Goal: Task Accomplishment & Management: Manage account settings

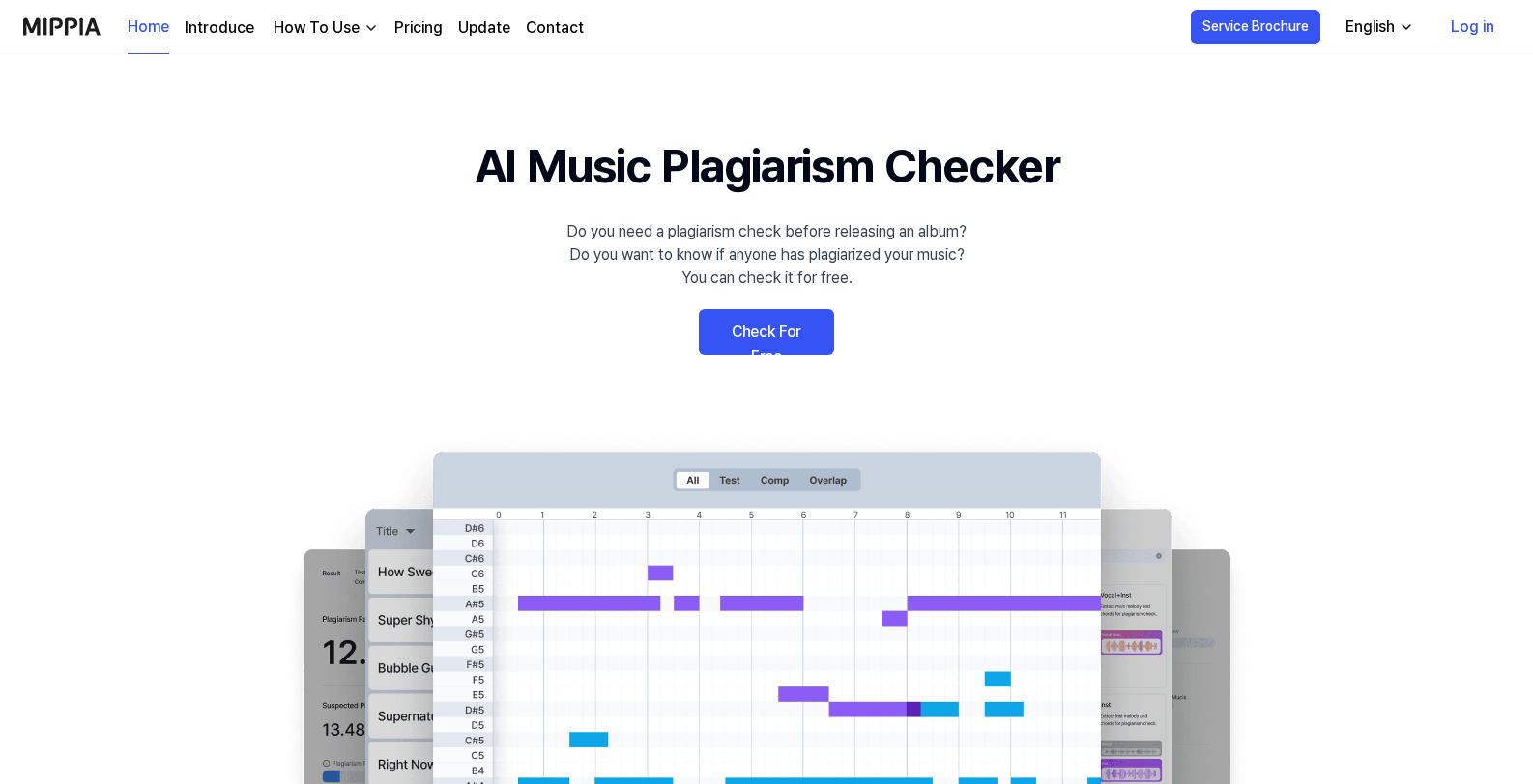
click at [418, 18] on link "Pricing" at bounding box center [418, 28] width 49 height 23
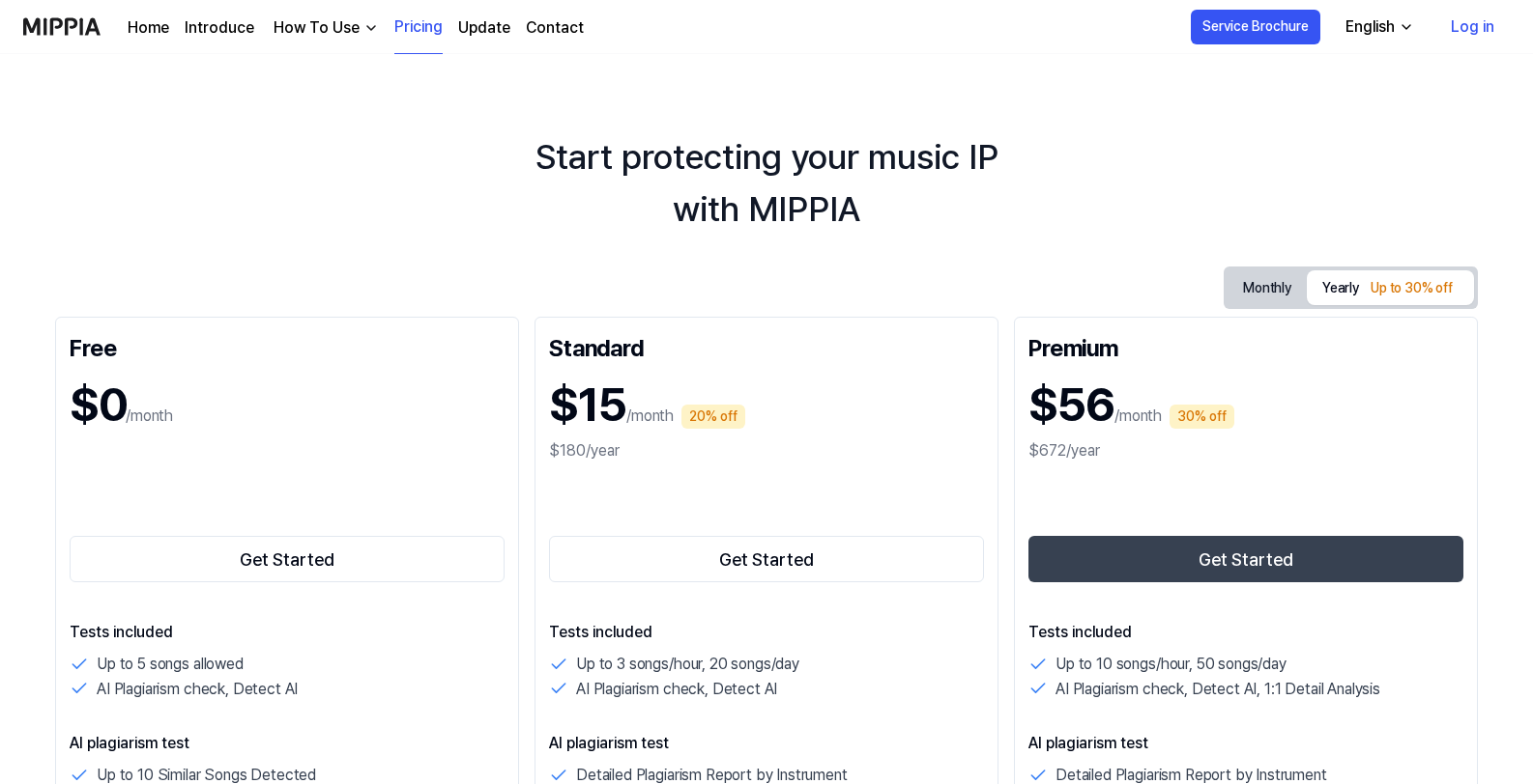
click at [1468, 27] on link "Log in" at bounding box center [1471, 27] width 74 height 55
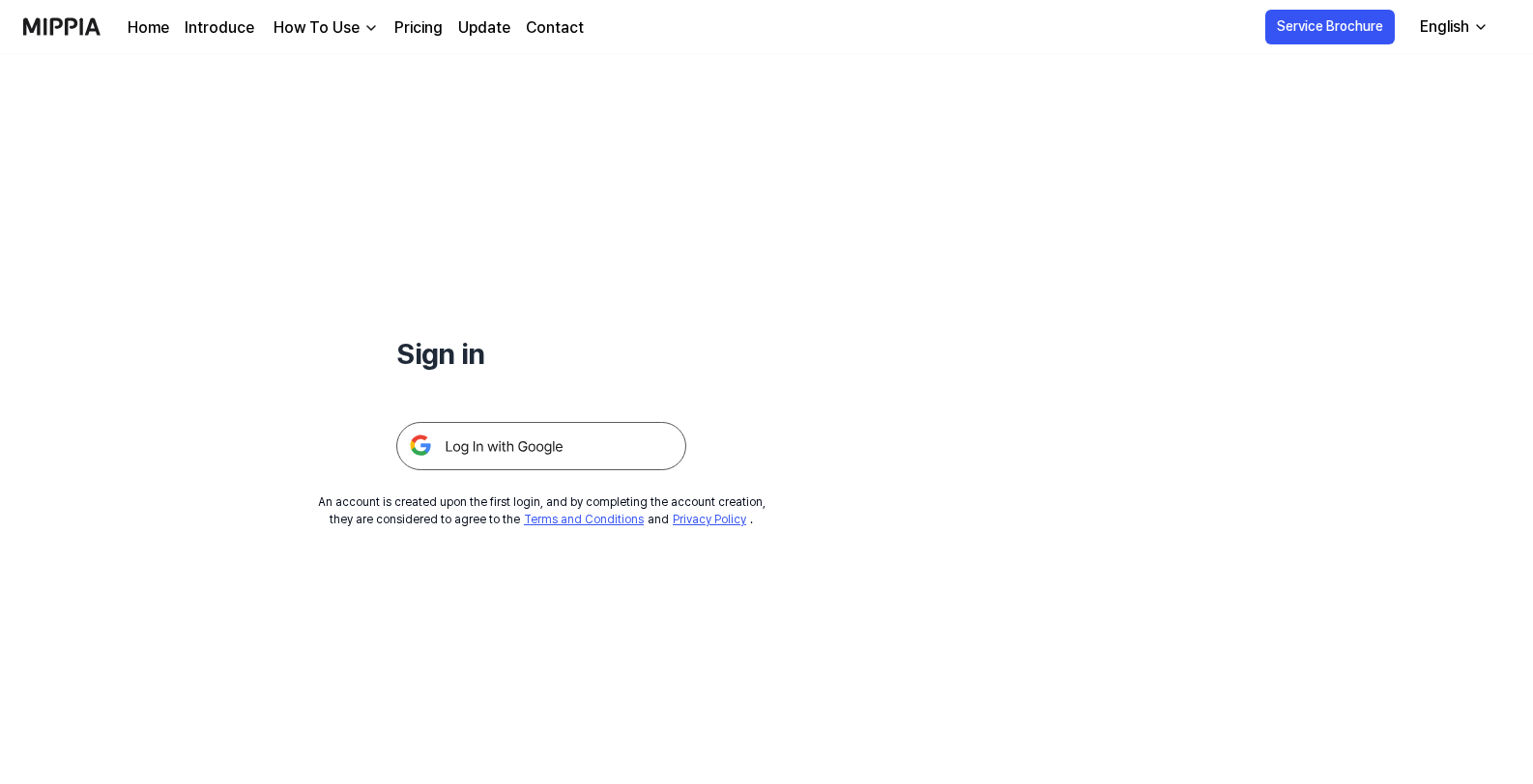
click at [1003, 319] on div "Sign in An account is created upon the first login, and by completing the accou…" at bounding box center [541, 292] width 1082 height 474
click at [511, 440] on img at bounding box center [541, 446] width 290 height 49
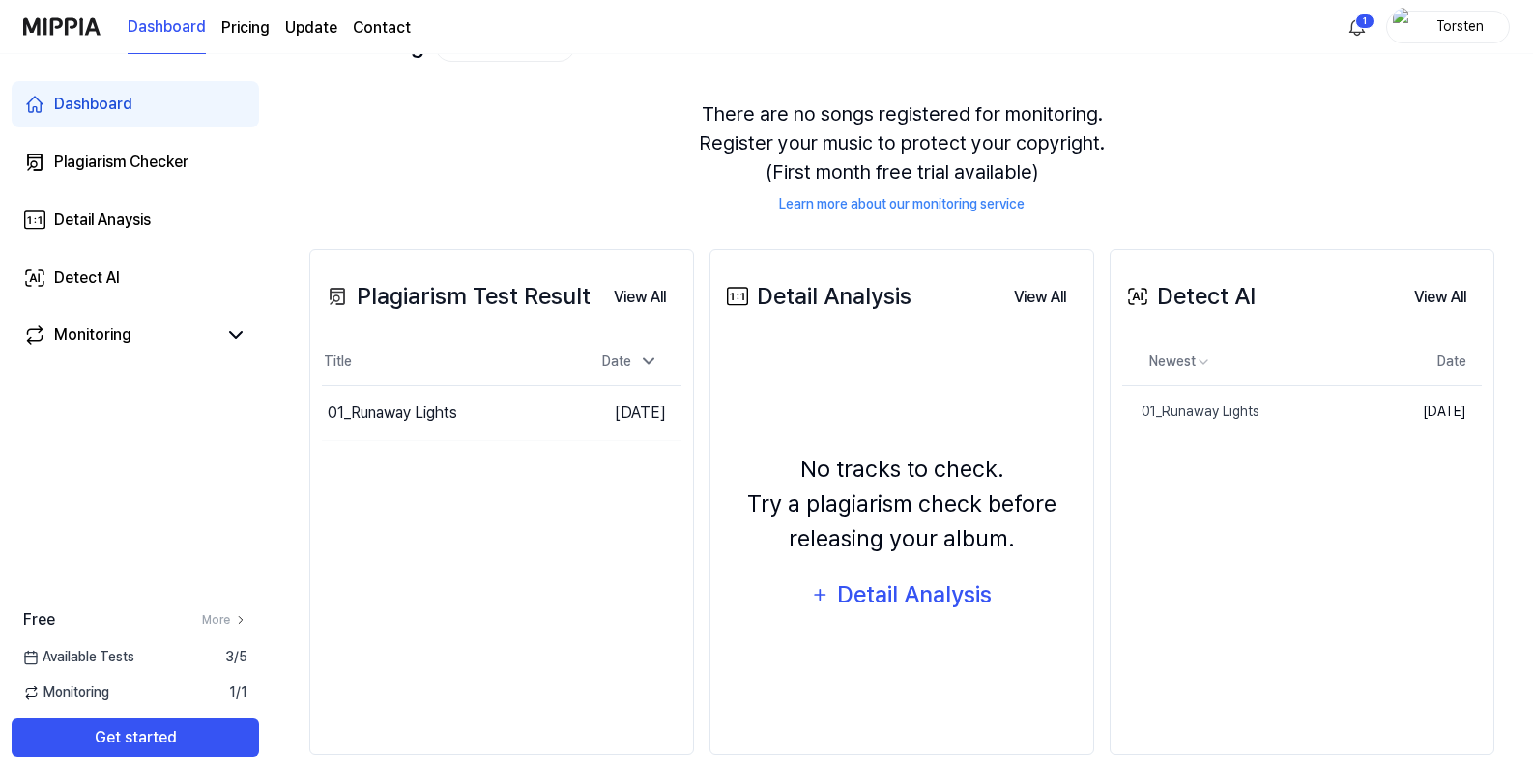
scroll to position [150, 0]
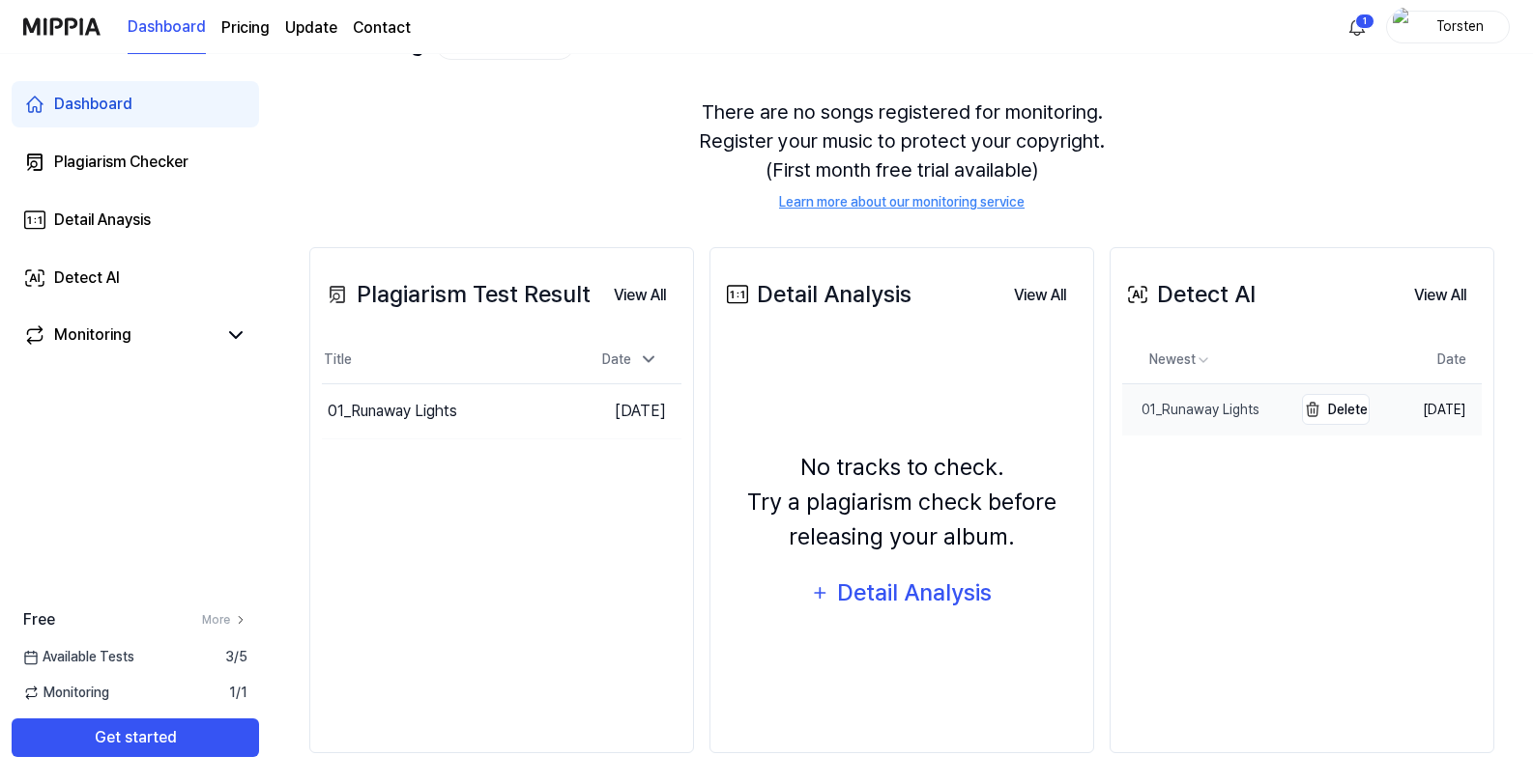
click at [1176, 415] on div "01_Runaway Lights" at bounding box center [1190, 410] width 137 height 20
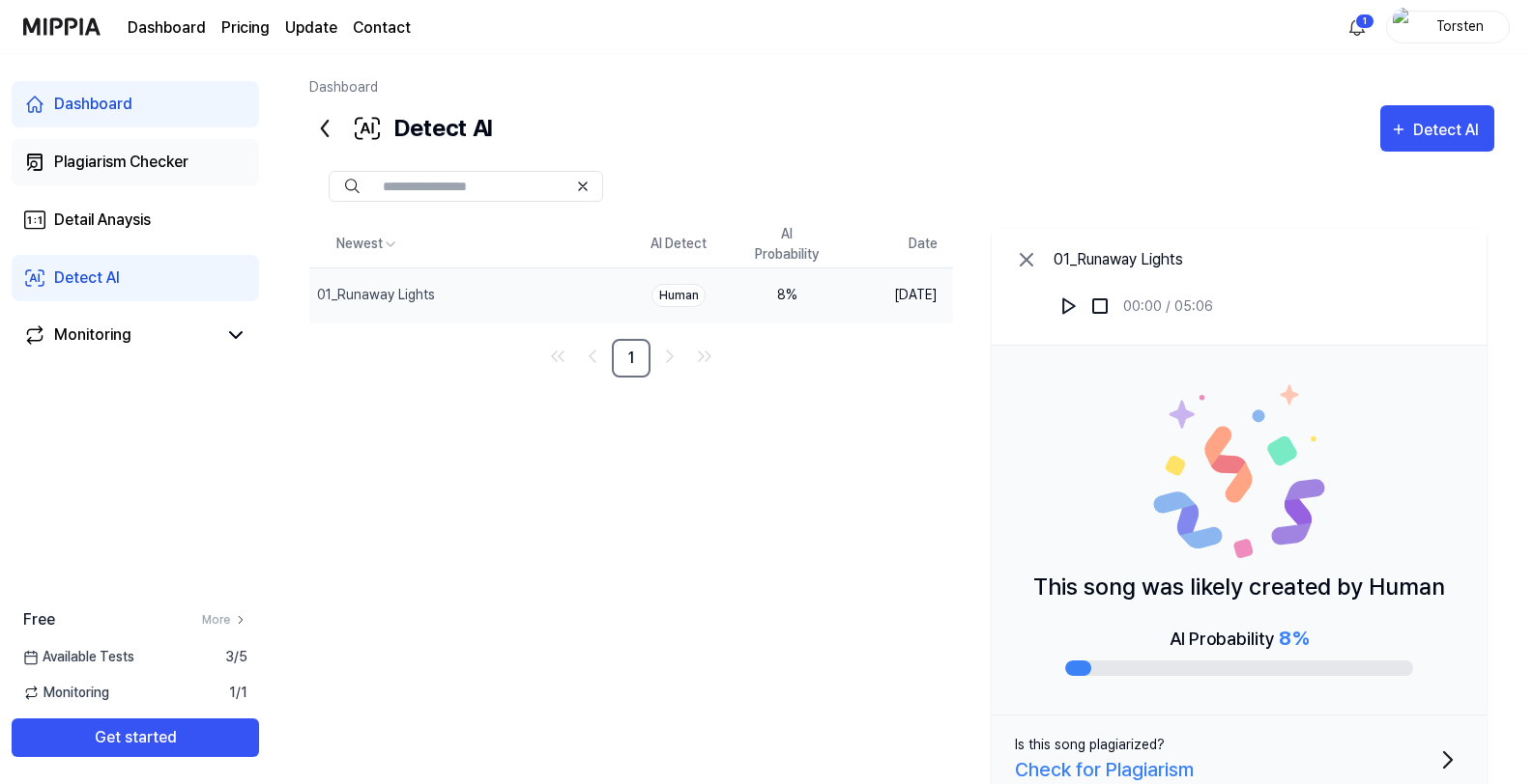
click at [174, 178] on link "Plagiarism Checker" at bounding box center [135, 162] width 247 height 47
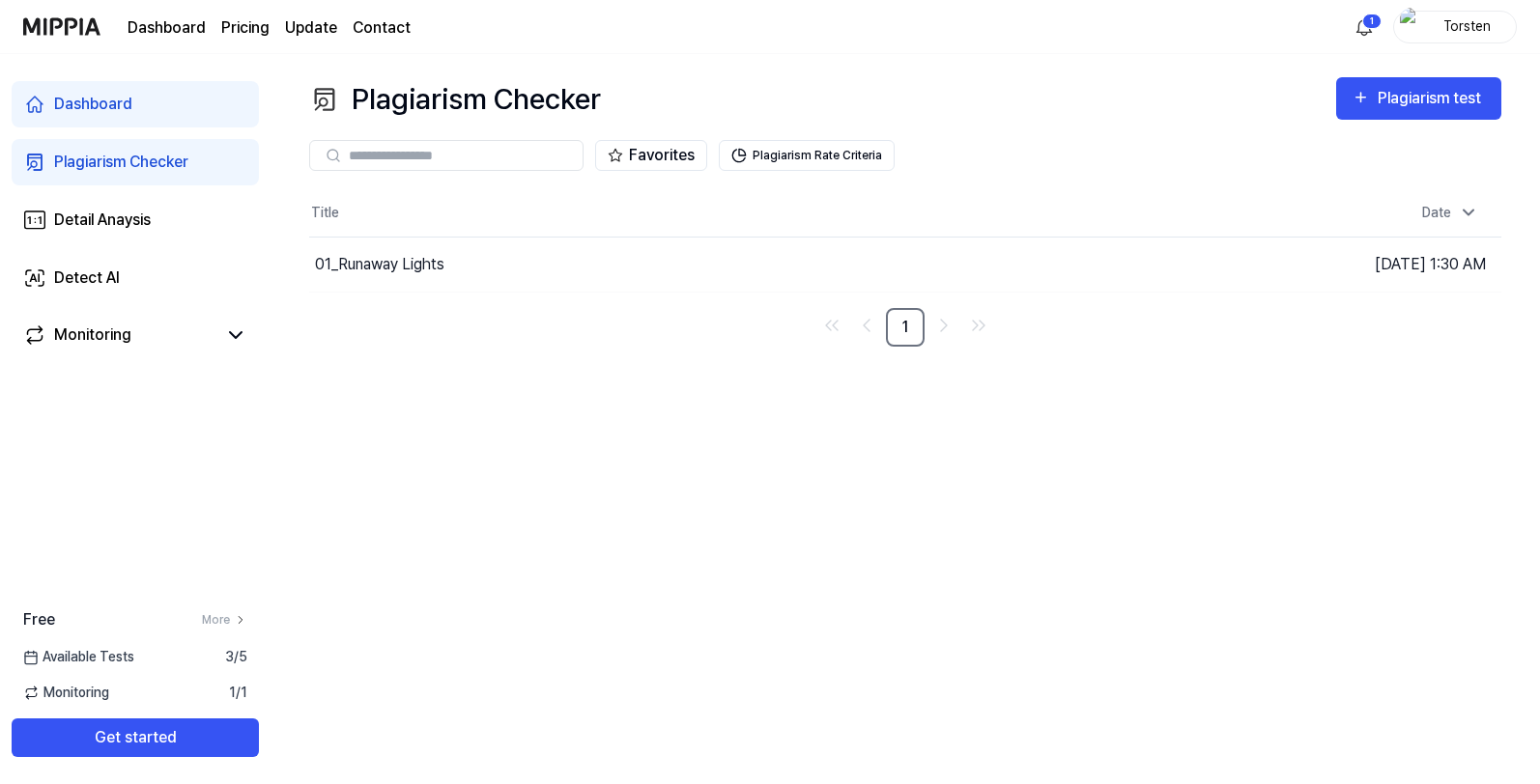
click at [242, 33] on page\) "Pricing" at bounding box center [245, 28] width 49 height 23
click at [1482, 105] on div "Plagiarism test" at bounding box center [1432, 98] width 108 height 25
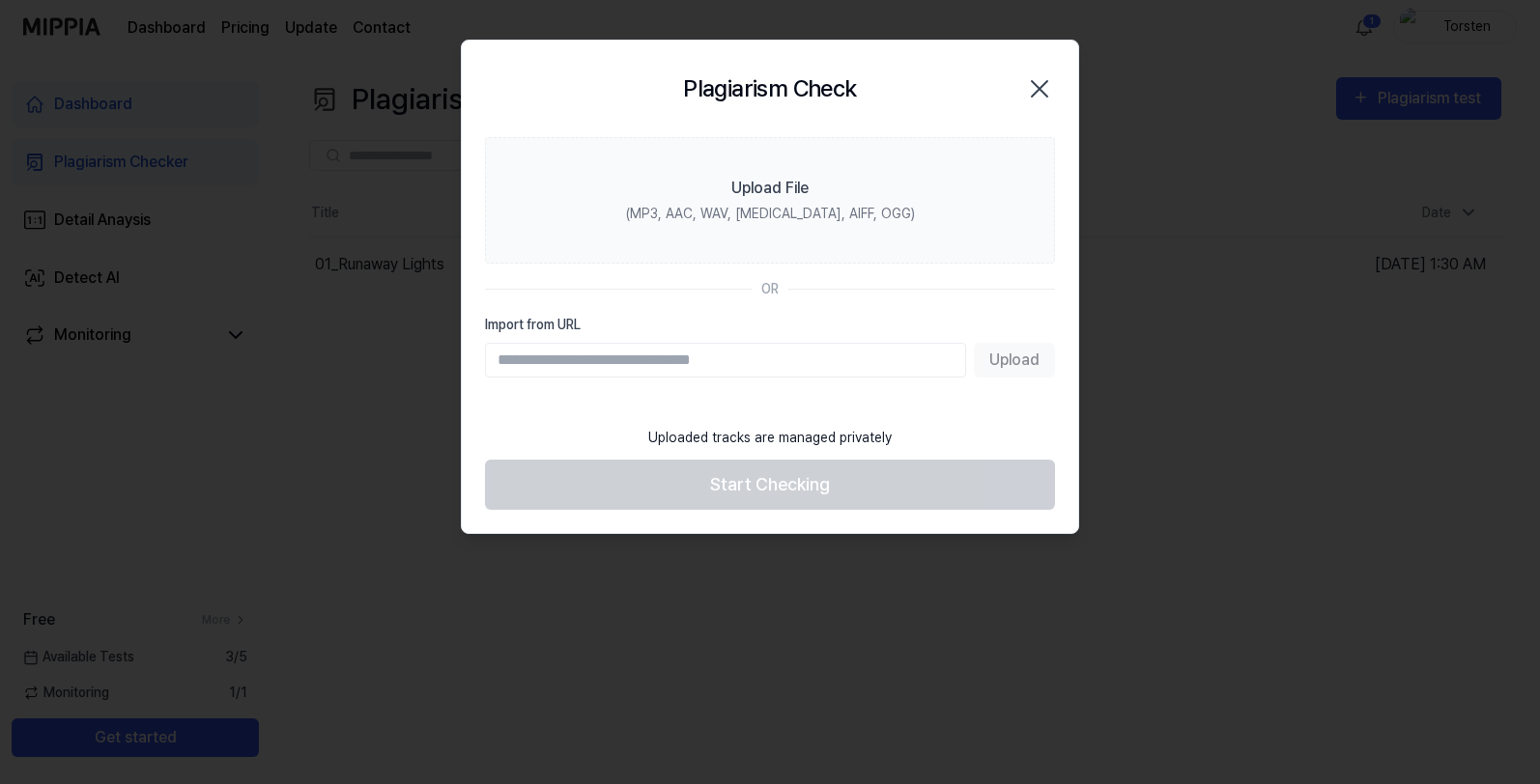
click at [1039, 101] on icon "button" at bounding box center [1040, 88] width 31 height 31
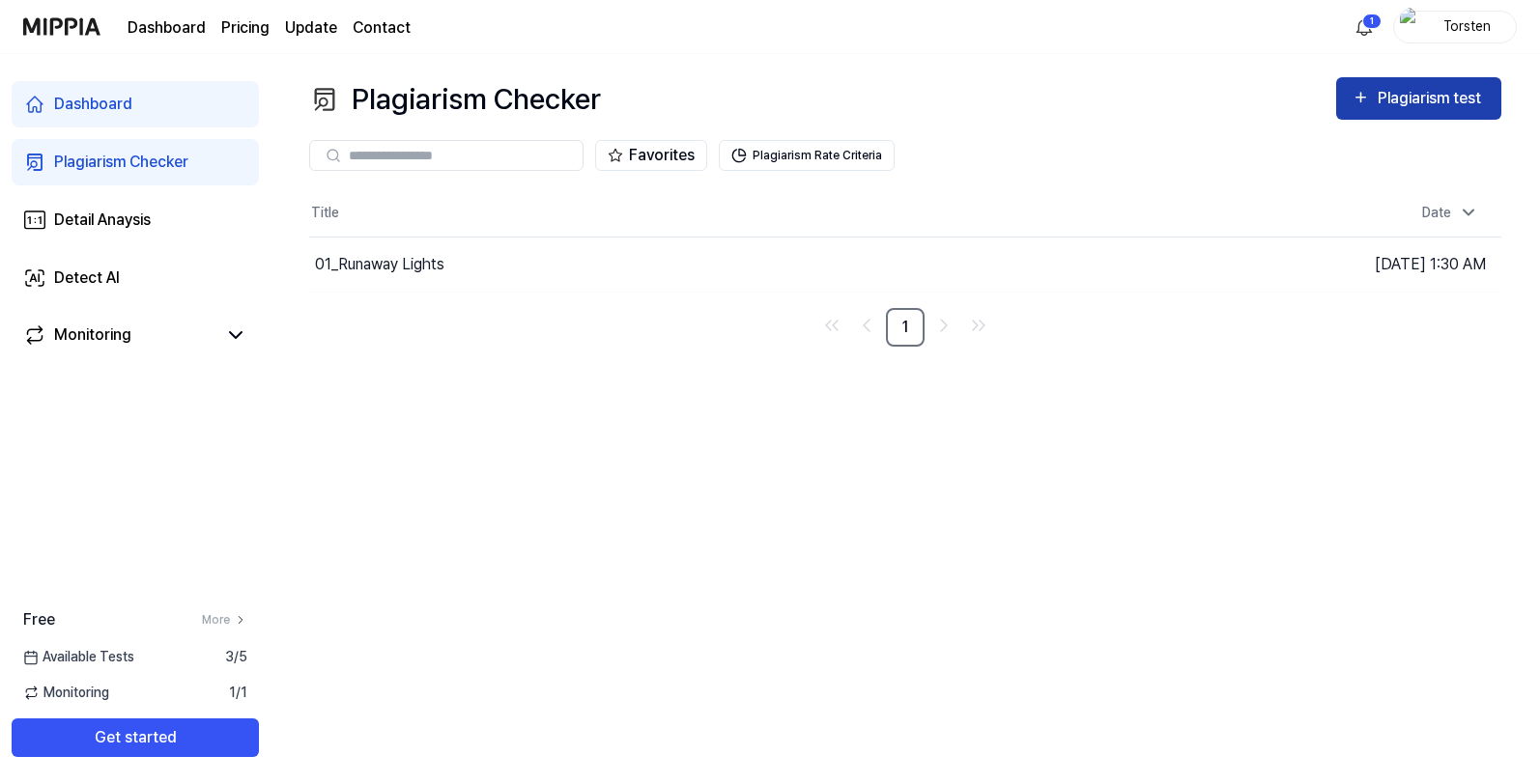
click at [1412, 108] on div "Plagiarism test" at bounding box center [1432, 98] width 108 height 25
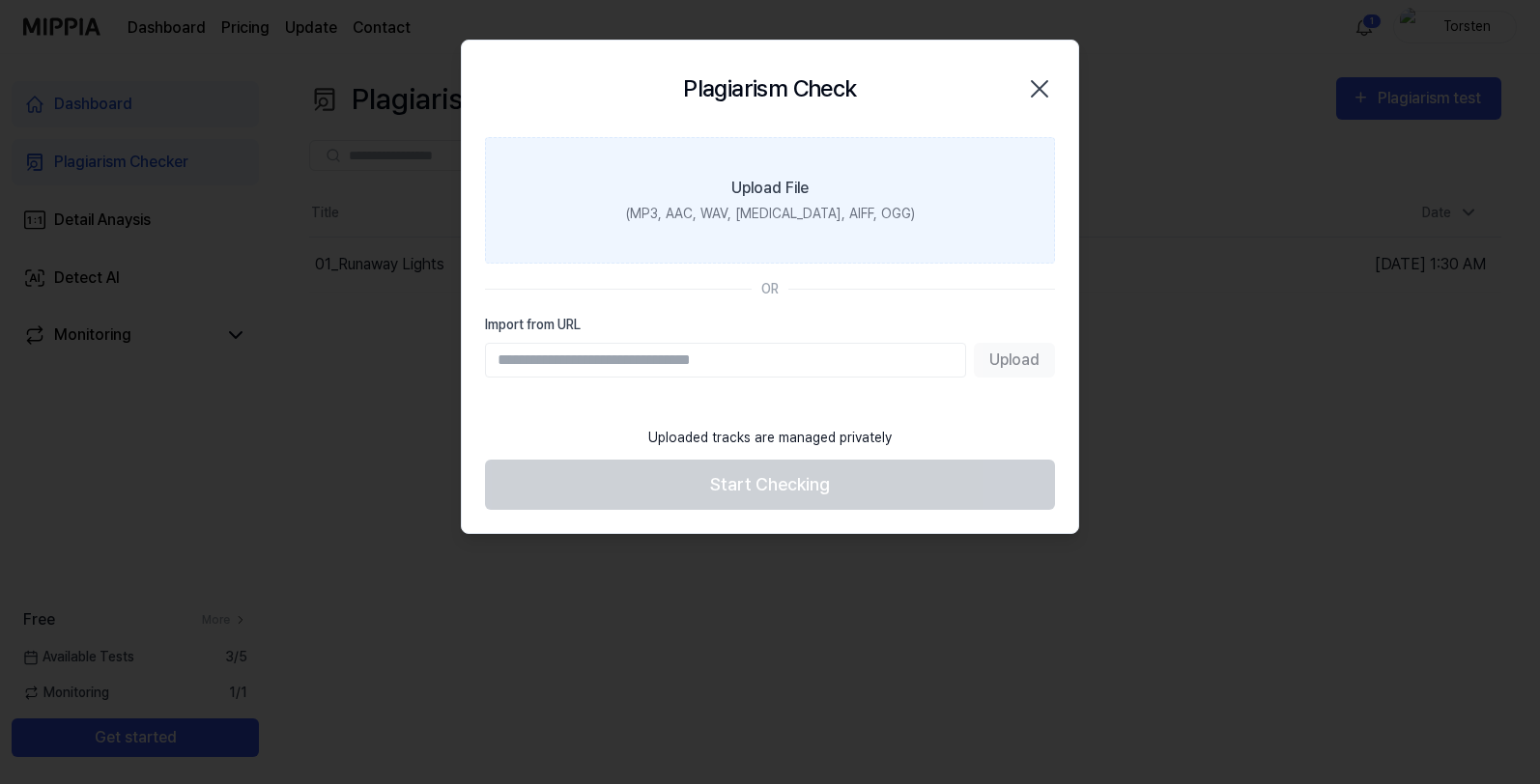
click at [750, 149] on label "Upload File (MP3, AAC, WAV, FLAC, AIFF, OGG)" at bounding box center [770, 200] width 570 height 127
click at [0, 0] on input "Upload File (MP3, AAC, WAV, FLAC, AIFF, OGG)" at bounding box center [0, 0] width 0 height 0
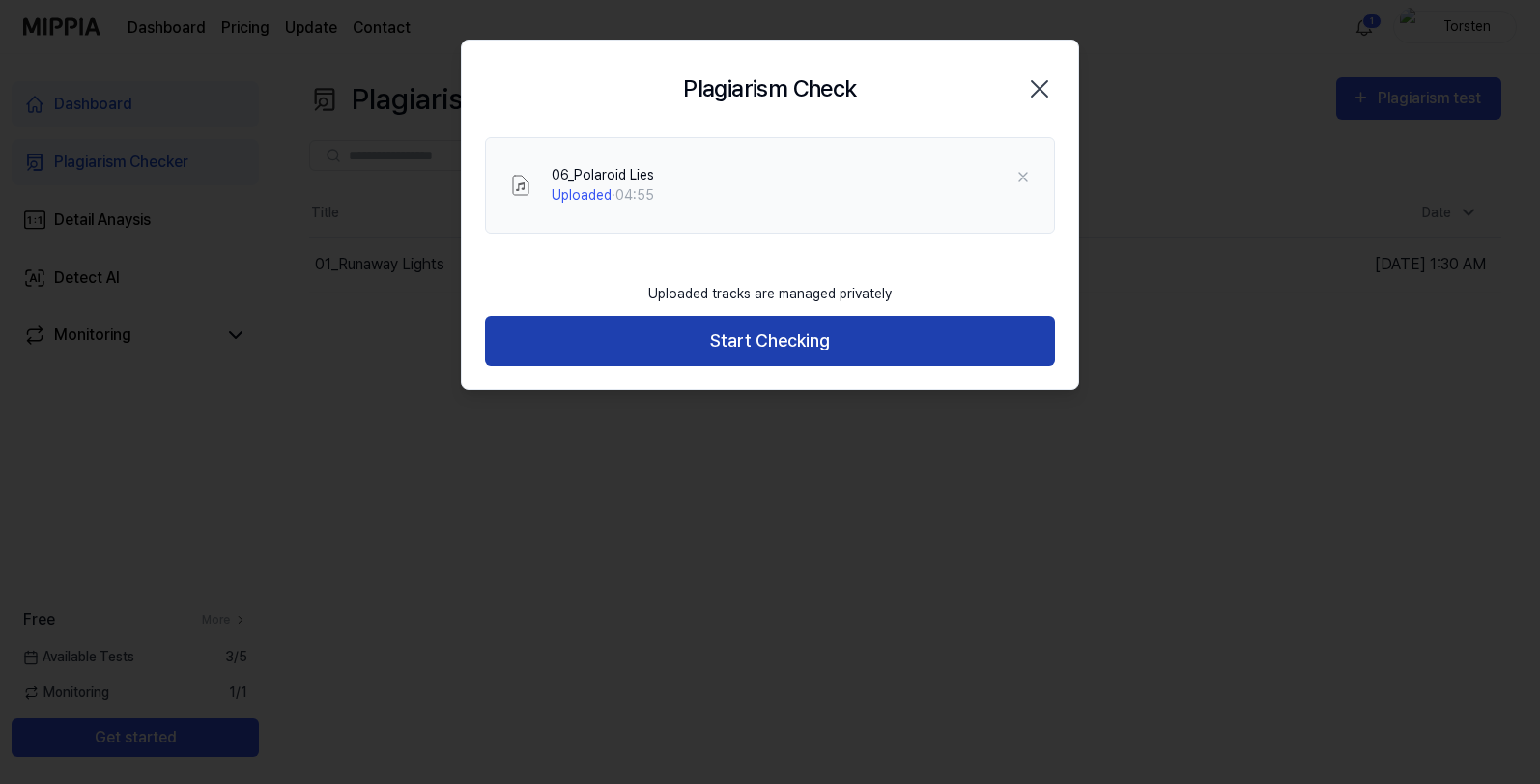
click at [833, 346] on button "Start Checking" at bounding box center [770, 341] width 570 height 52
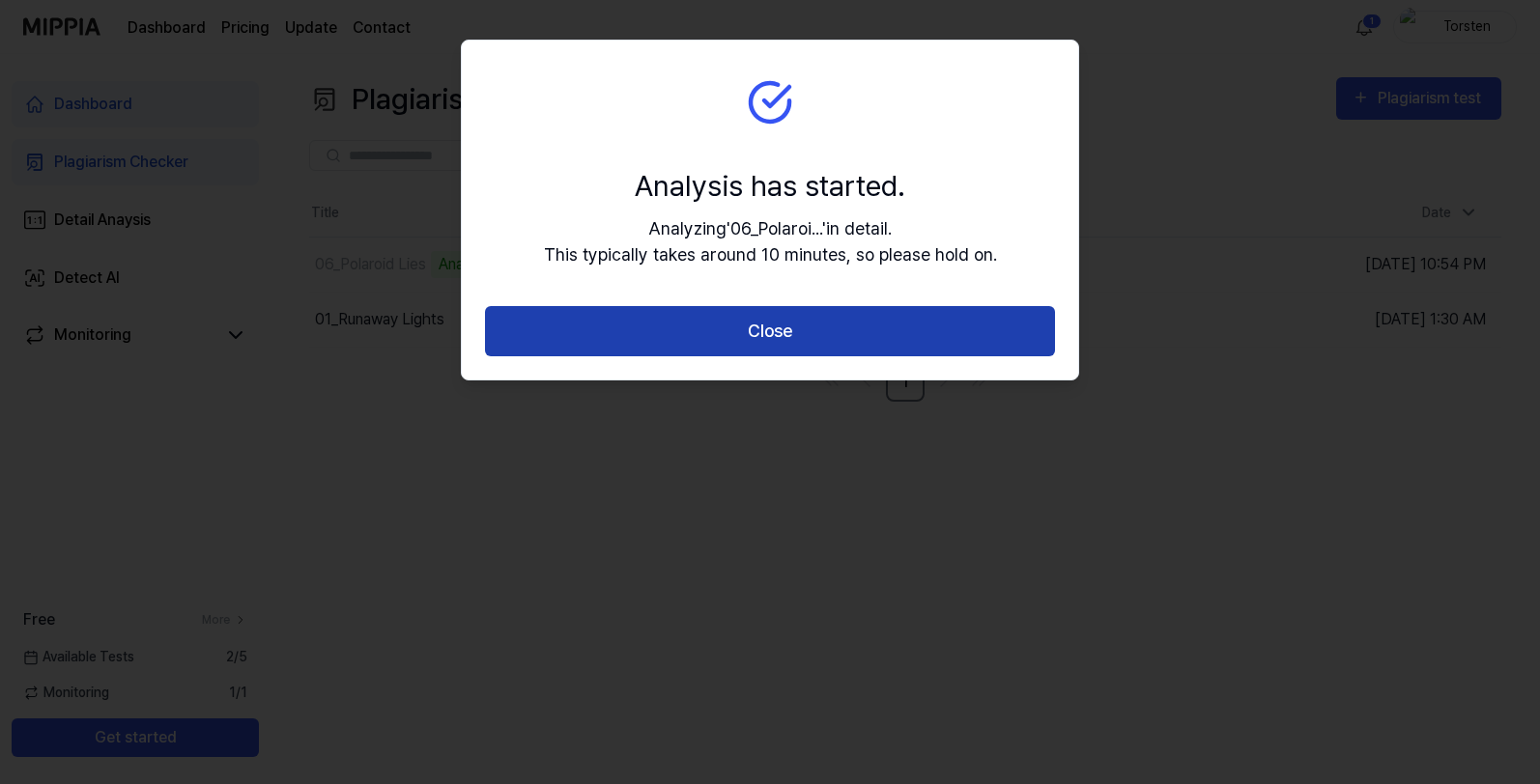
click at [750, 324] on button "Close" at bounding box center [770, 332] width 570 height 52
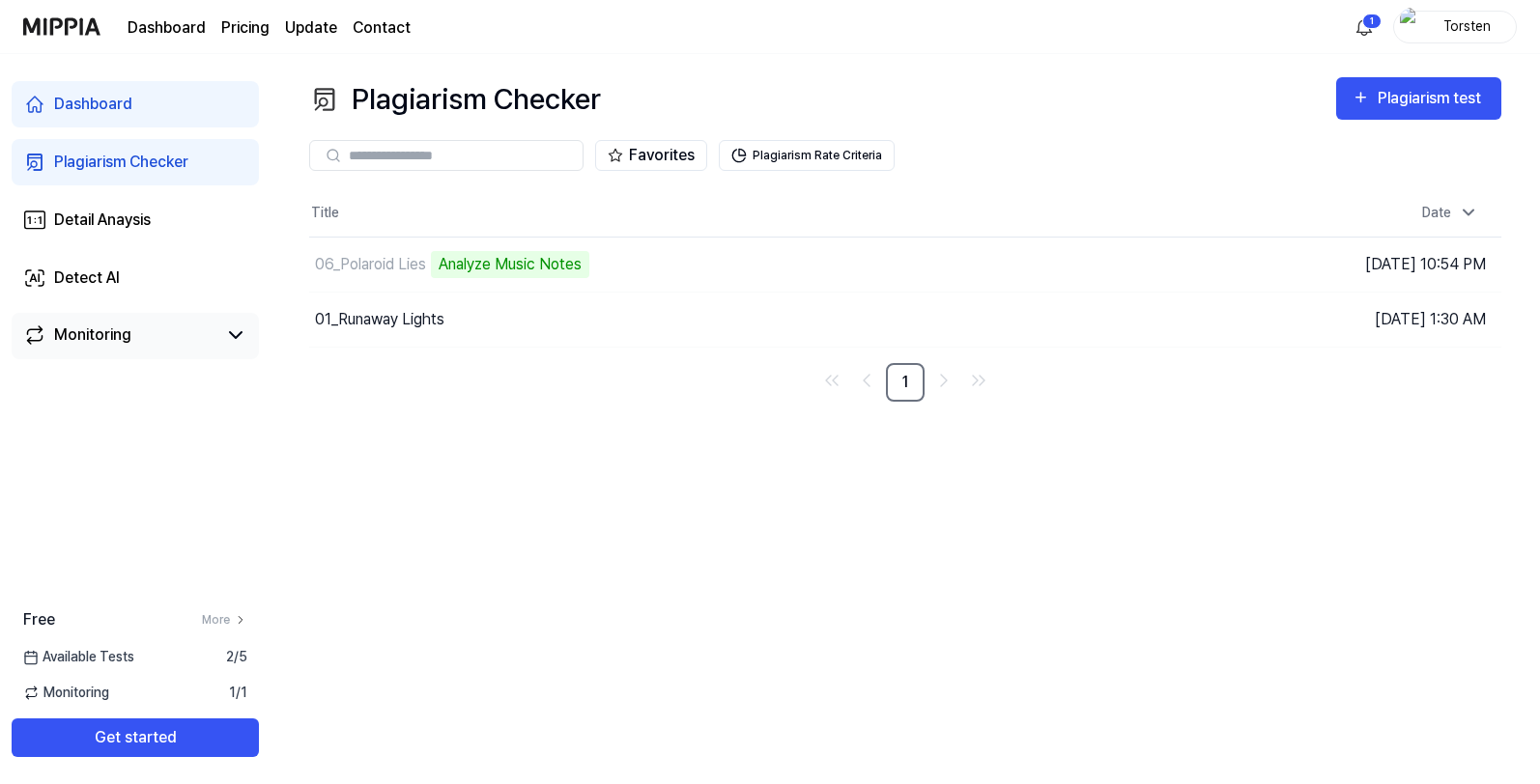
click at [98, 336] on div "Monitoring" at bounding box center [93, 334] width 77 height 23
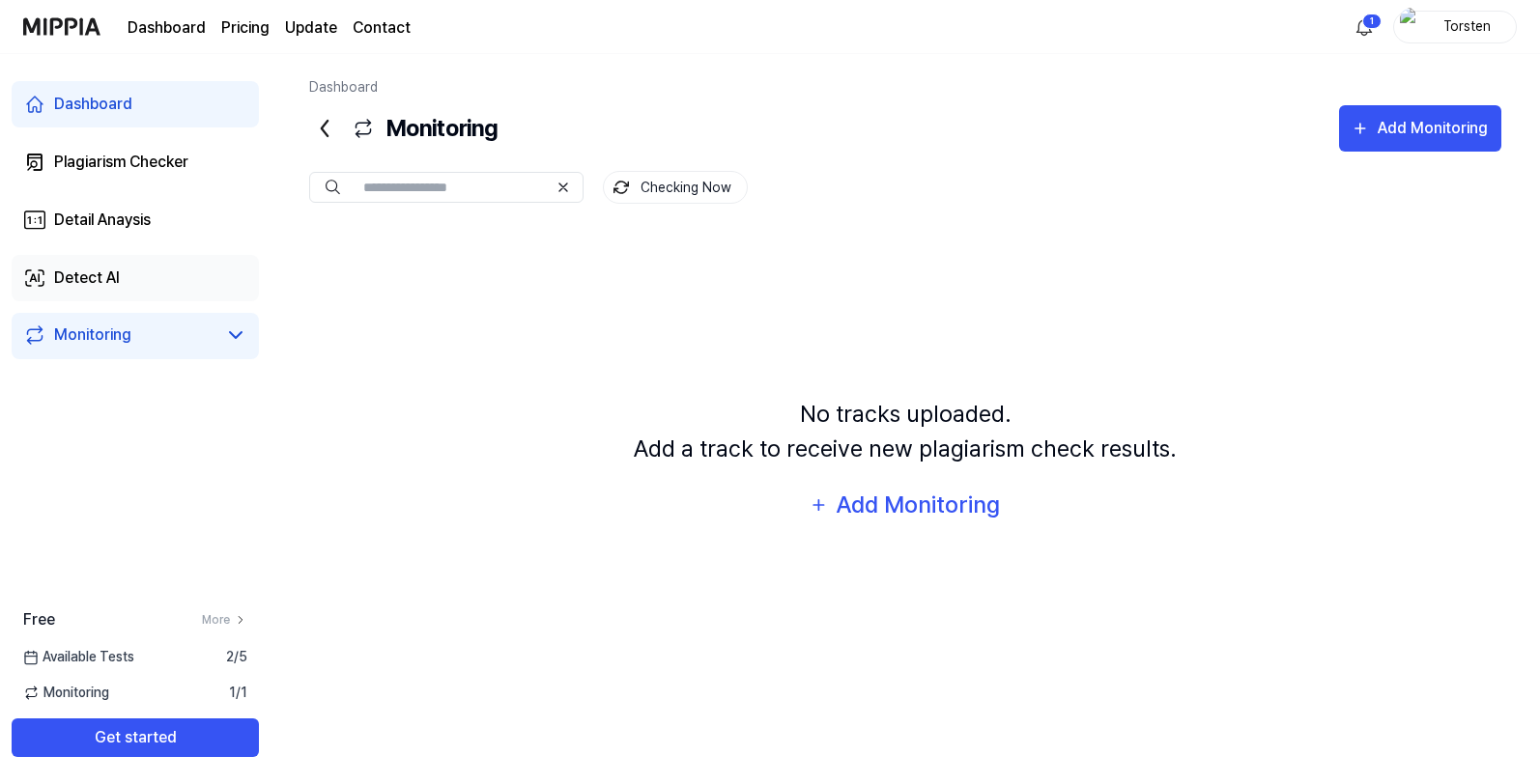
click at [153, 282] on link "Detect AI" at bounding box center [135, 278] width 247 height 47
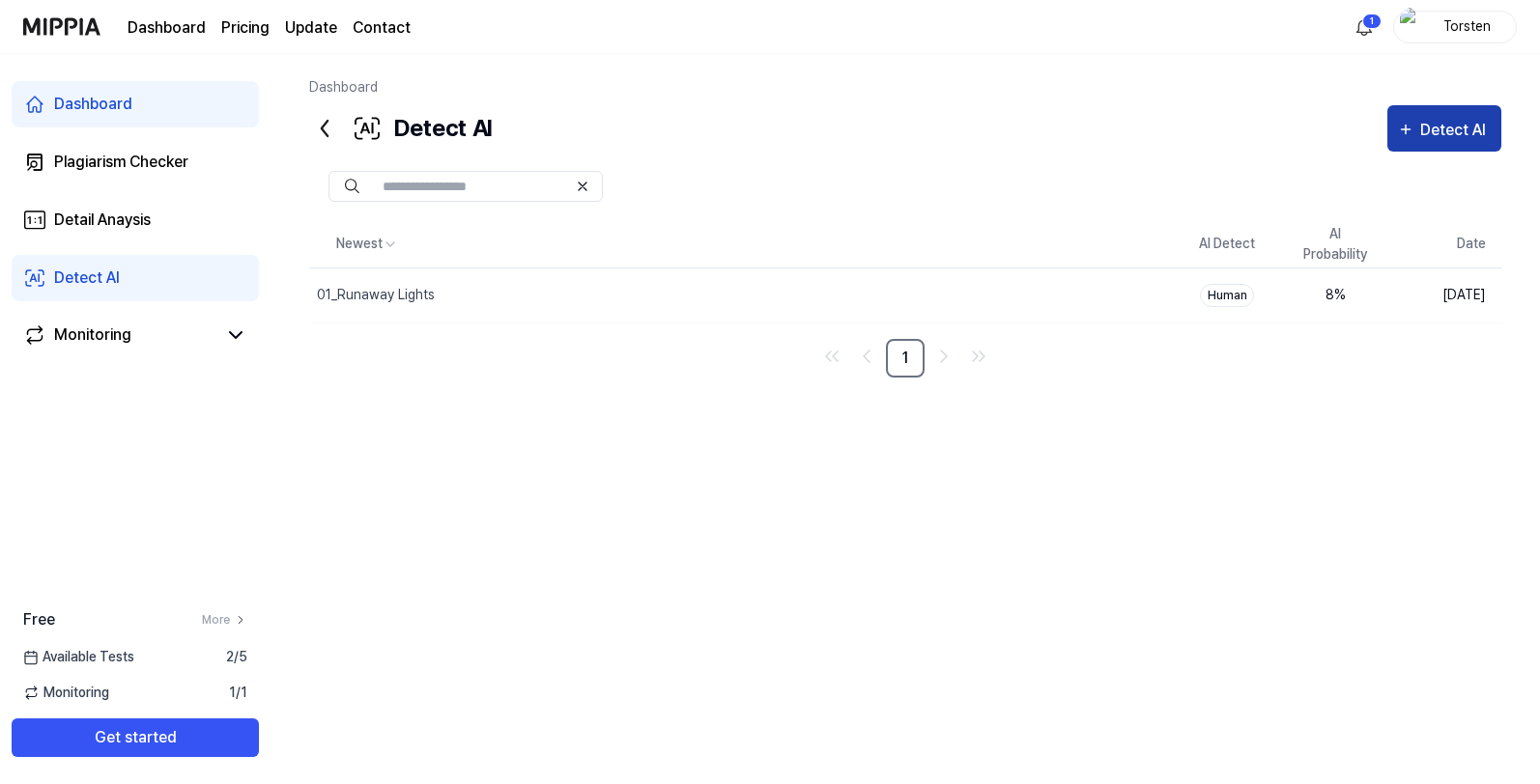
click at [1428, 114] on button "Detect AI" at bounding box center [1445, 128] width 114 height 47
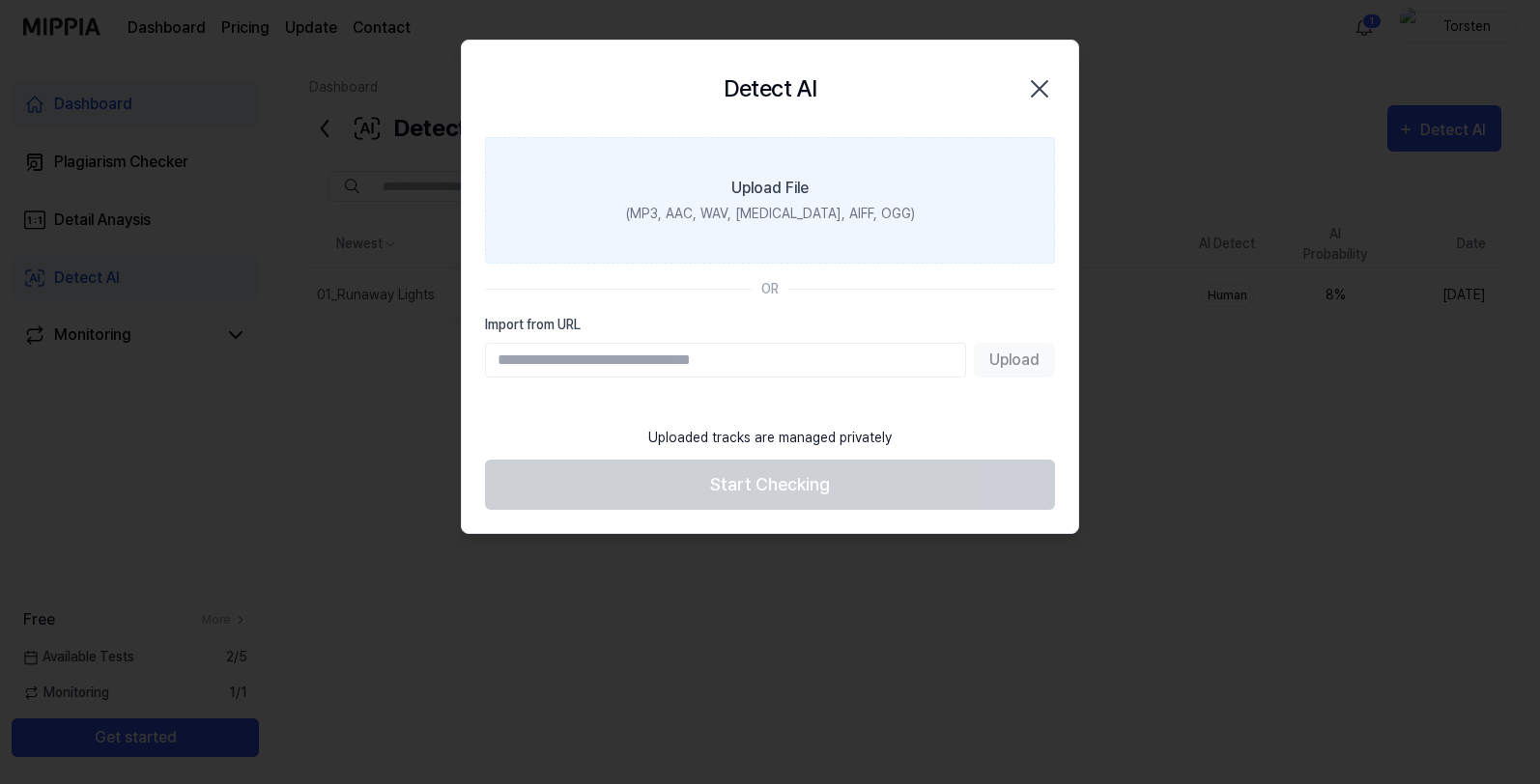
click at [827, 174] on label "Upload File (MP3, AAC, WAV, FLAC, AIFF, OGG)" at bounding box center [770, 200] width 570 height 127
click at [0, 0] on input "Upload File (MP3, AAC, WAV, FLAC, AIFF, OGG)" at bounding box center [0, 0] width 0 height 0
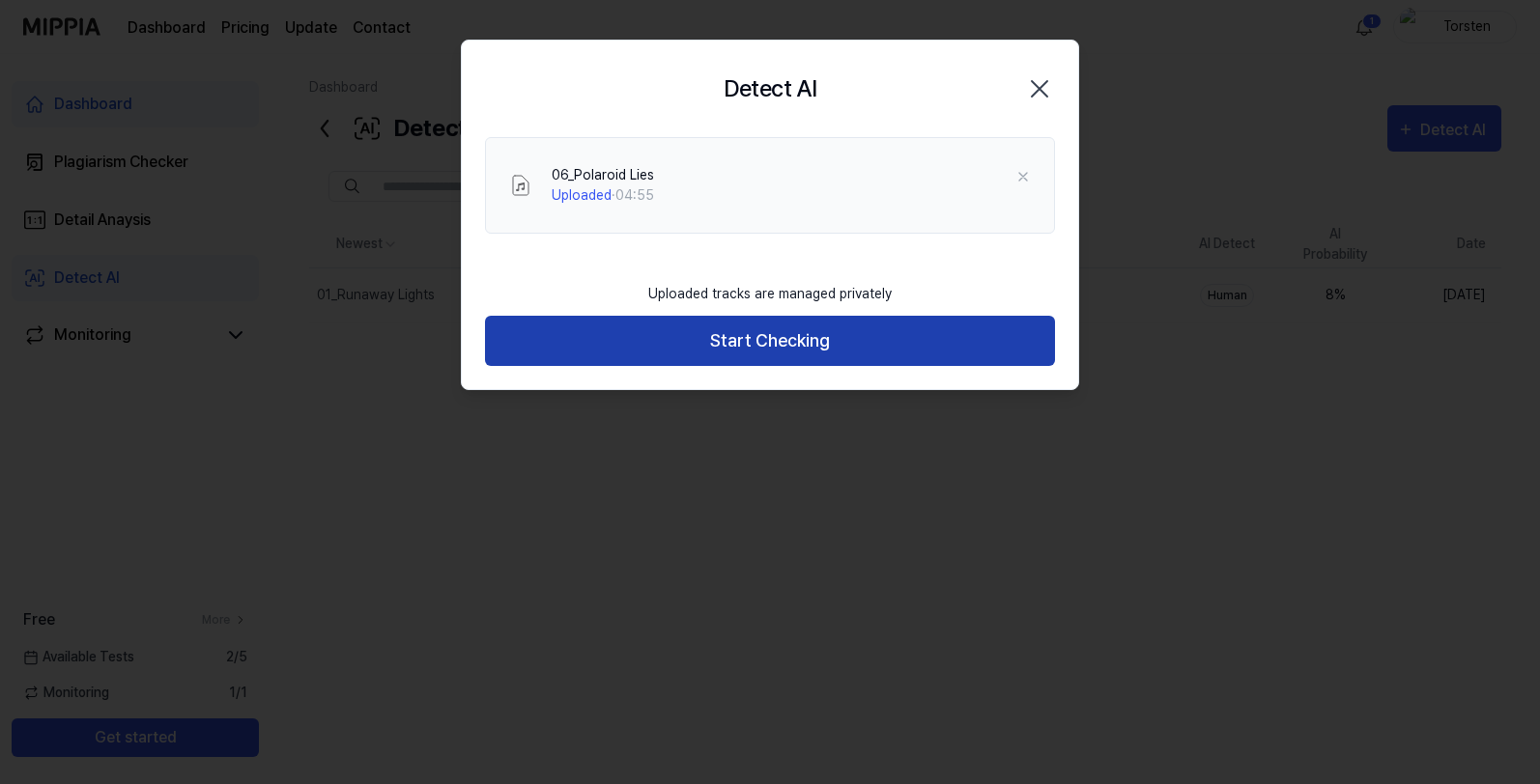
click at [679, 338] on button "Start Checking" at bounding box center [770, 341] width 570 height 52
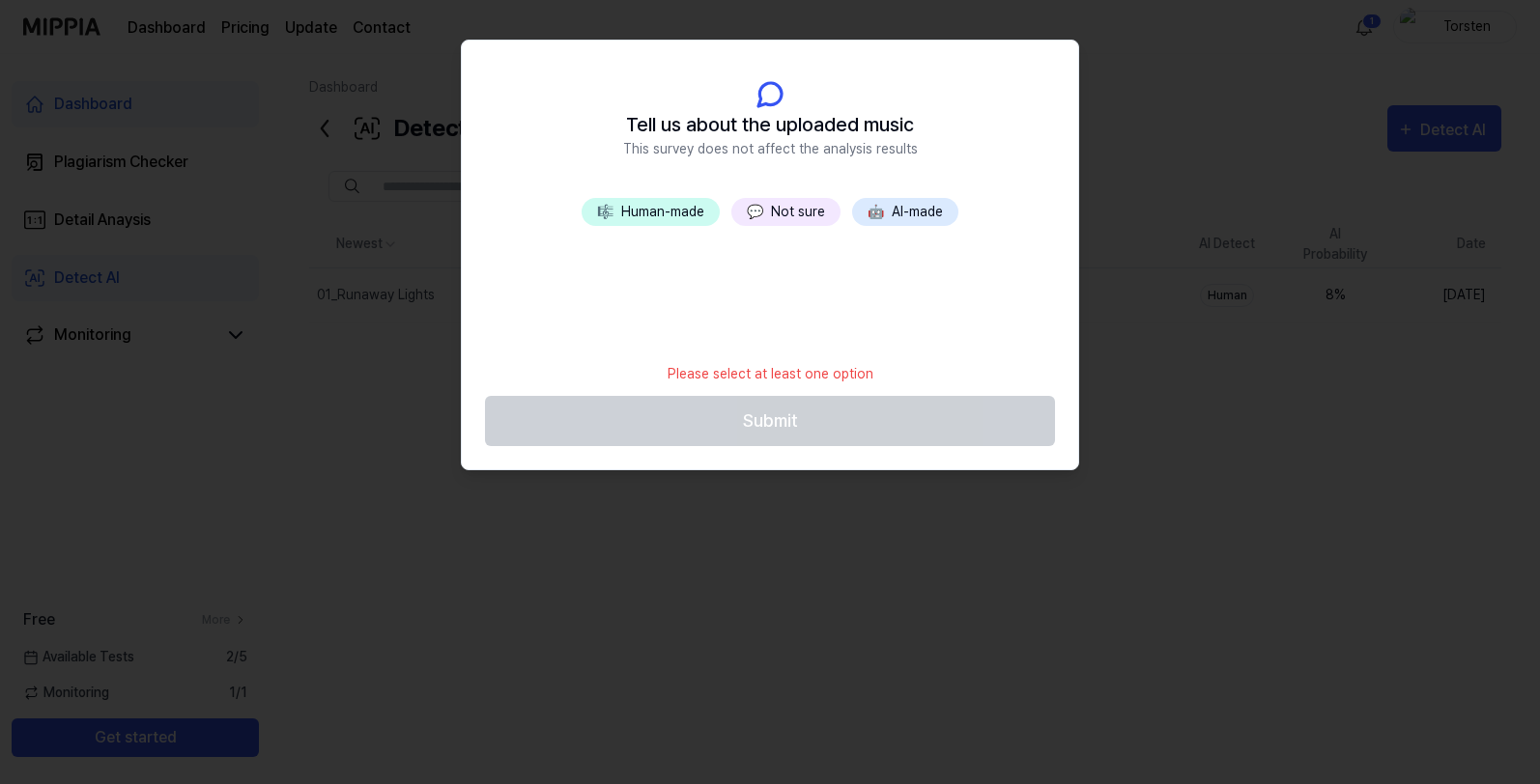
click at [778, 215] on button "💬 Not sure" at bounding box center [786, 212] width 109 height 28
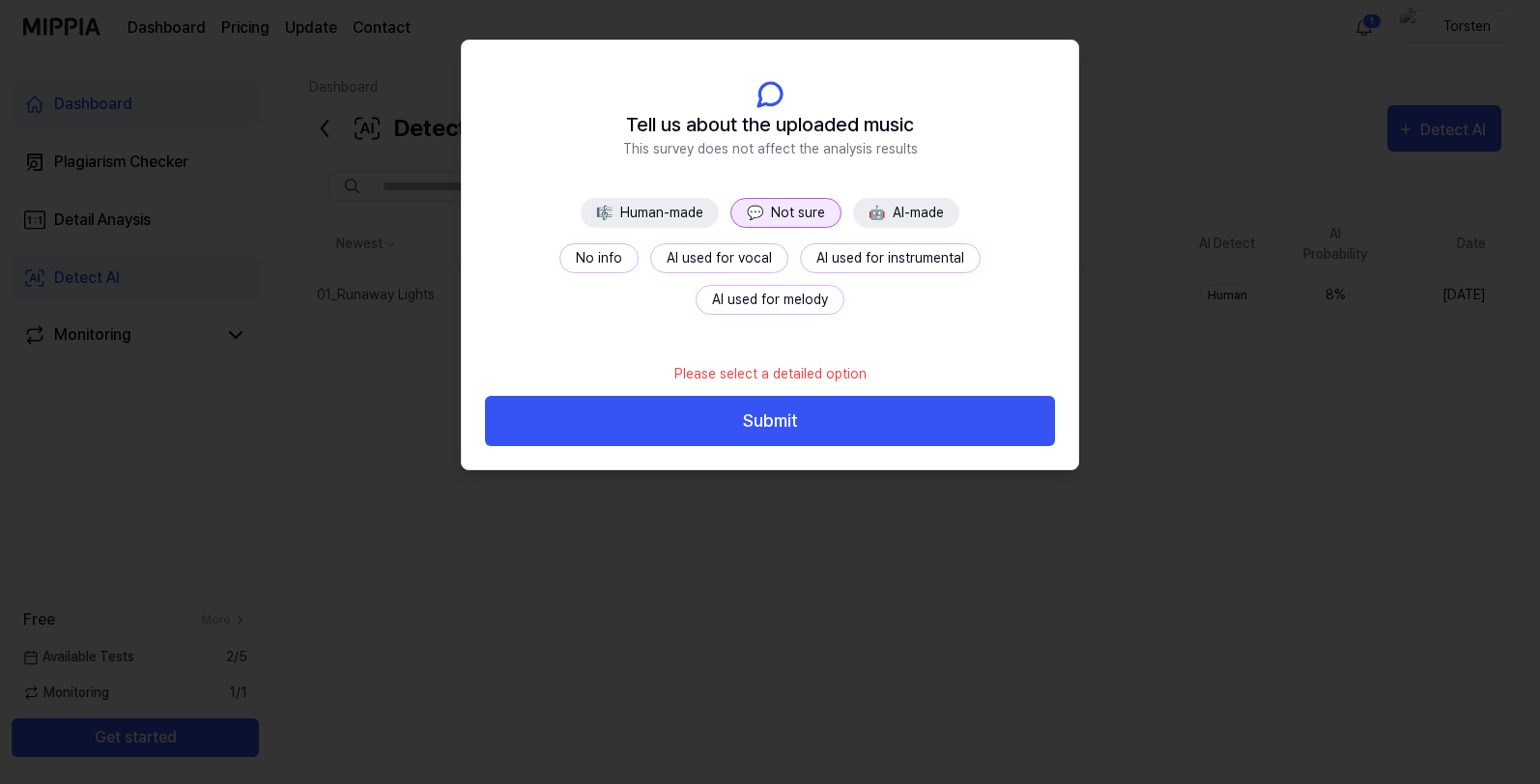
click at [560, 259] on button "No info" at bounding box center [600, 258] width 79 height 30
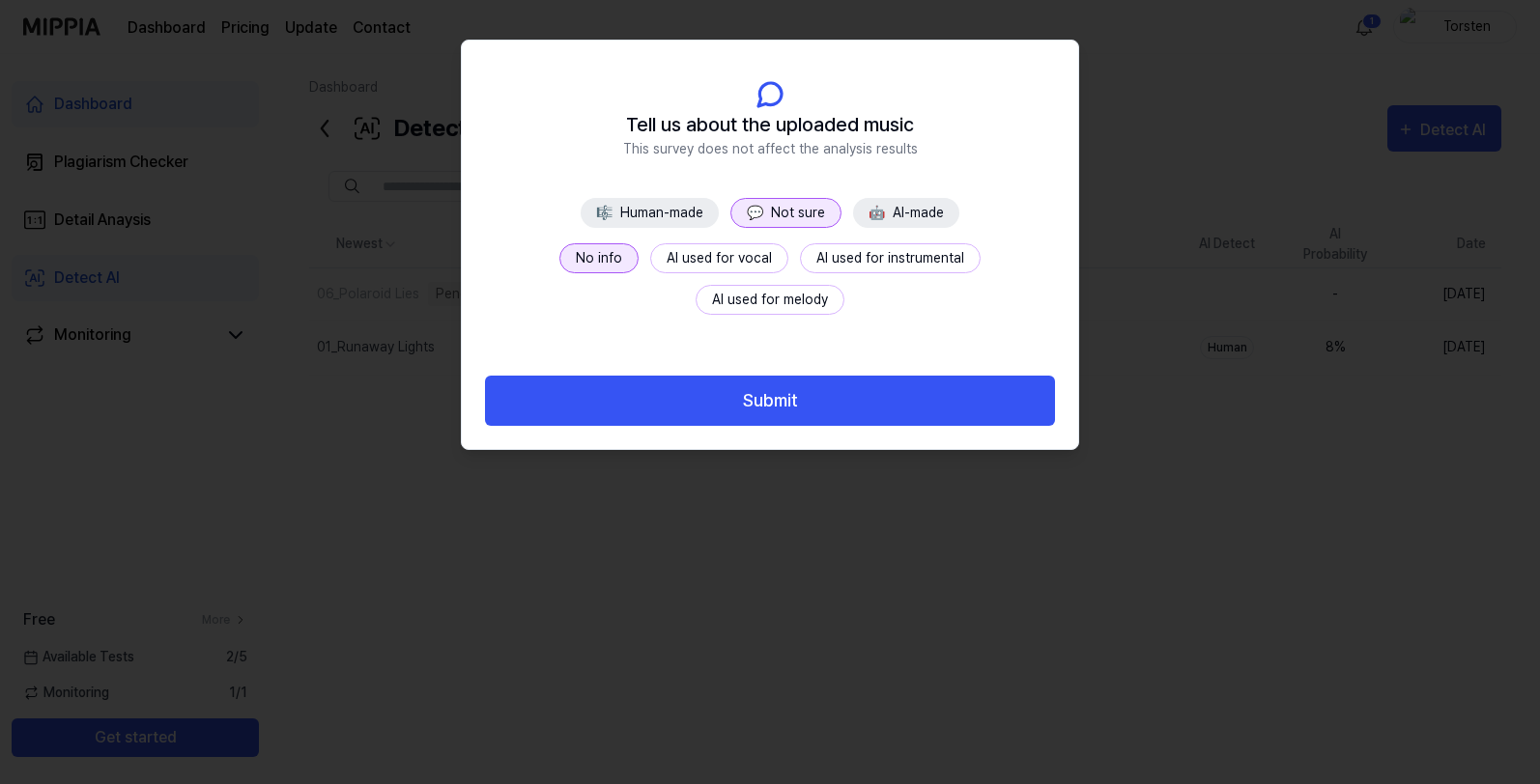
click at [948, 205] on button "🤖 AI-made" at bounding box center [906, 213] width 106 height 30
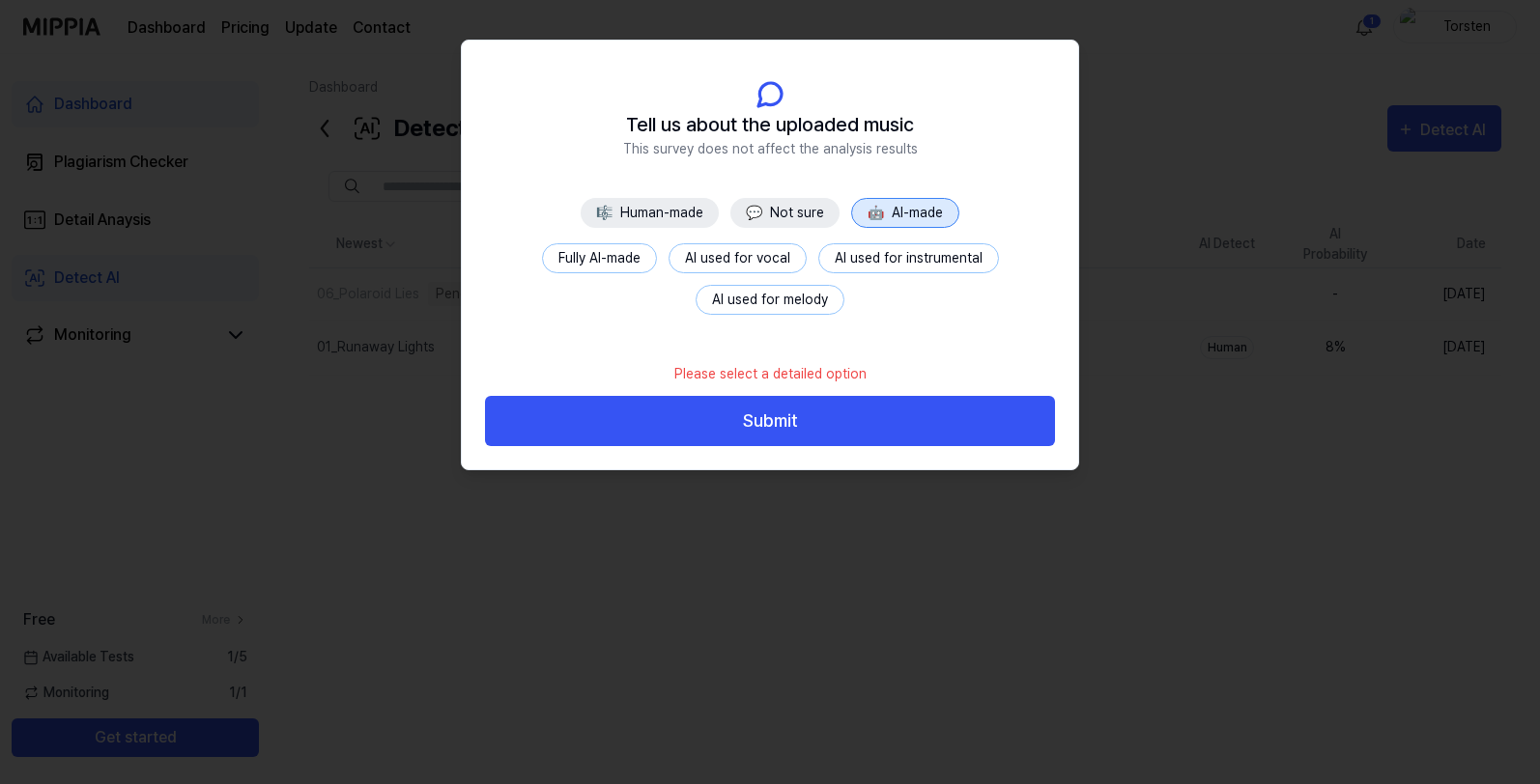
click at [599, 261] on button "Fully AI-made" at bounding box center [600, 258] width 115 height 30
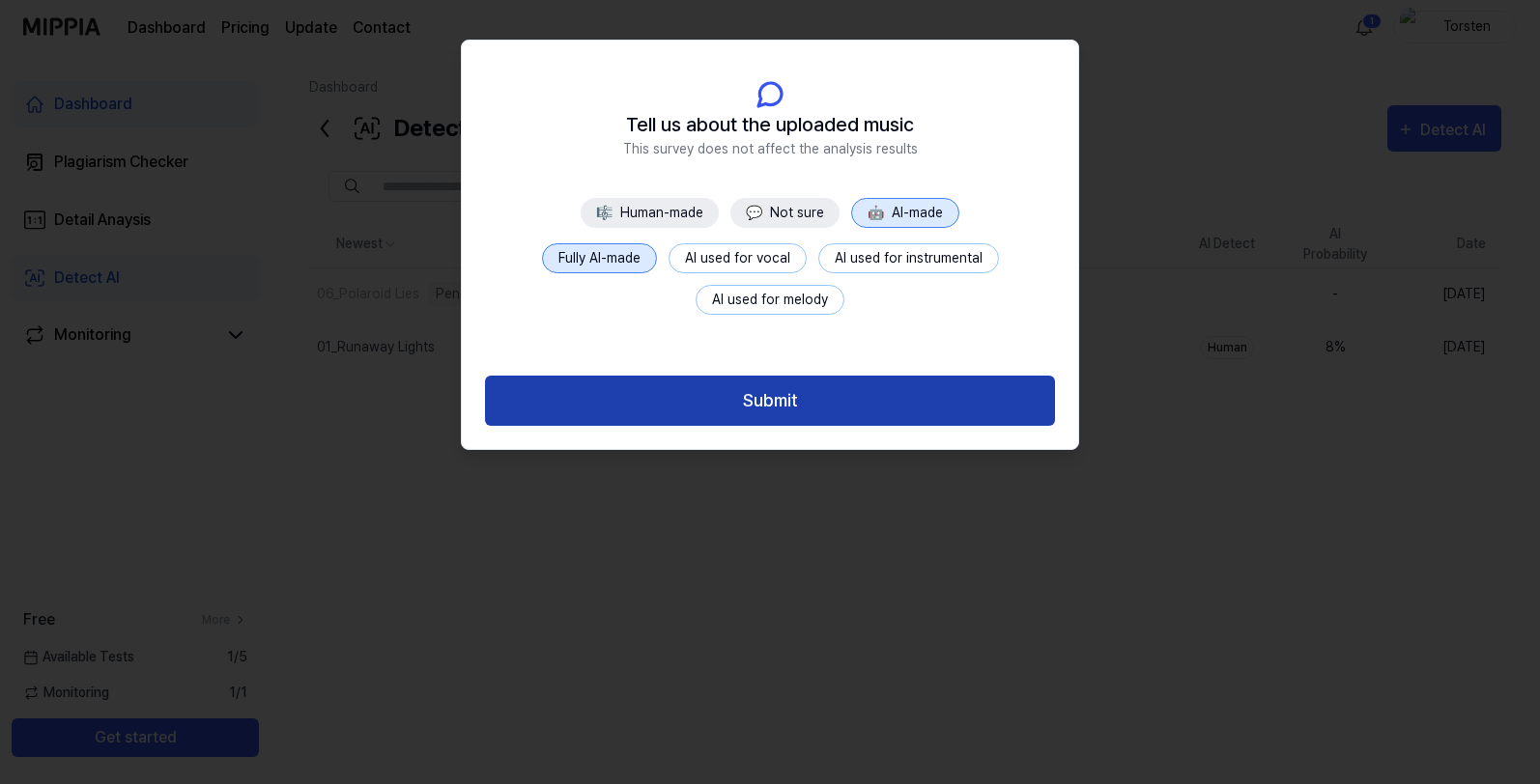
click at [631, 394] on button "Submit" at bounding box center [770, 402] width 570 height 52
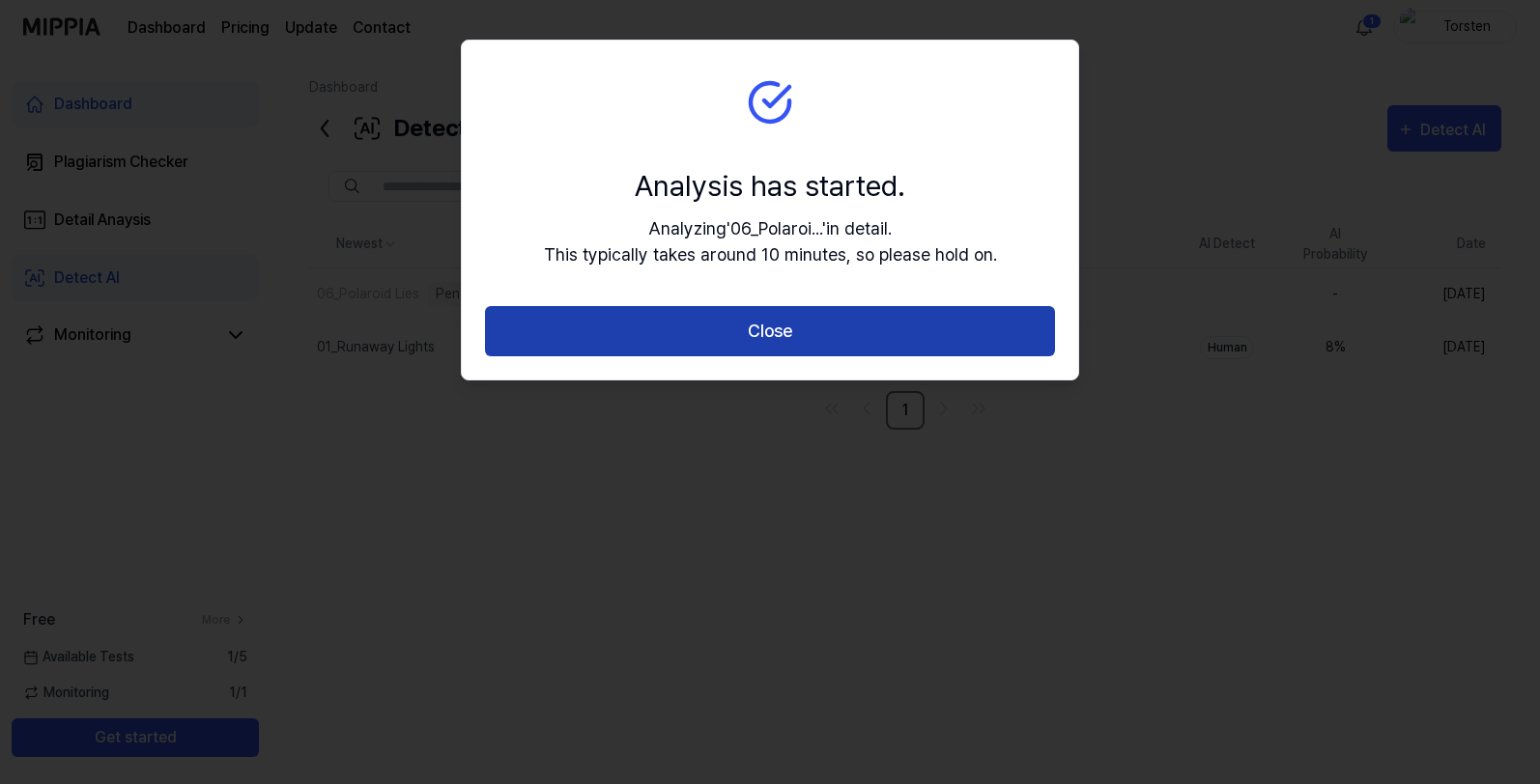
click at [666, 331] on button "Close" at bounding box center [770, 332] width 570 height 52
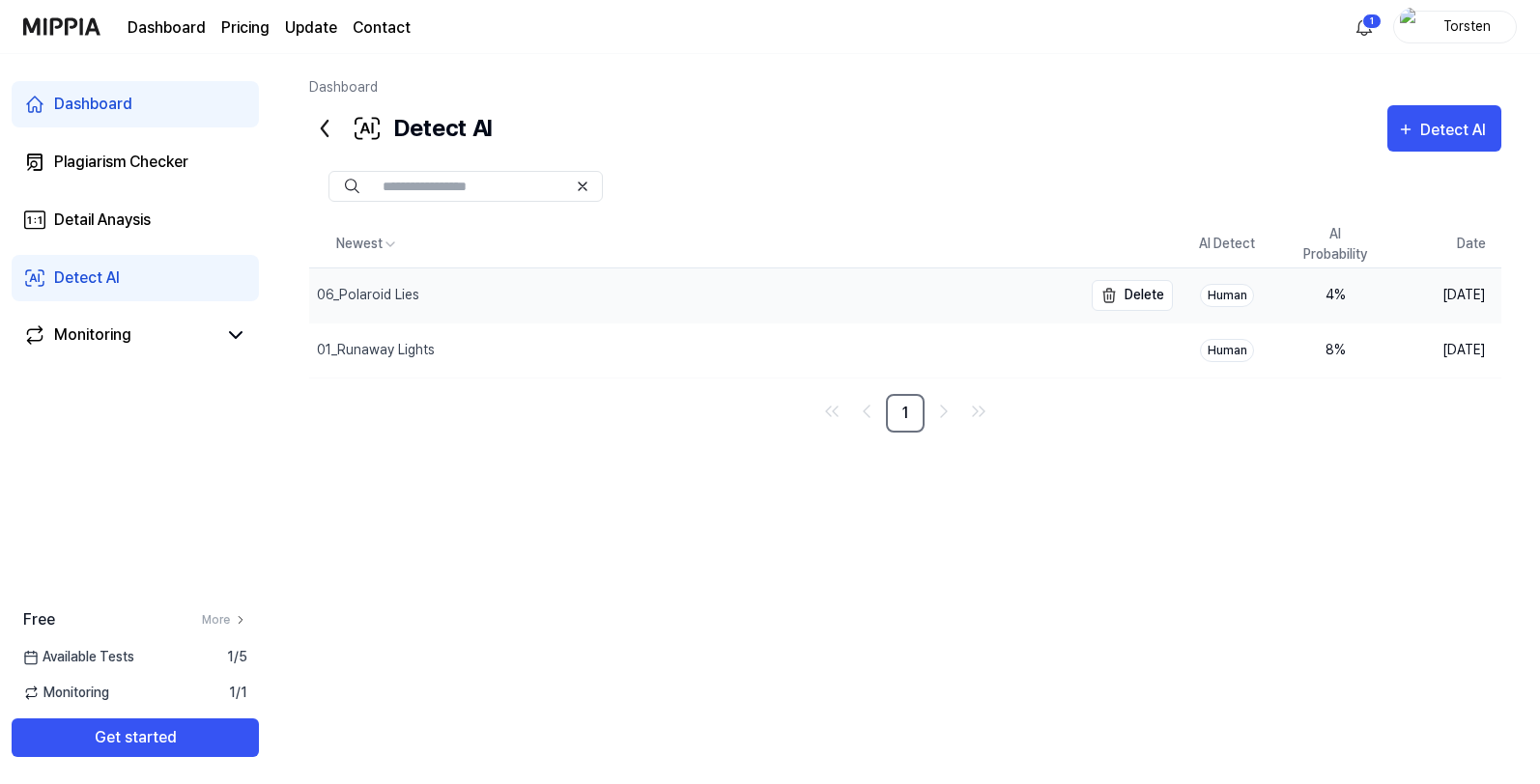
click at [443, 289] on div "06_Polaroid Lies" at bounding box center [695, 296] width 773 height 55
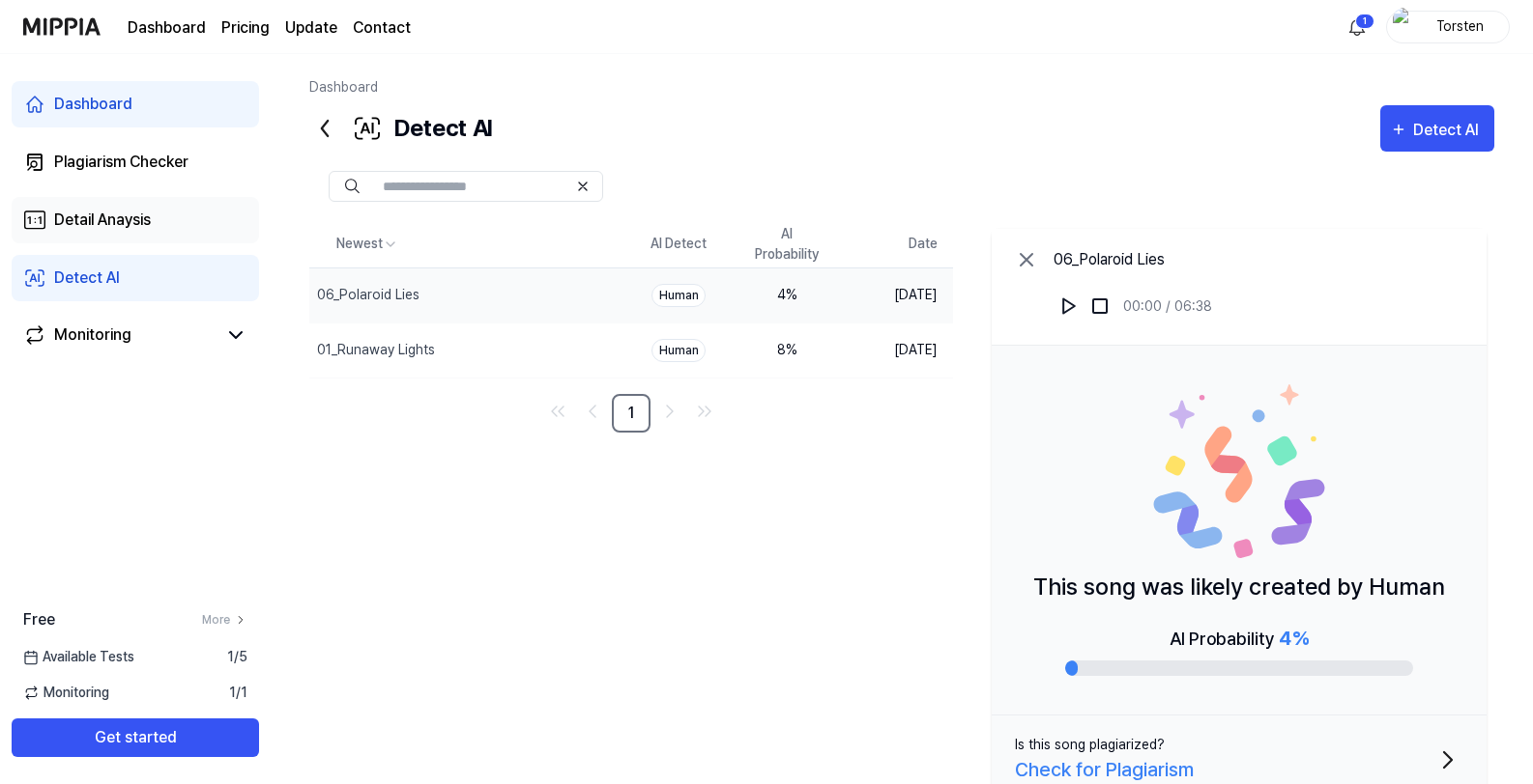
click at [145, 233] on link "Detail Anaysis" at bounding box center [135, 220] width 247 height 47
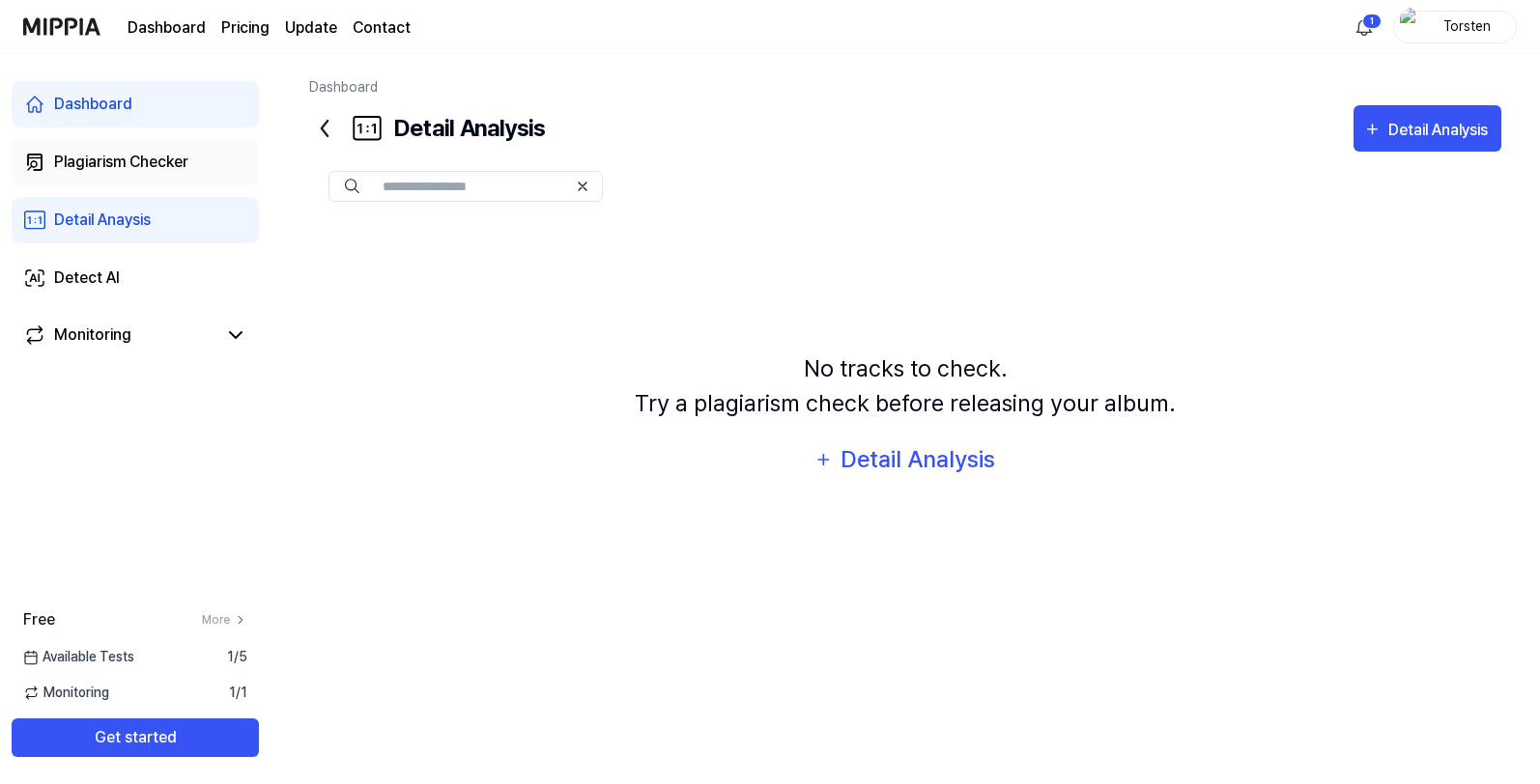
click at [154, 168] on div "Plagiarism Checker" at bounding box center [121, 162] width 134 height 23
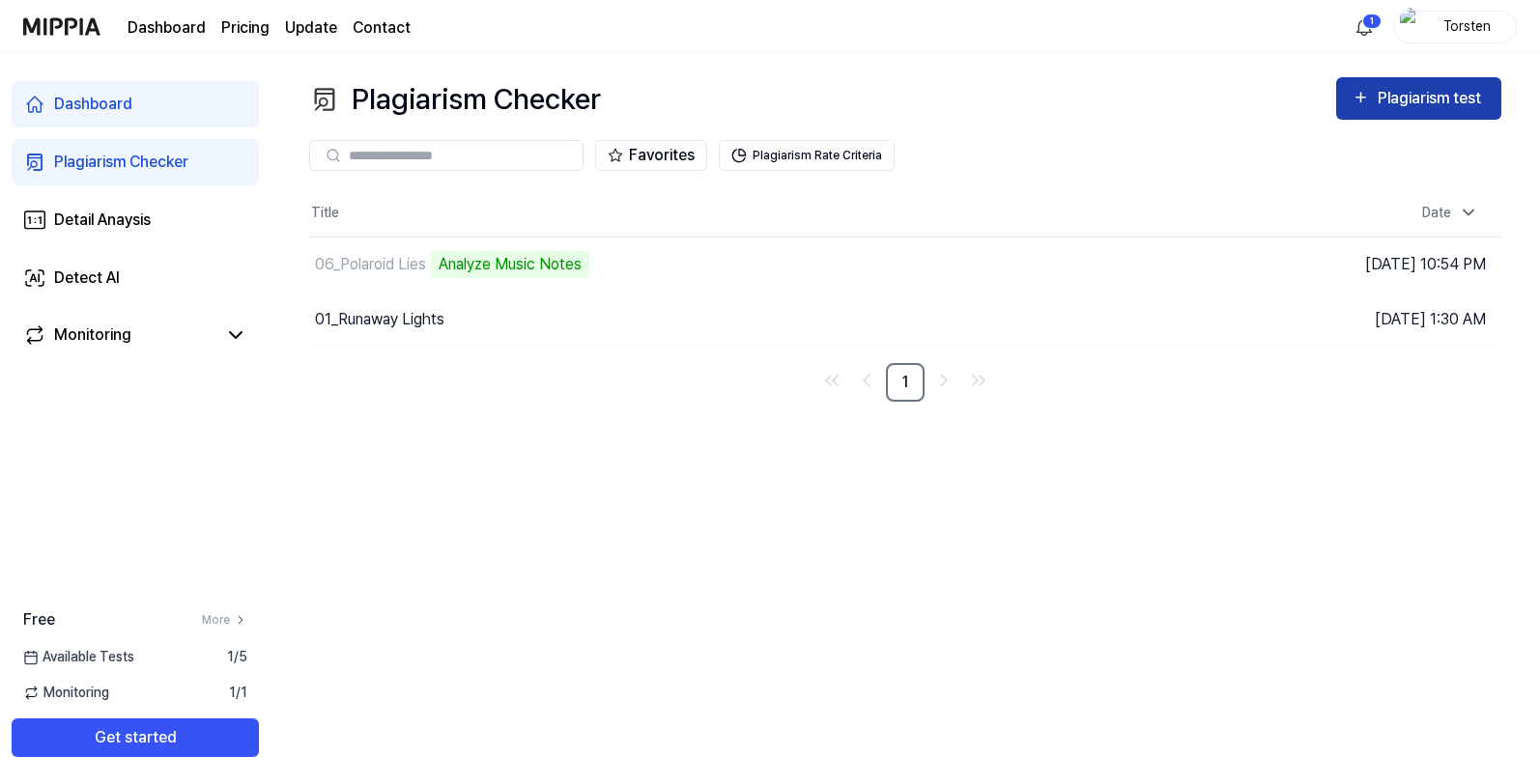
click at [1411, 110] on div "Plagiarism test" at bounding box center [1432, 98] width 108 height 25
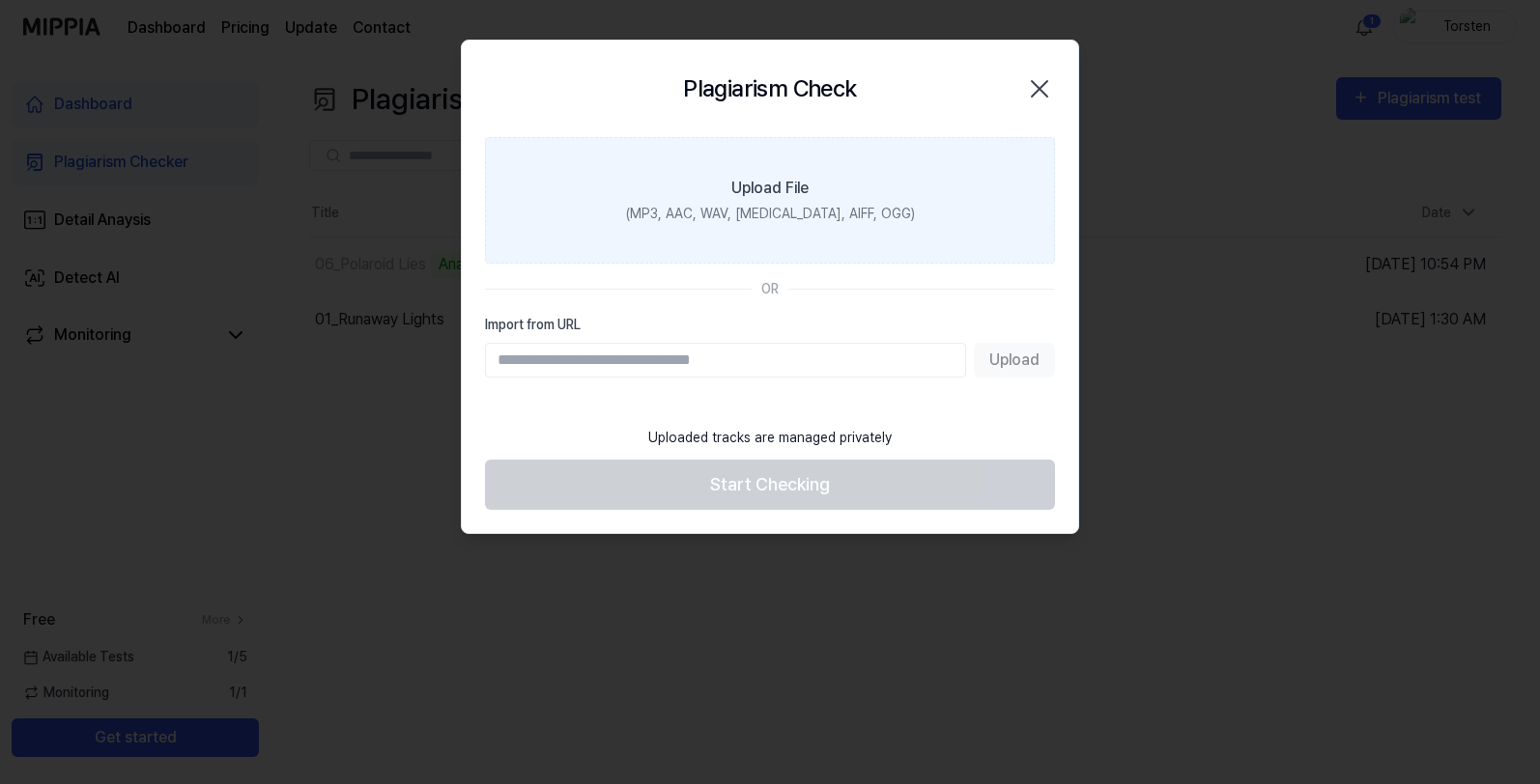
click at [845, 184] on label "Upload File (MP3, AAC, WAV, FLAC, AIFF, OGG)" at bounding box center [770, 200] width 570 height 127
click at [0, 0] on input "Upload File (MP3, AAC, WAV, FLAC, AIFF, OGG)" at bounding box center [0, 0] width 0 height 0
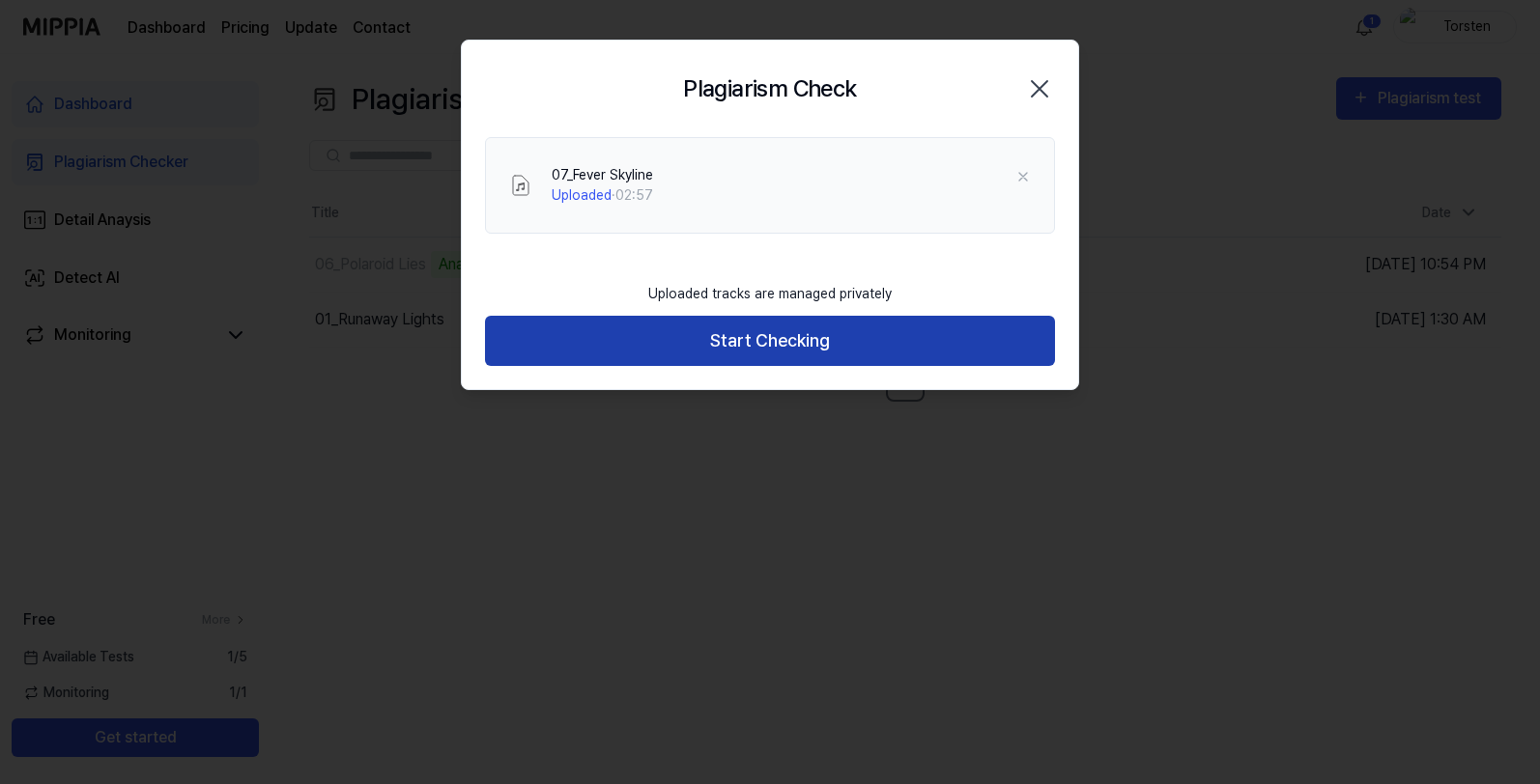
click at [911, 329] on button "Start Checking" at bounding box center [770, 341] width 570 height 52
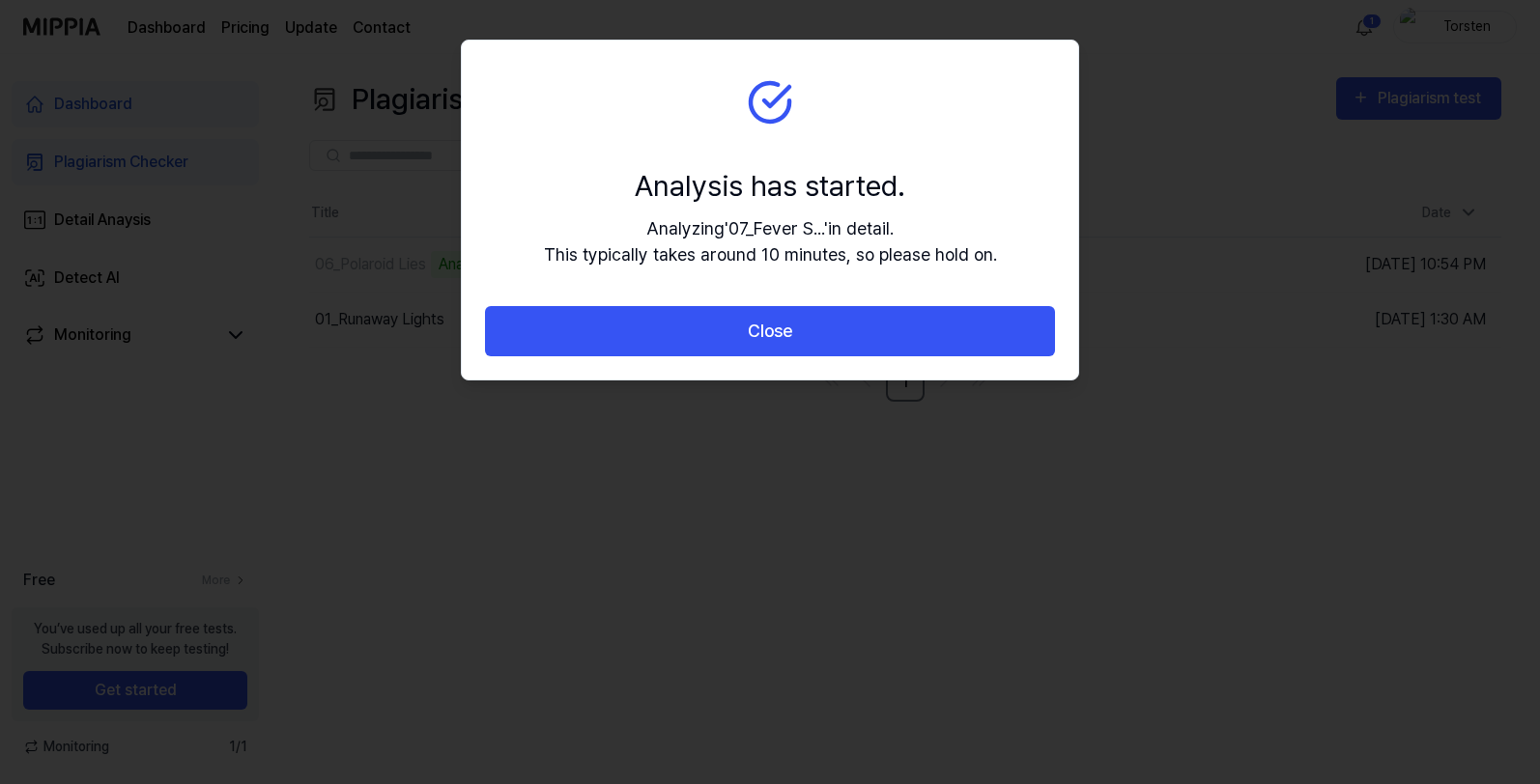
click at [911, 329] on button "Close" at bounding box center [770, 332] width 570 height 52
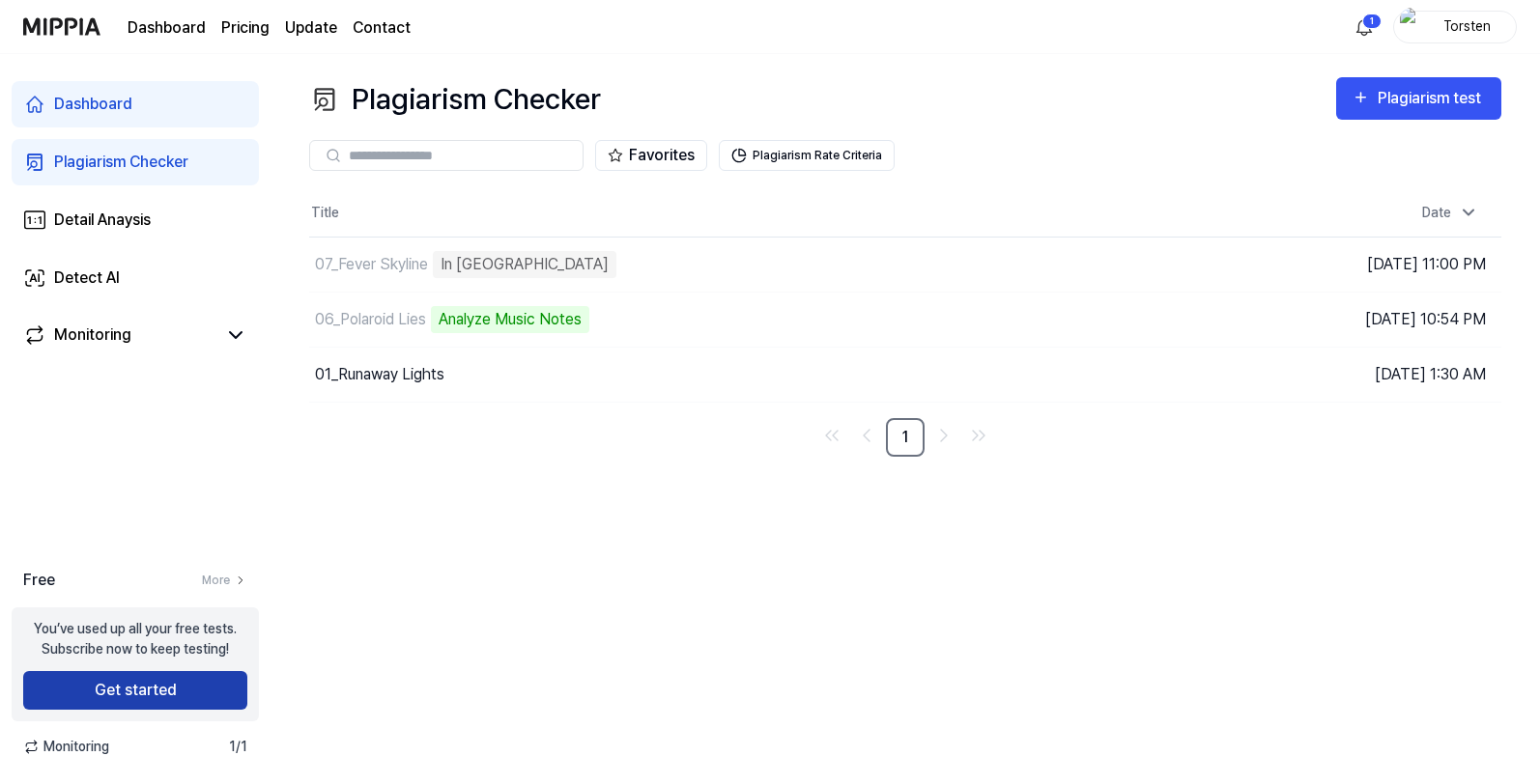
click at [174, 680] on button "Get started" at bounding box center [135, 690] width 224 height 39
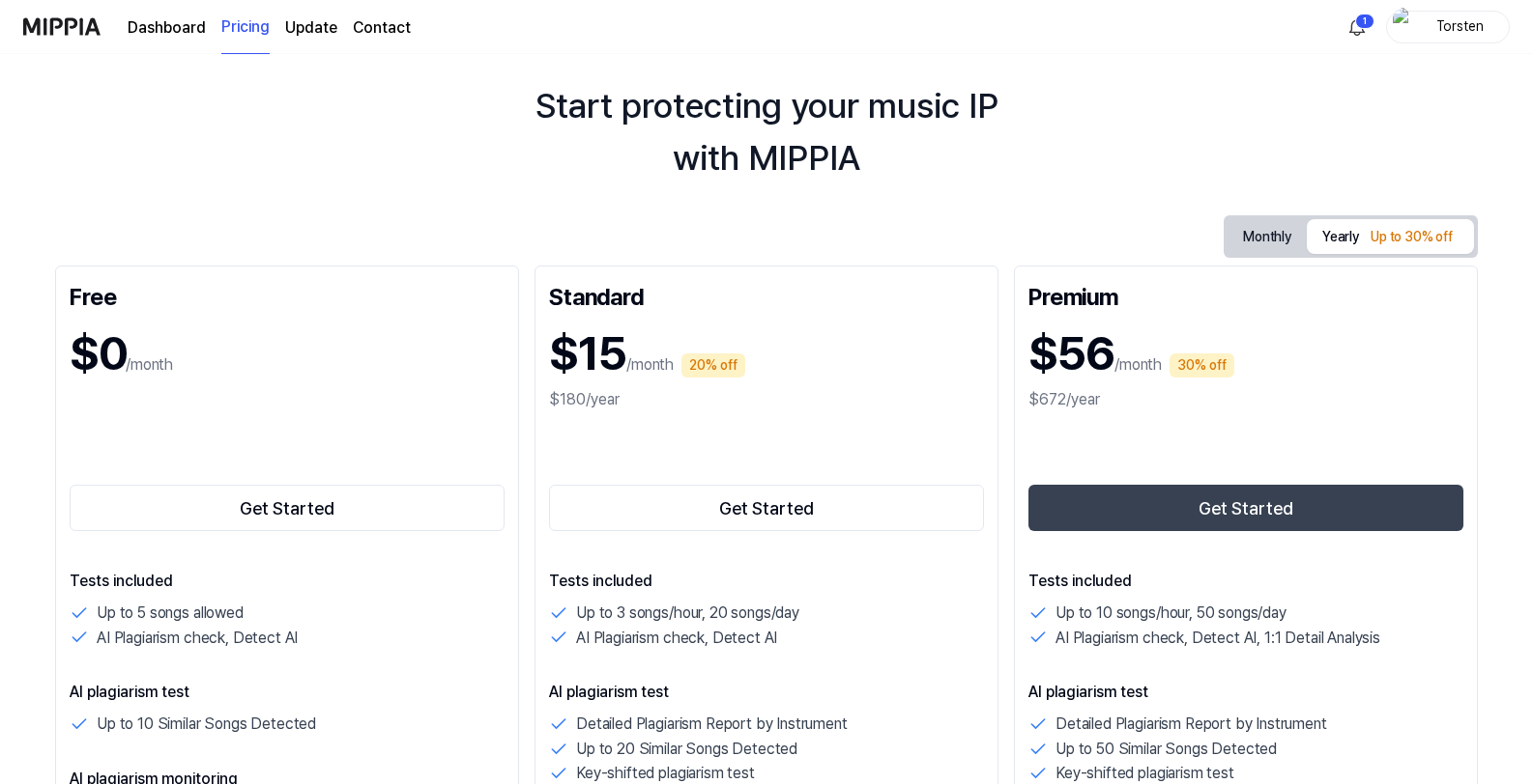
scroll to position [53, 0]
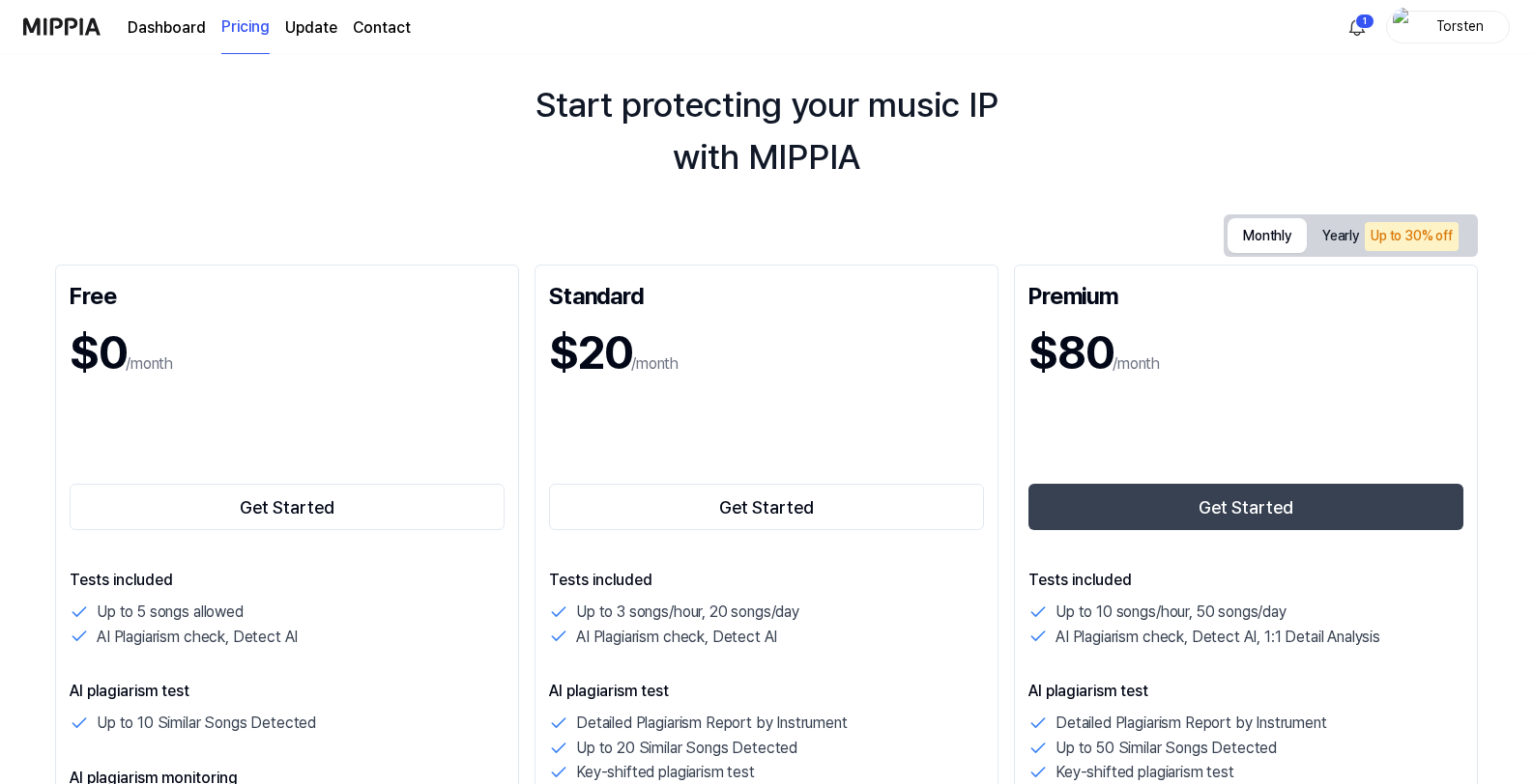
click at [1242, 249] on button "Monthly" at bounding box center [1267, 235] width 79 height 35
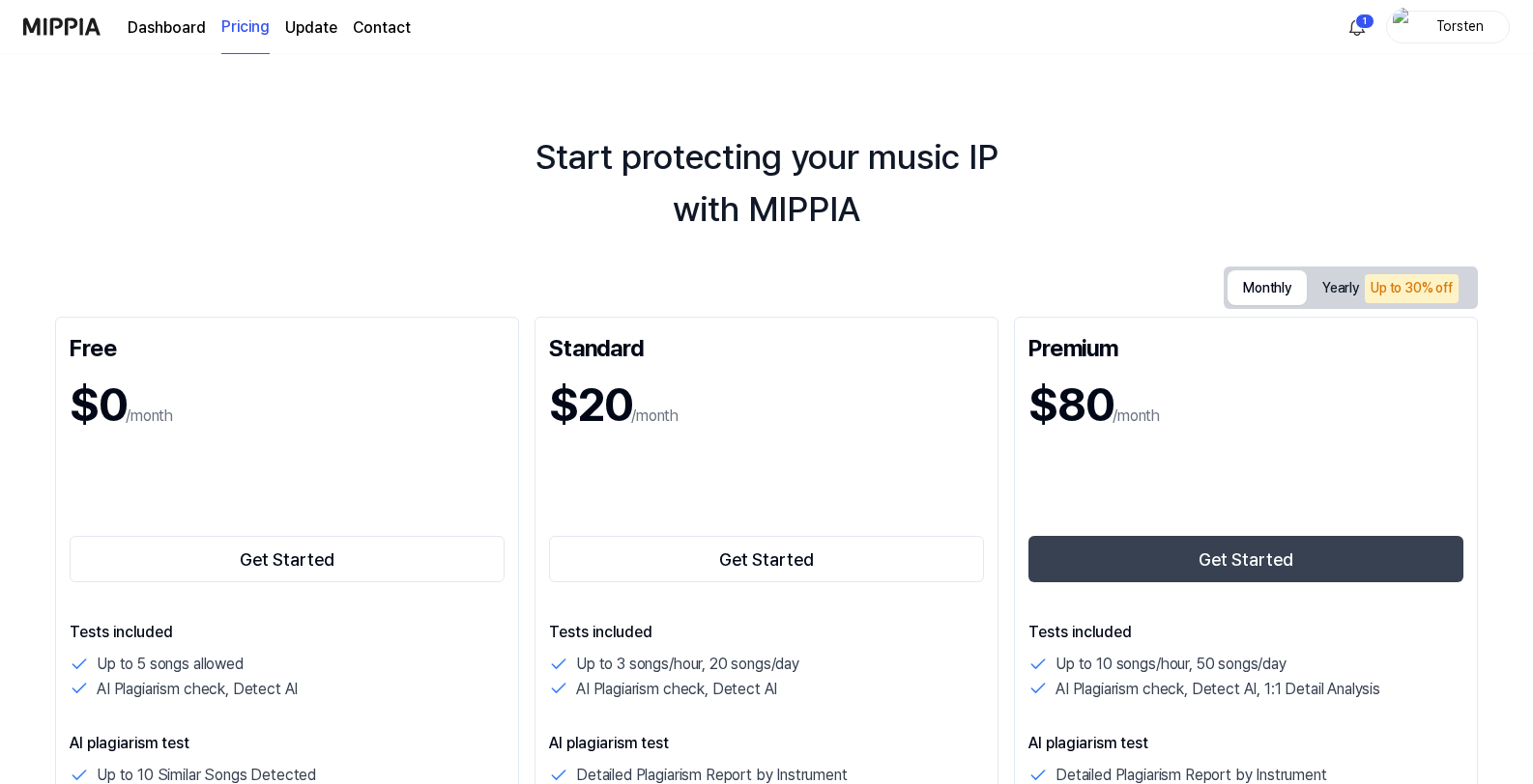
scroll to position [0, 0]
click at [173, 34] on link "Dashboard" at bounding box center [166, 28] width 78 height 23
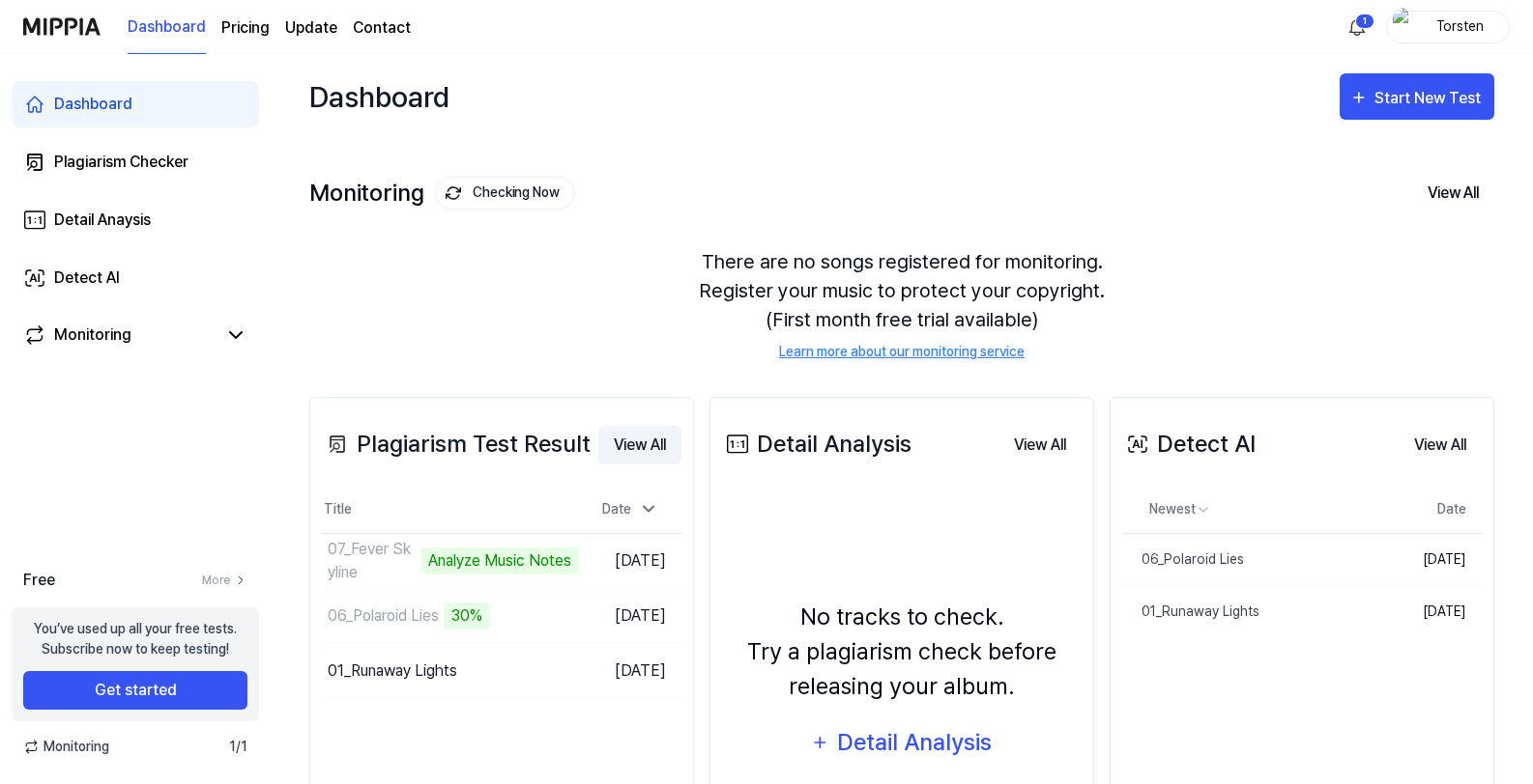
click at [662, 455] on button "View All" at bounding box center [639, 445] width 83 height 39
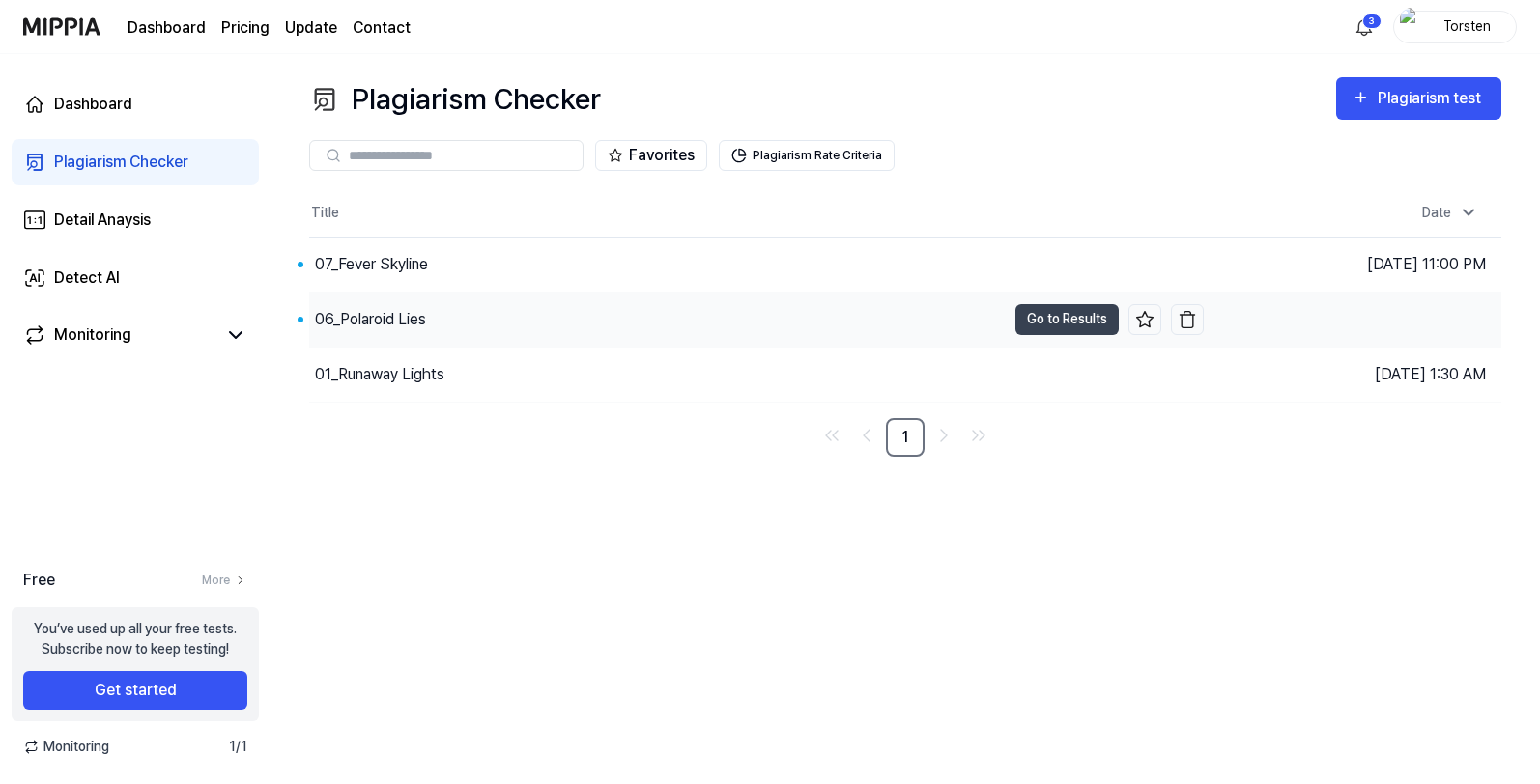
click at [411, 327] on div "06_Polaroid Lies" at bounding box center [370, 319] width 111 height 23
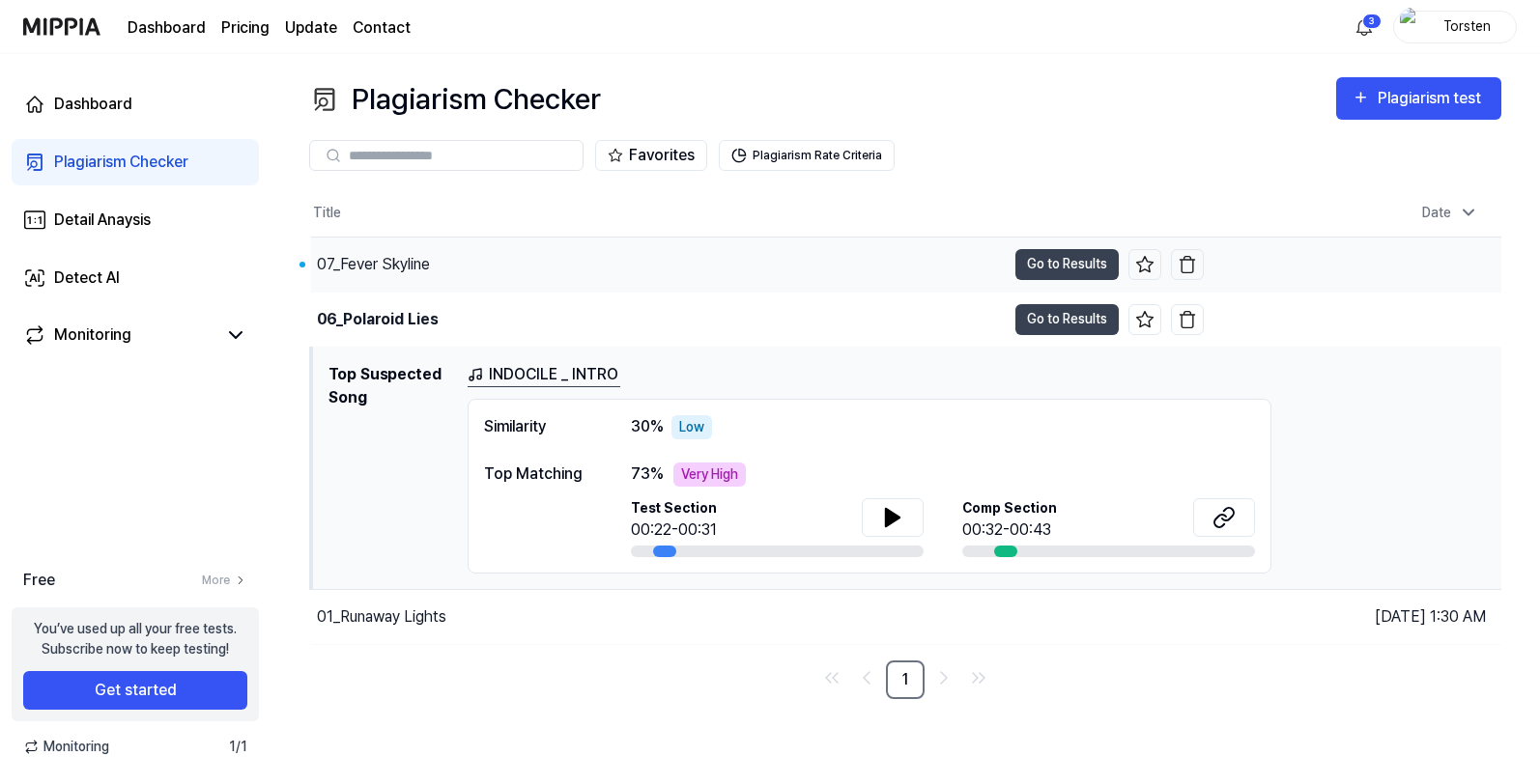
click at [791, 273] on div "07_Fever Skyline" at bounding box center [658, 264] width 695 height 55
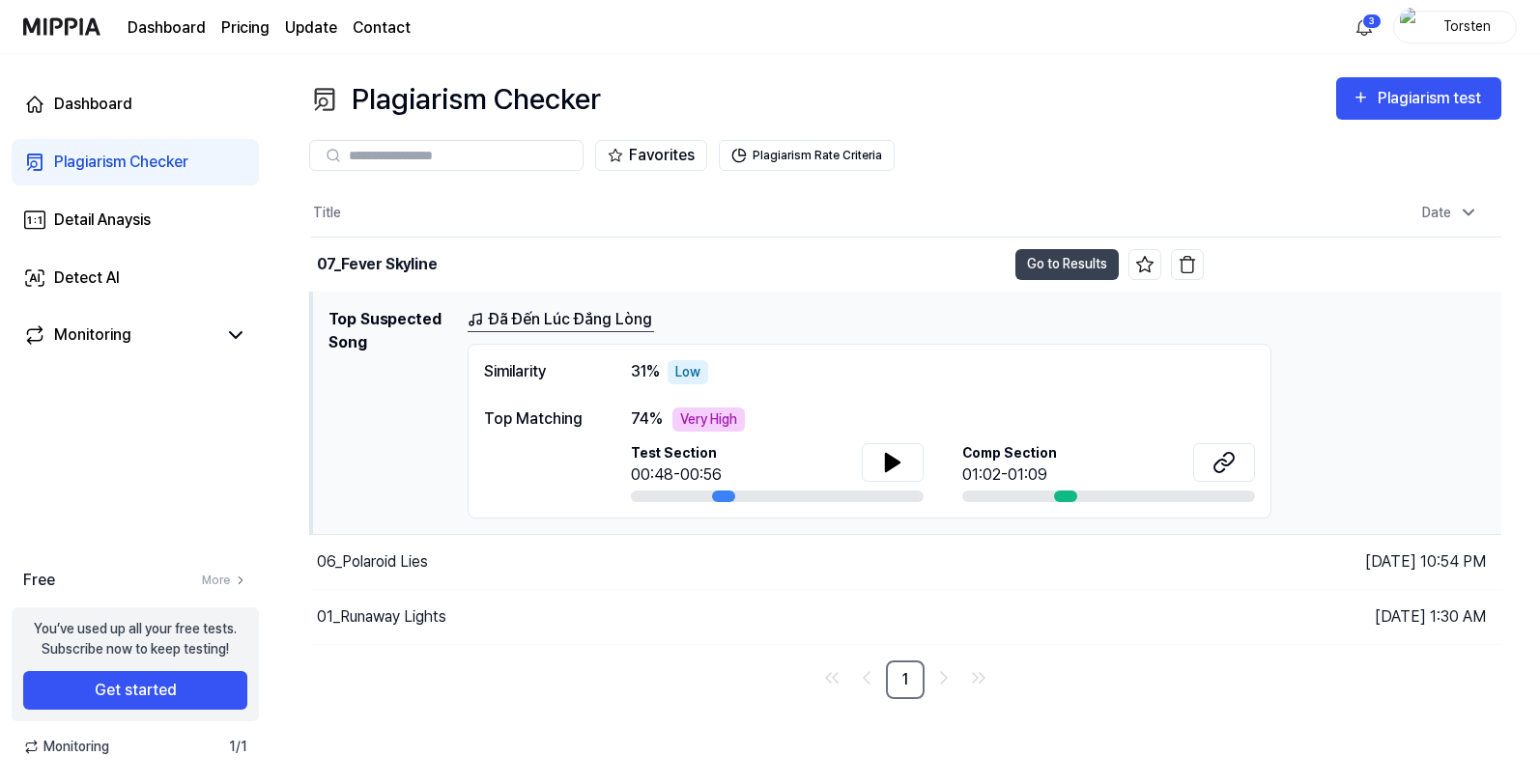
click at [486, 652] on div "Title Date 07_Fever Skyline Go to Results Aug 18, 2025 at 11:00 PM Top Suspecte…" at bounding box center [905, 445] width 1192 height 509
click at [460, 628] on div "01_Runaway Lights" at bounding box center [658, 617] width 695 height 55
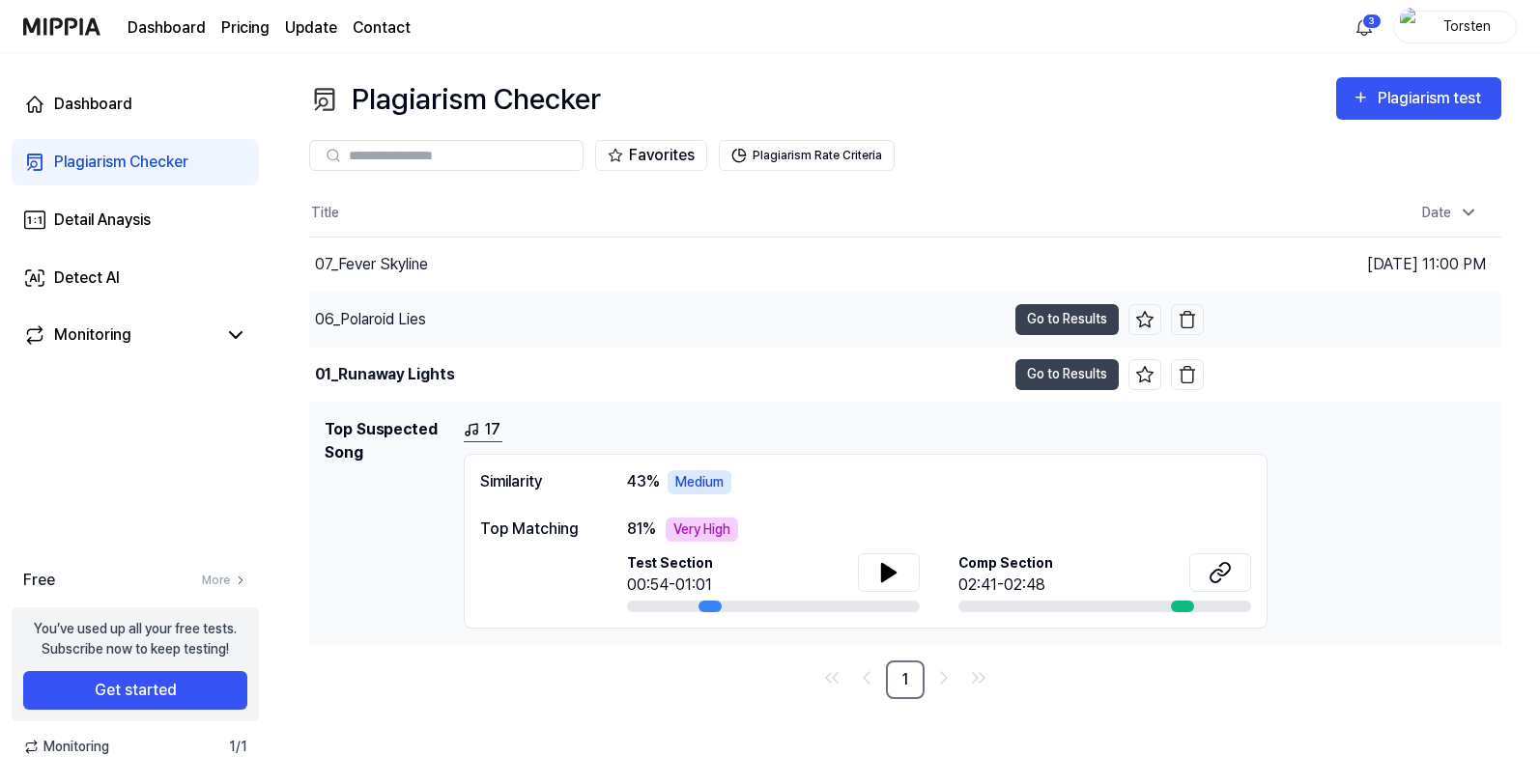
click at [800, 325] on div "06_Polaroid Lies" at bounding box center [657, 320] width 697 height 55
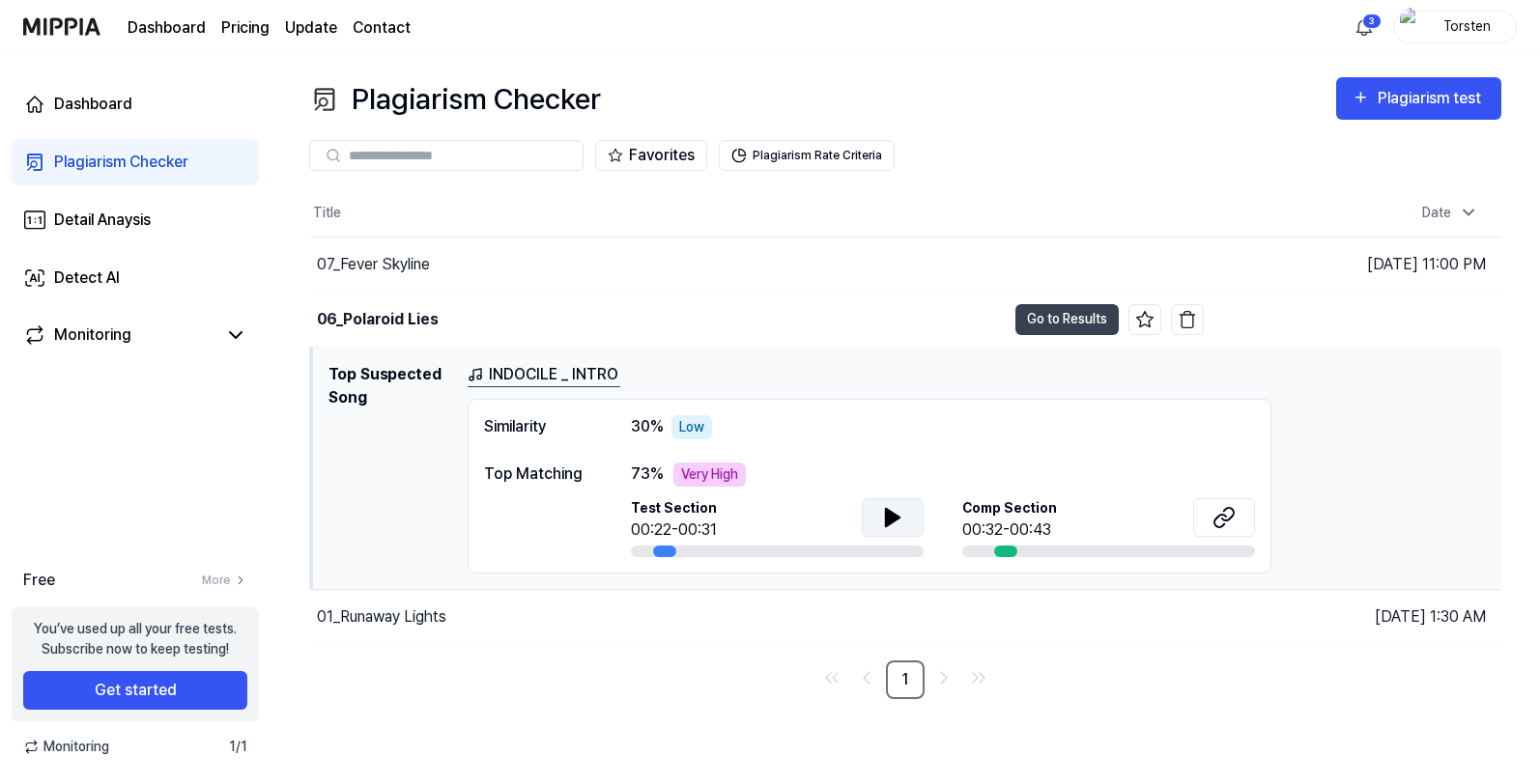
click at [888, 514] on icon at bounding box center [894, 518] width 14 height 18
click at [1217, 518] on icon at bounding box center [1224, 517] width 23 height 23
click at [1039, 320] on button "Go to Results" at bounding box center [1067, 320] width 103 height 31
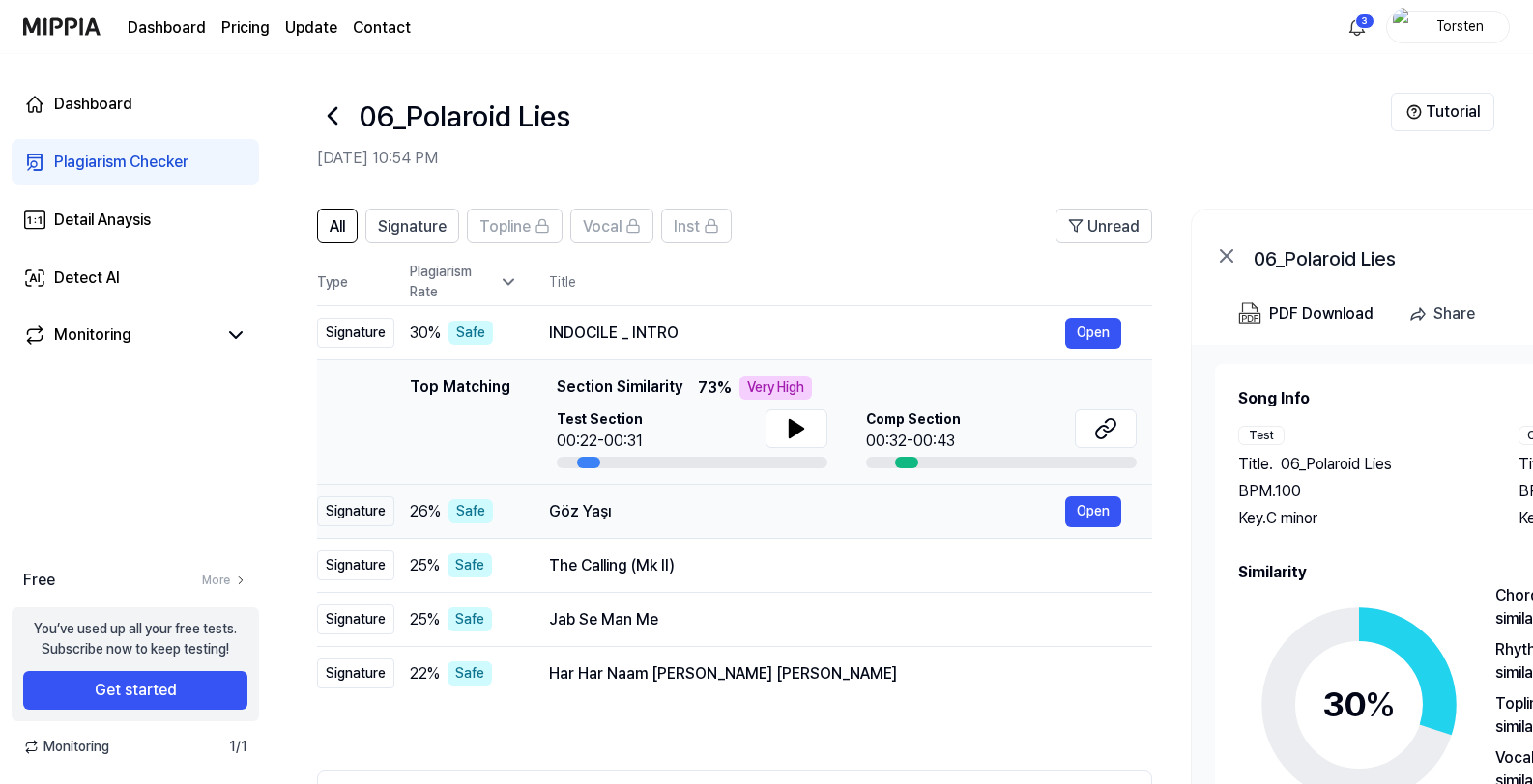
click at [713, 512] on div "Göz Yaşı" at bounding box center [807, 511] width 516 height 23
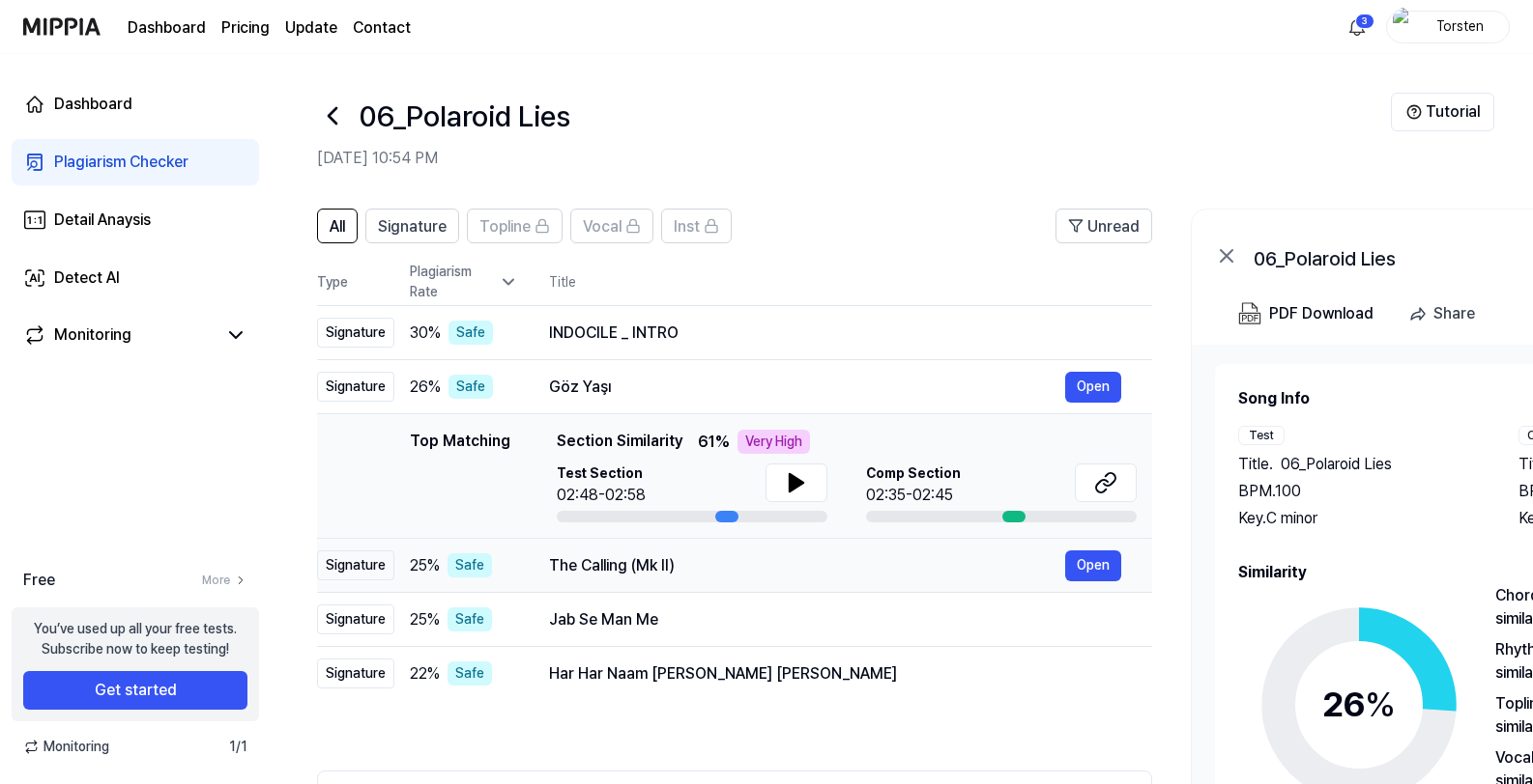
click at [696, 567] on div "The Calling (Mk II)" at bounding box center [807, 566] width 516 height 23
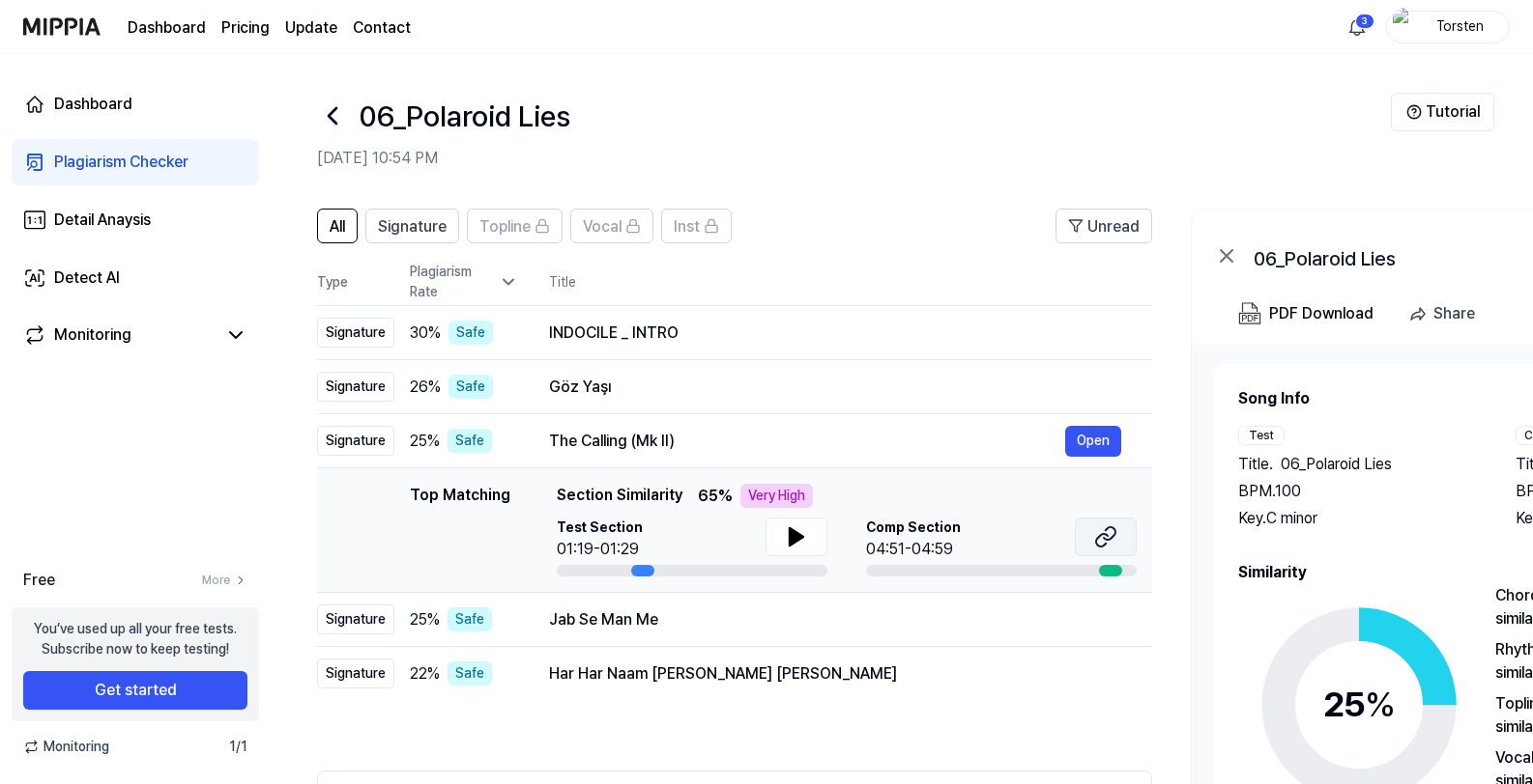
click at [1109, 544] on icon at bounding box center [1105, 536] width 23 height 23
click at [796, 541] on icon at bounding box center [796, 537] width 14 height 18
click at [598, 222] on span "Vocal" at bounding box center [602, 226] width 39 height 23
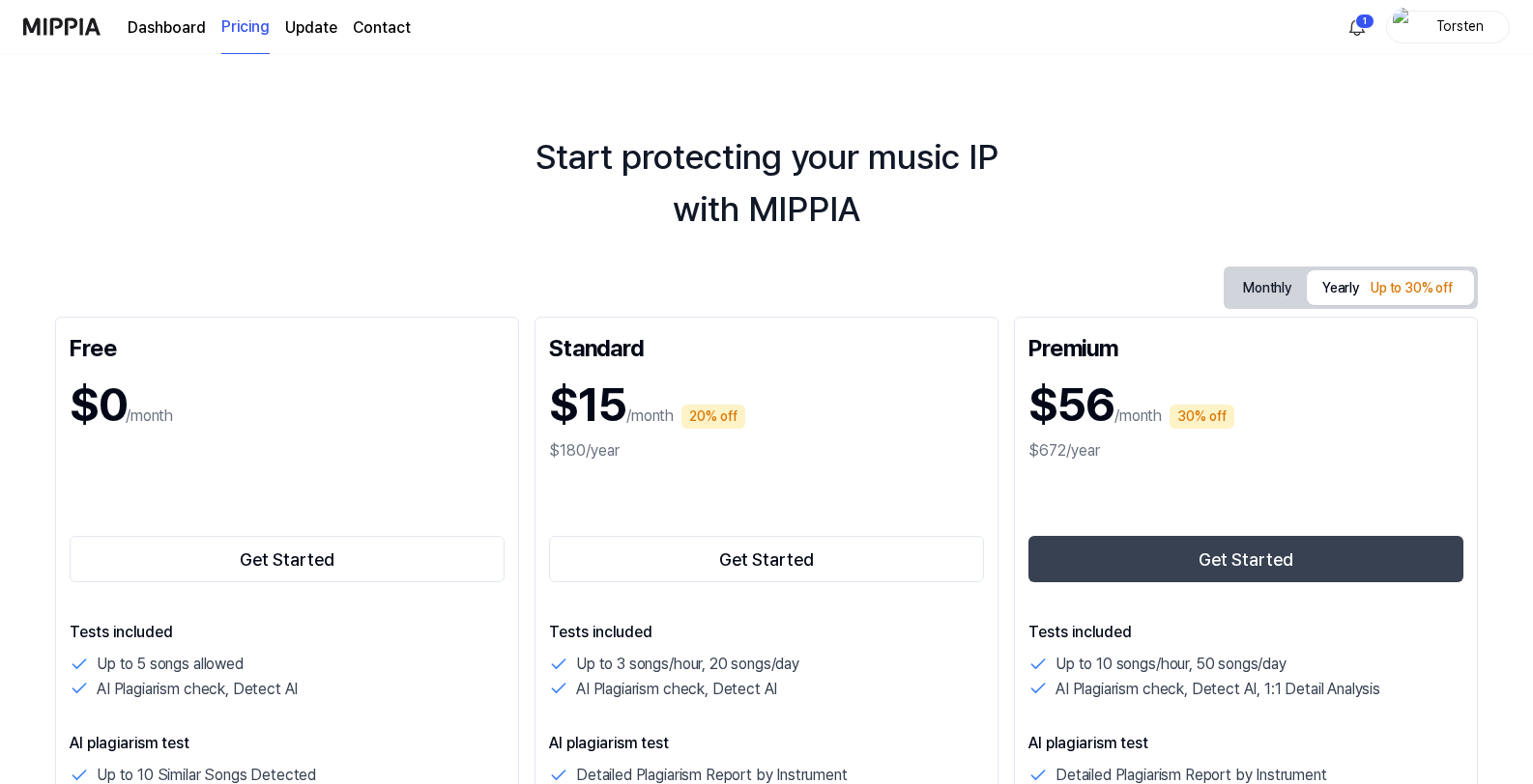
click at [1253, 294] on button "Monthly" at bounding box center [1267, 289] width 79 height 36
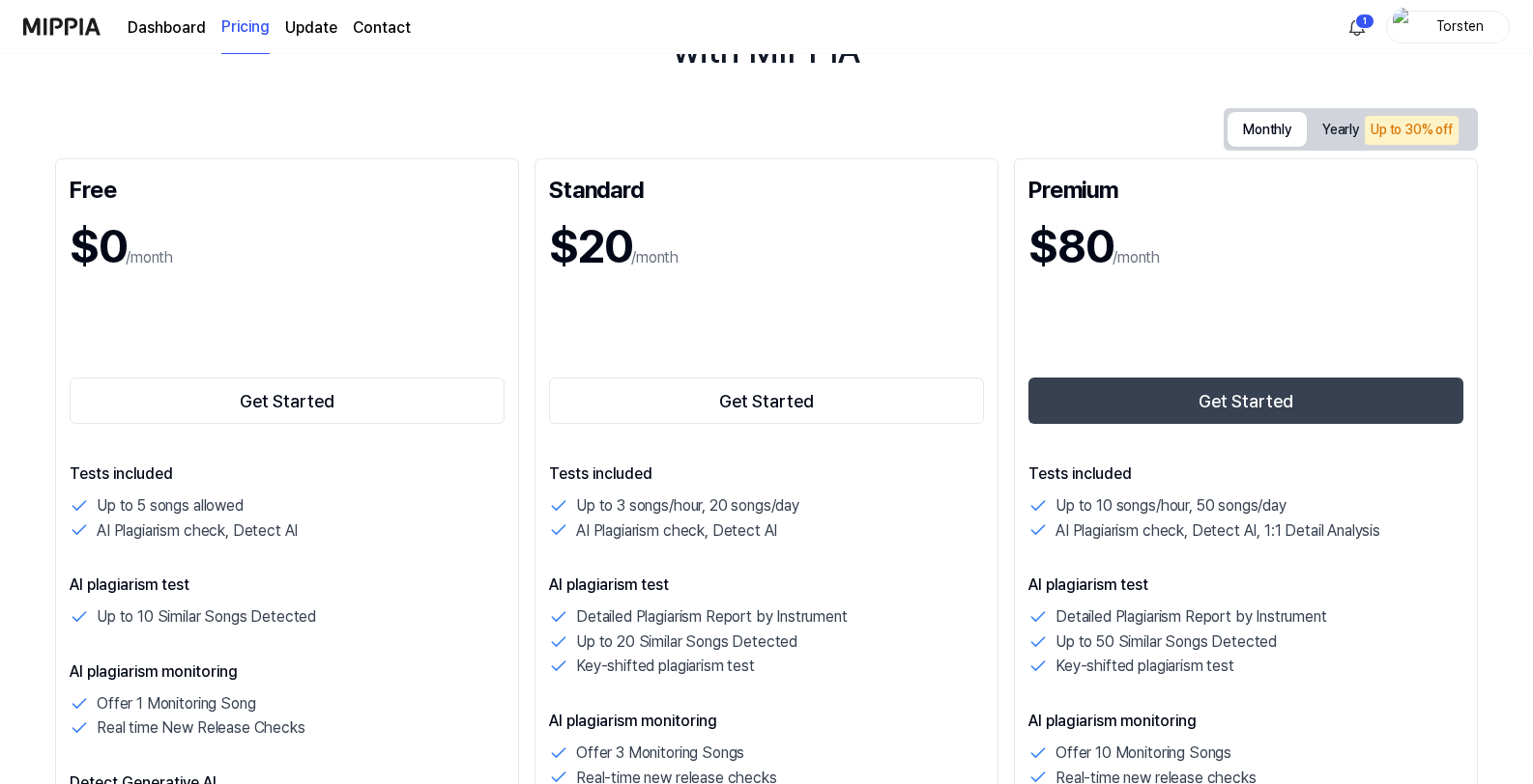
scroll to position [171, 0]
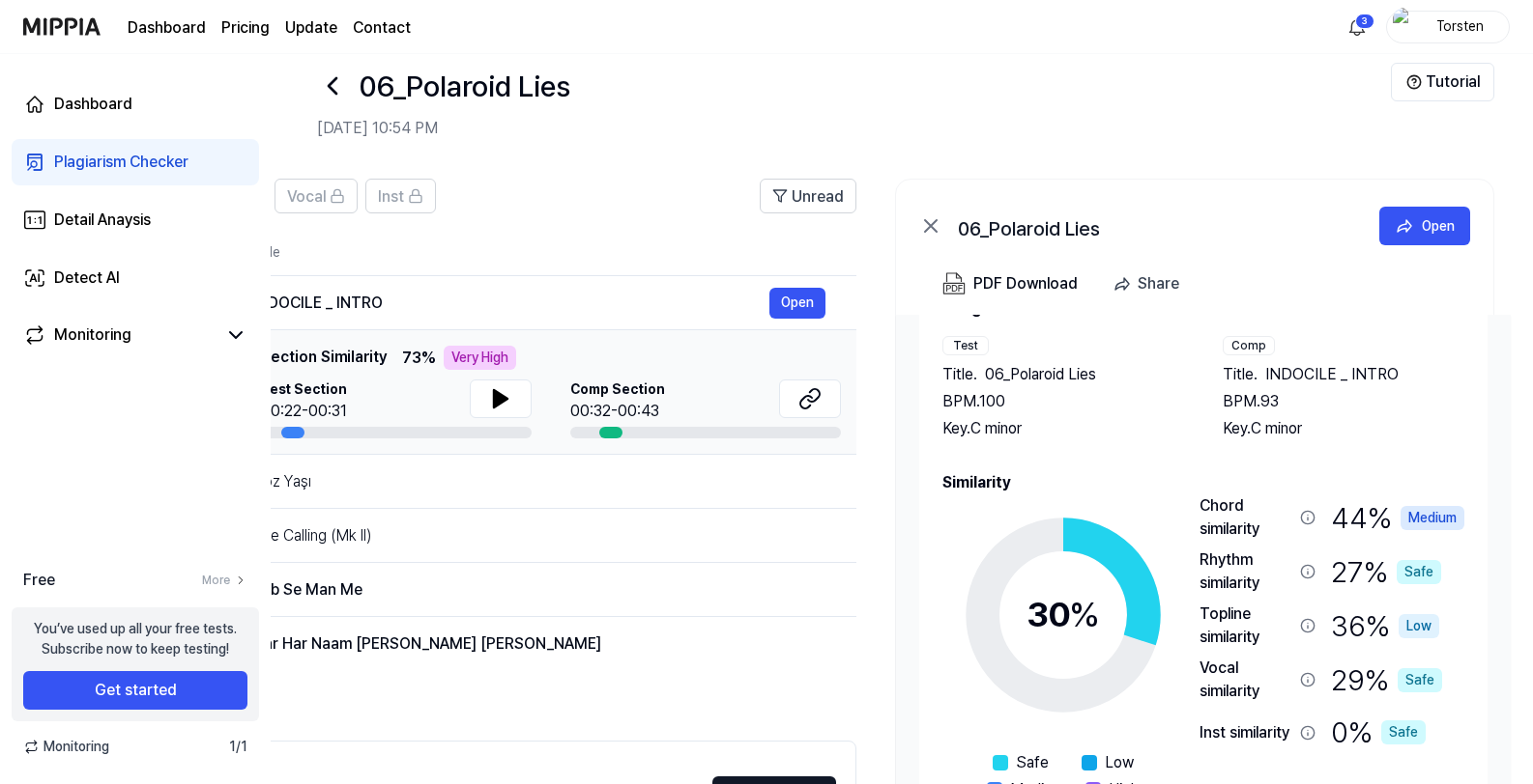
scroll to position [32, 0]
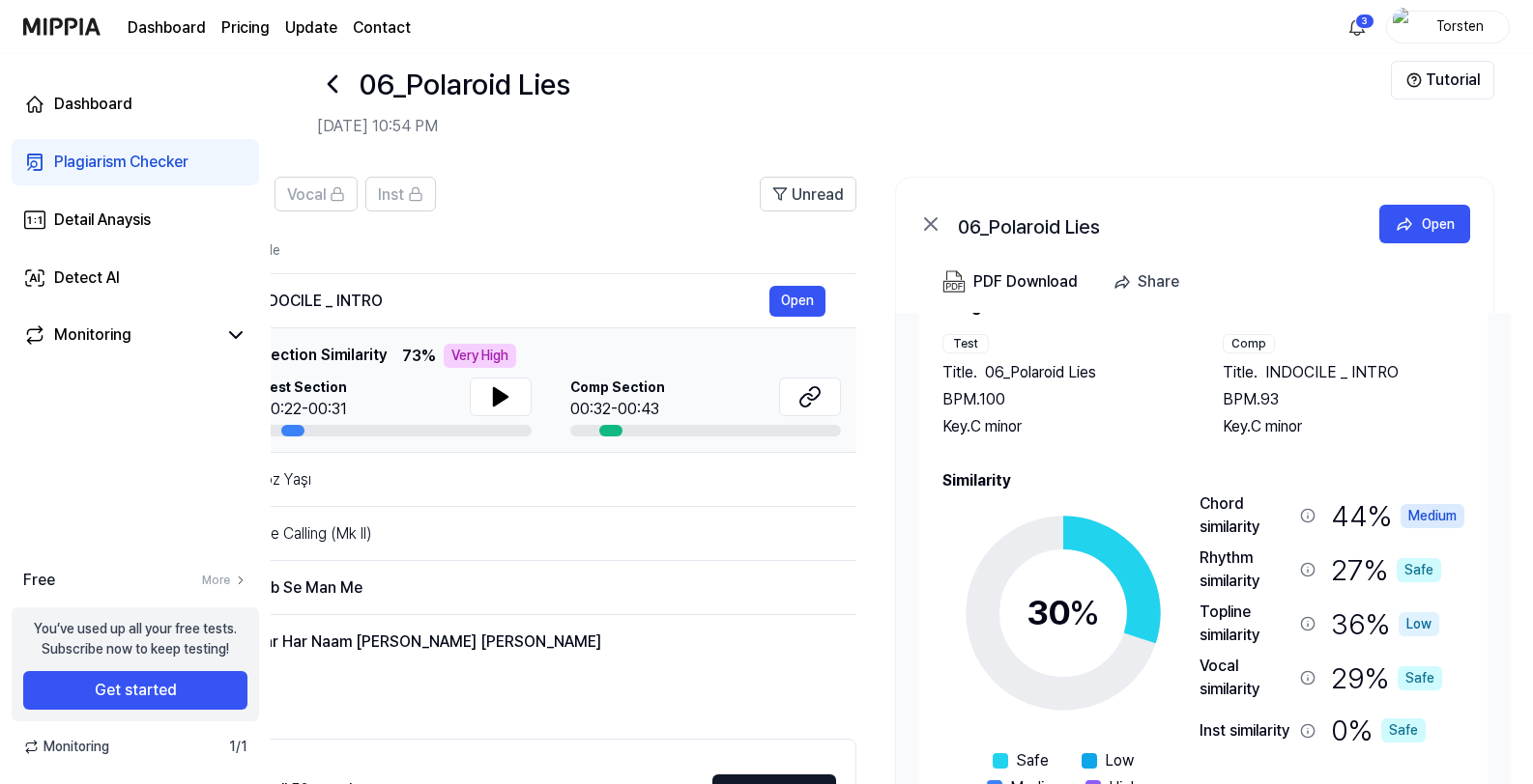
click at [334, 84] on icon at bounding box center [332, 83] width 31 height 31
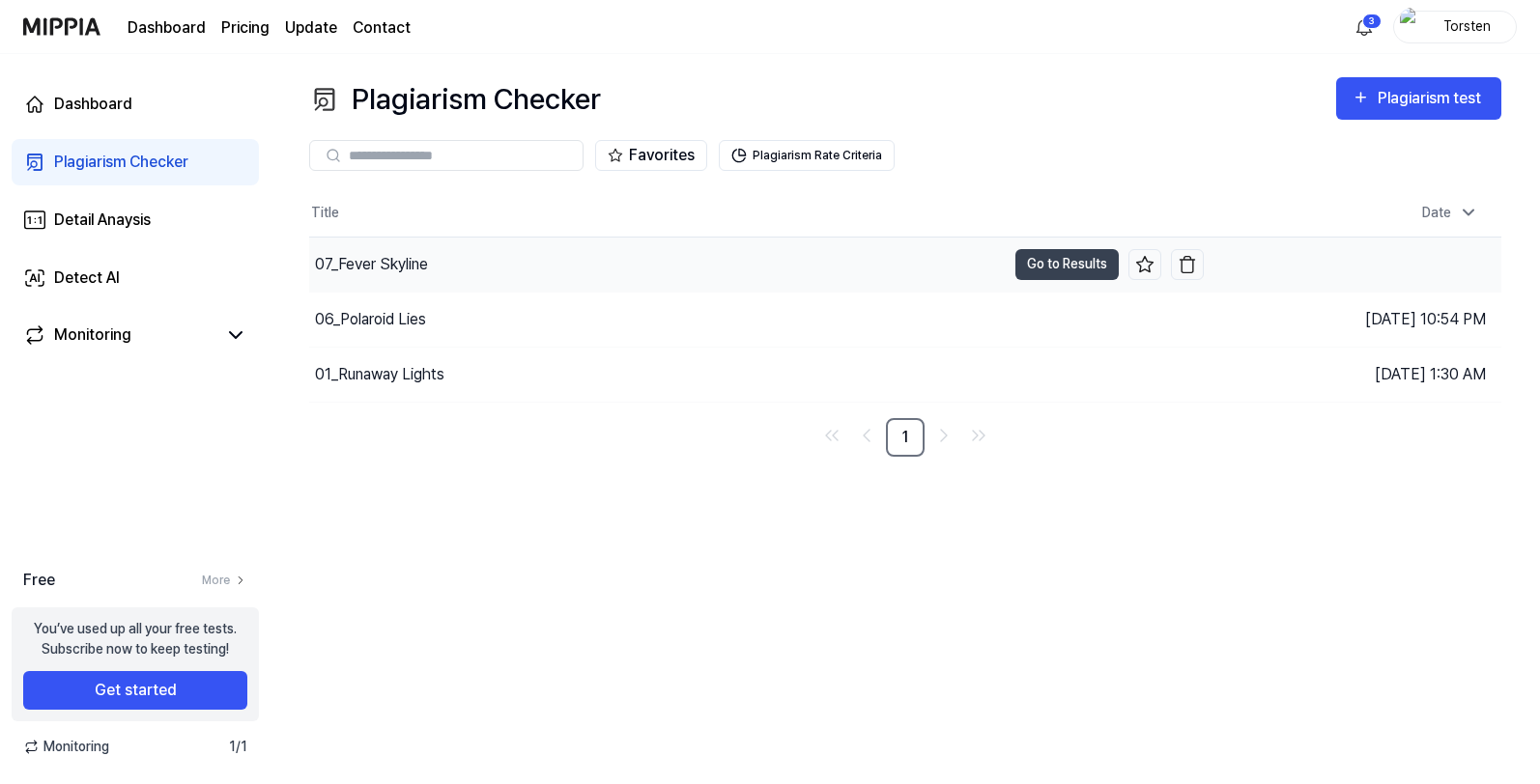
click at [541, 275] on div "07_Fever Skyline" at bounding box center [657, 264] width 697 height 55
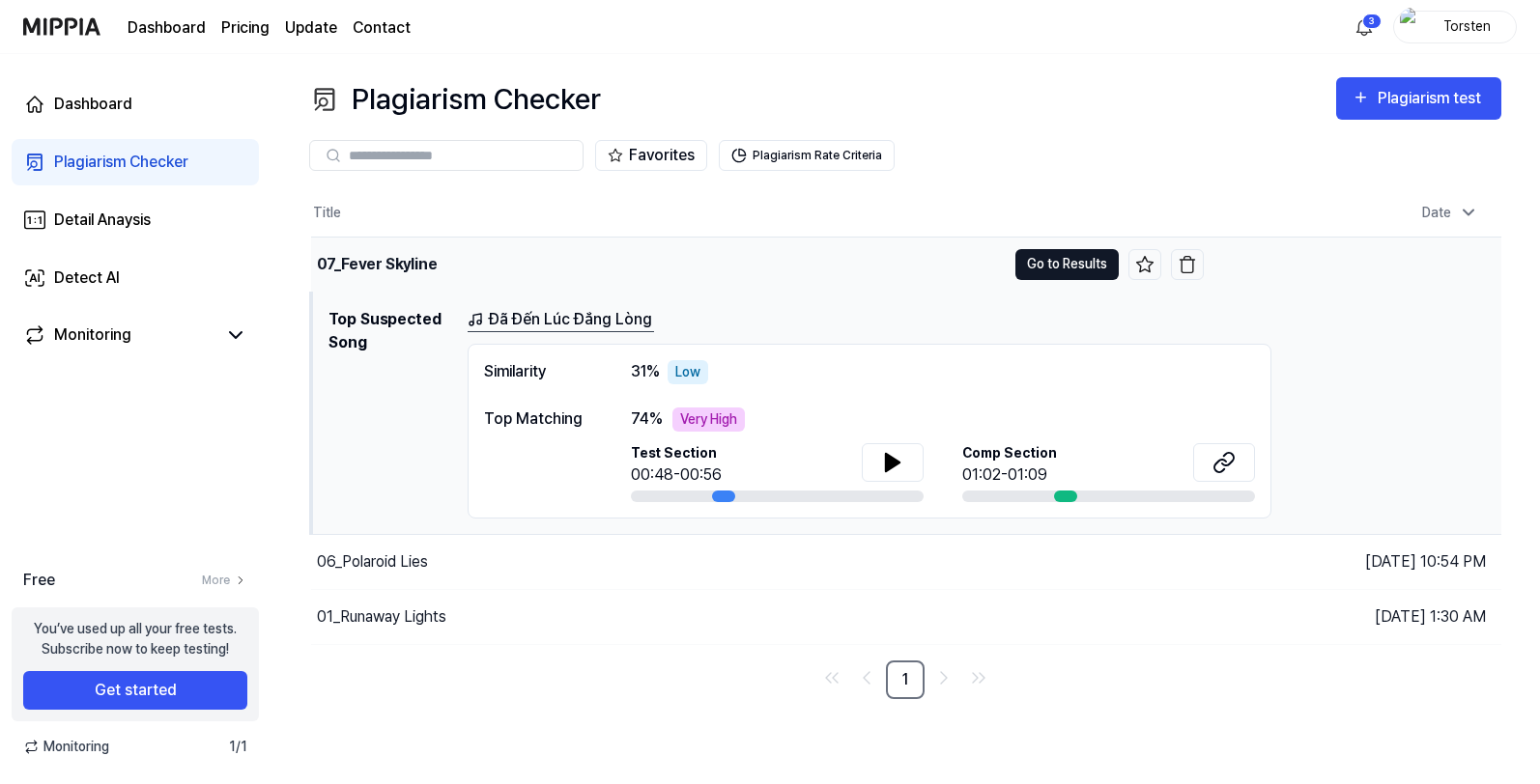
click at [1056, 266] on button "Go to Results" at bounding box center [1067, 264] width 103 height 31
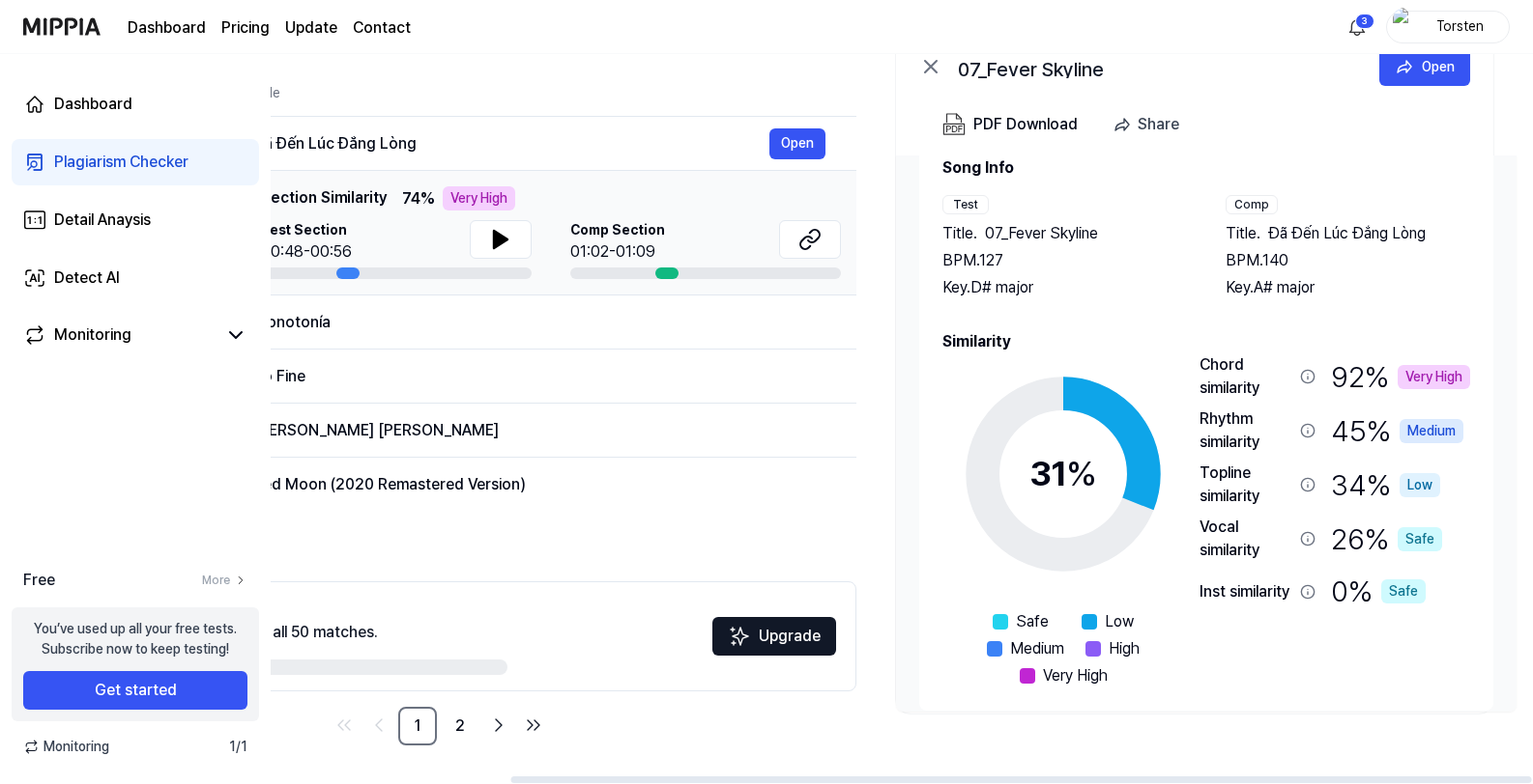
scroll to position [0, 296]
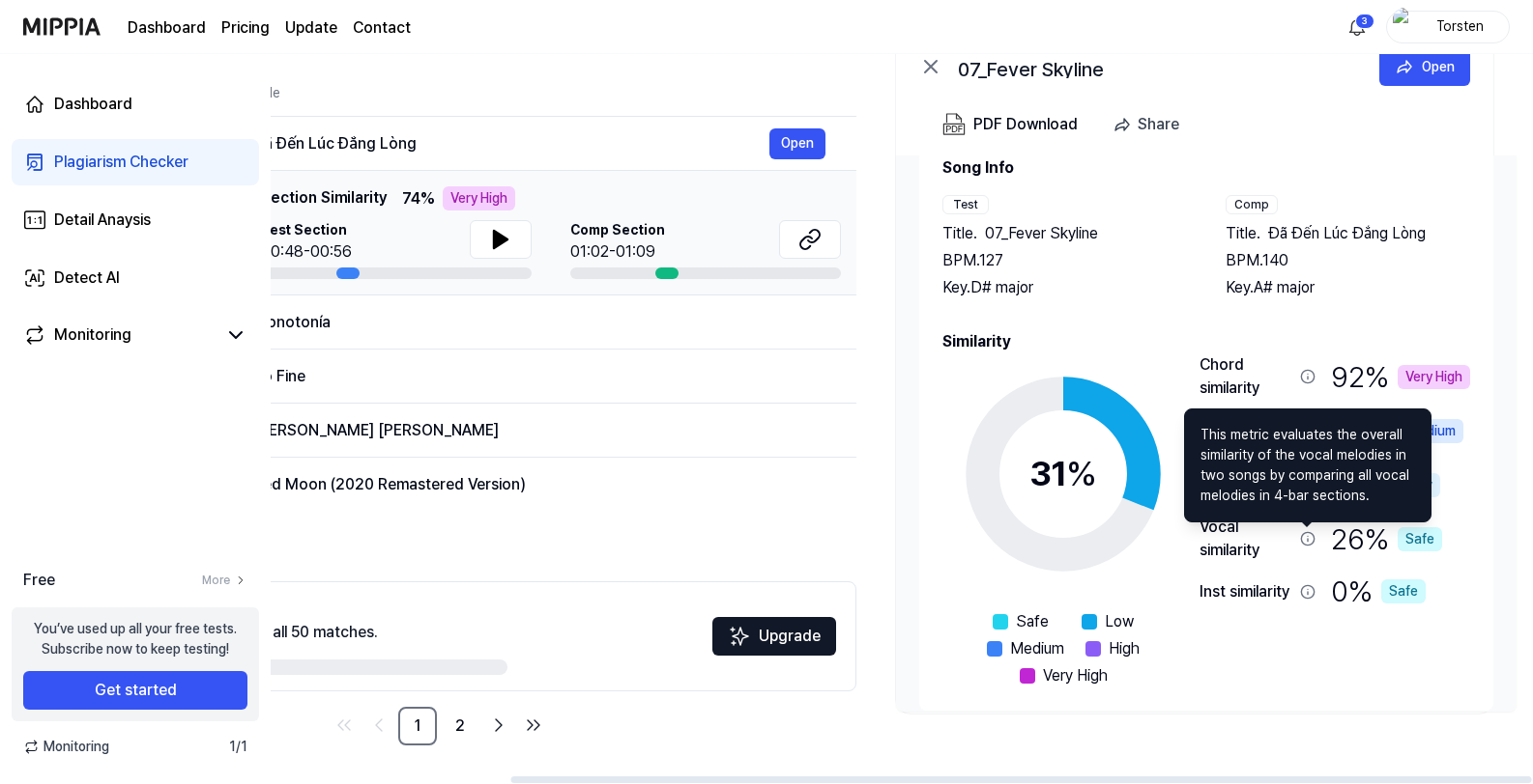
click at [1308, 543] on icon at bounding box center [1308, 539] width 16 height 16
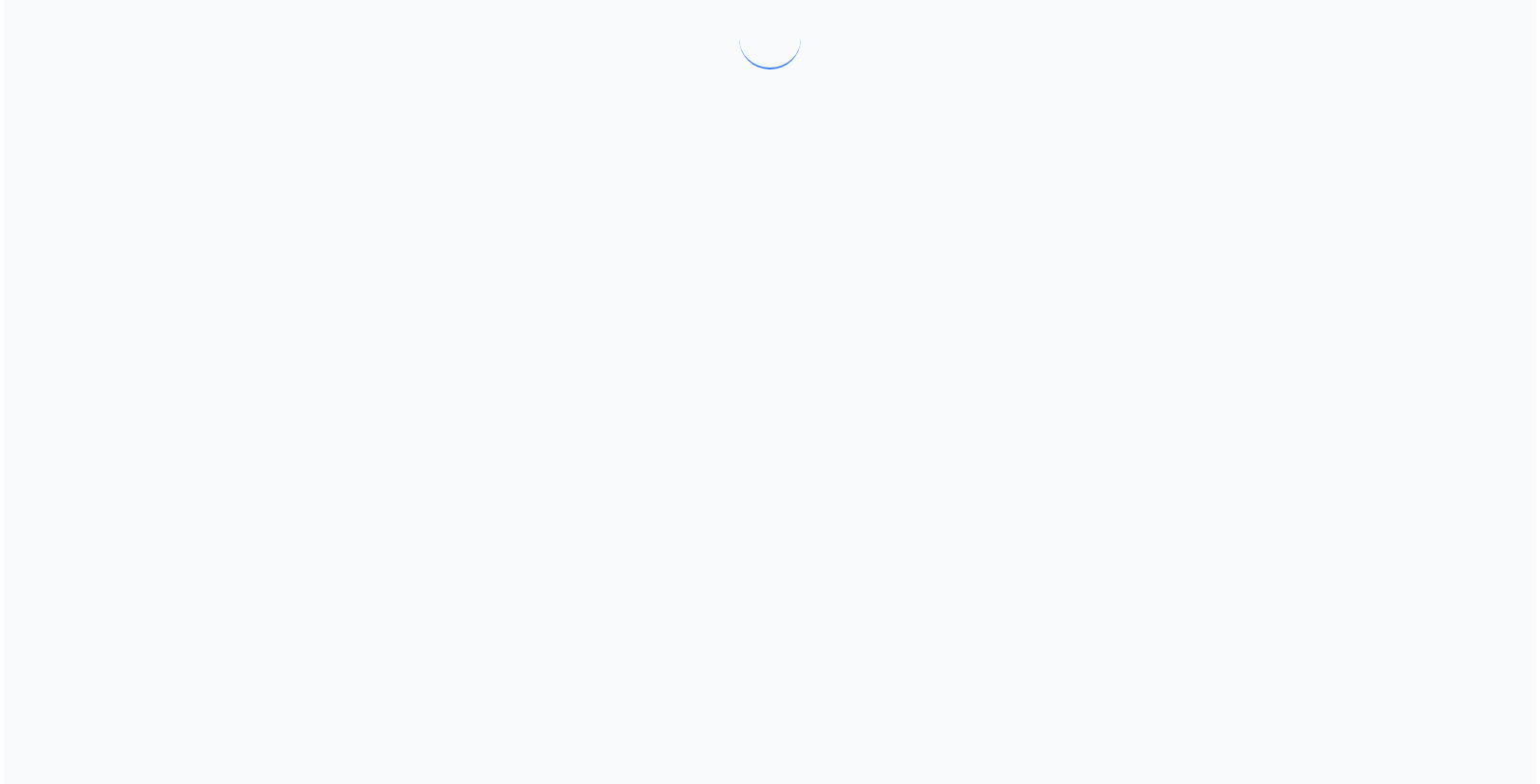
scroll to position [0, 0]
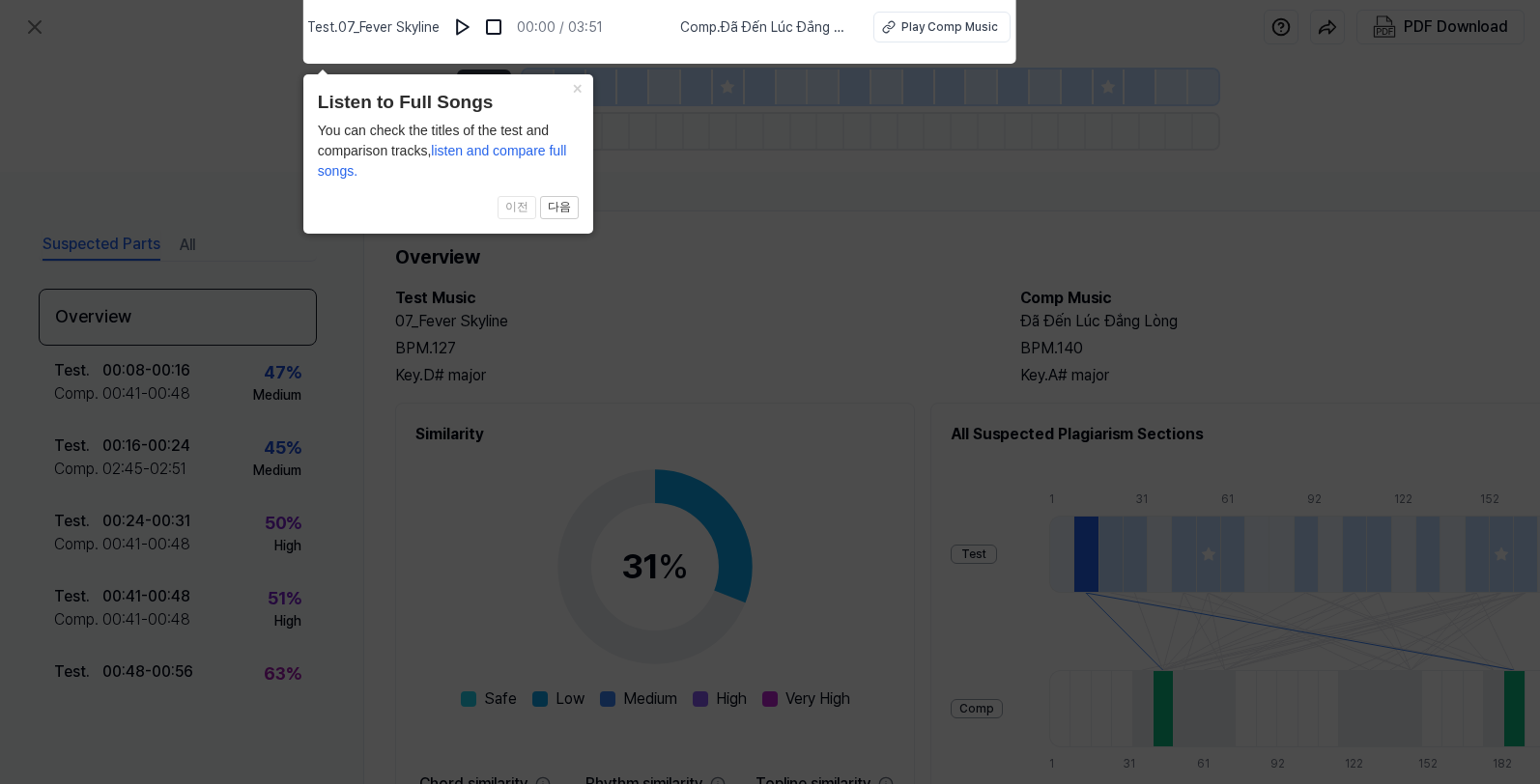
click at [220, 118] on icon at bounding box center [770, 387] width 1540 height 794
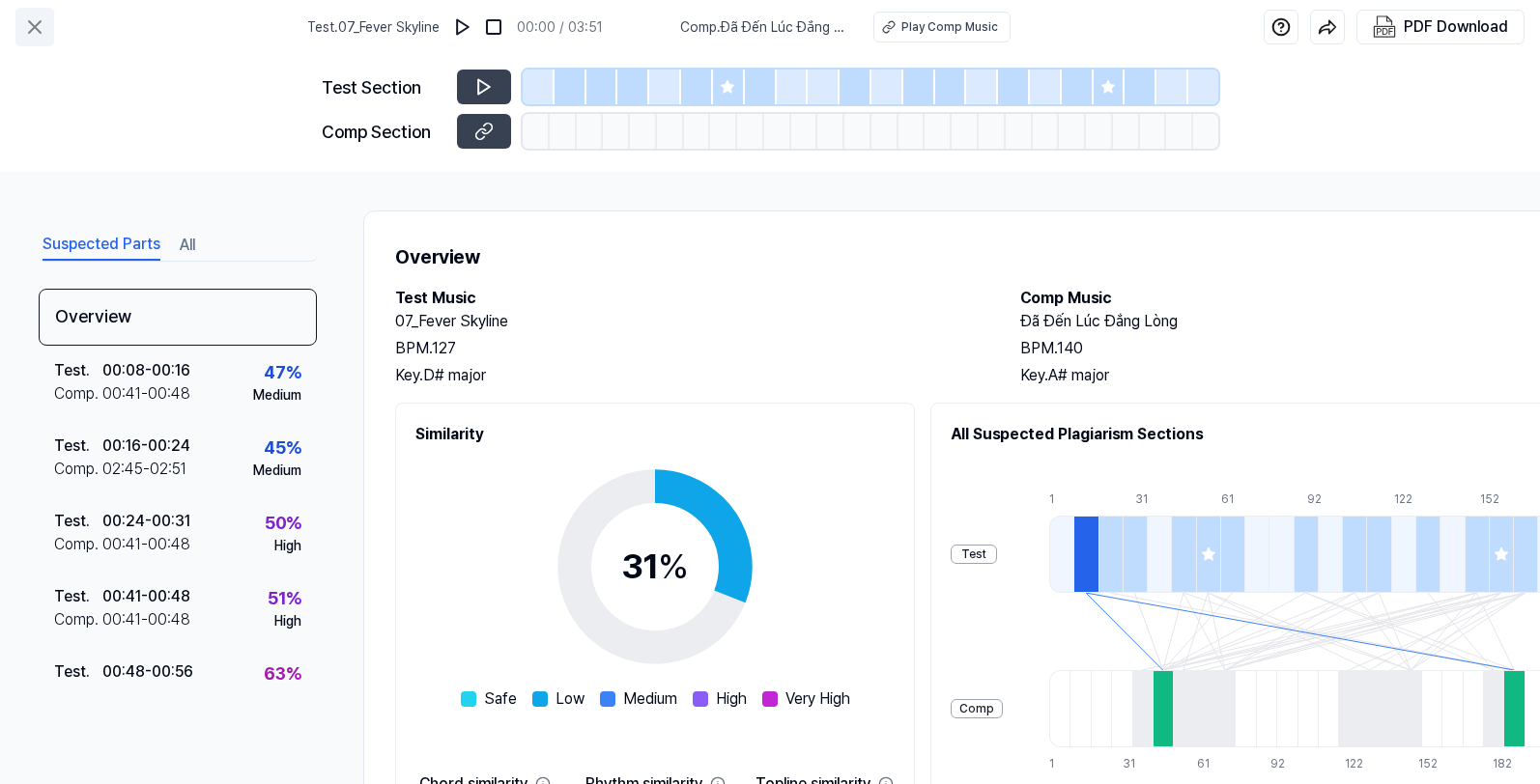
click at [30, 24] on icon at bounding box center [34, 27] width 23 height 23
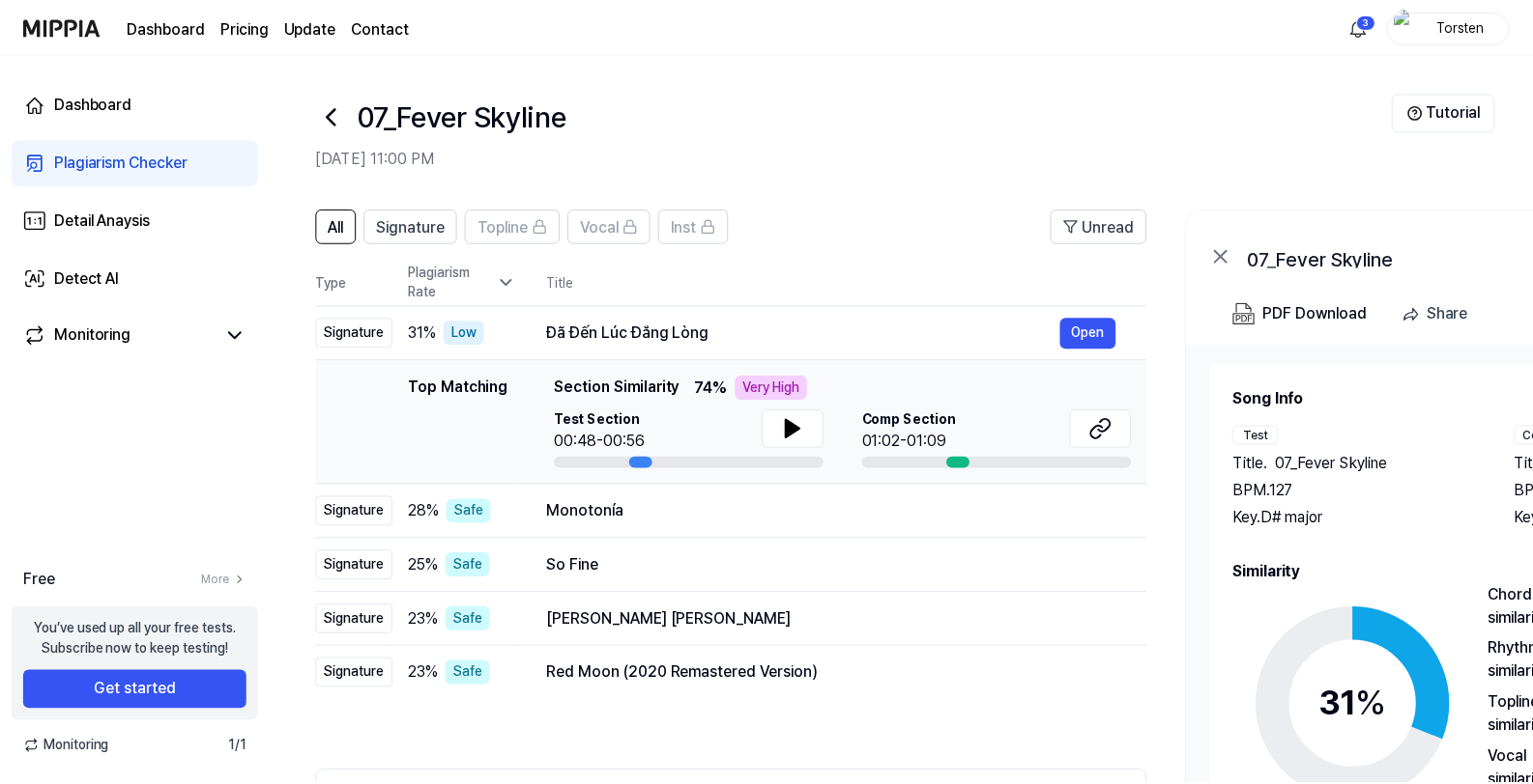
scroll to position [190, 0]
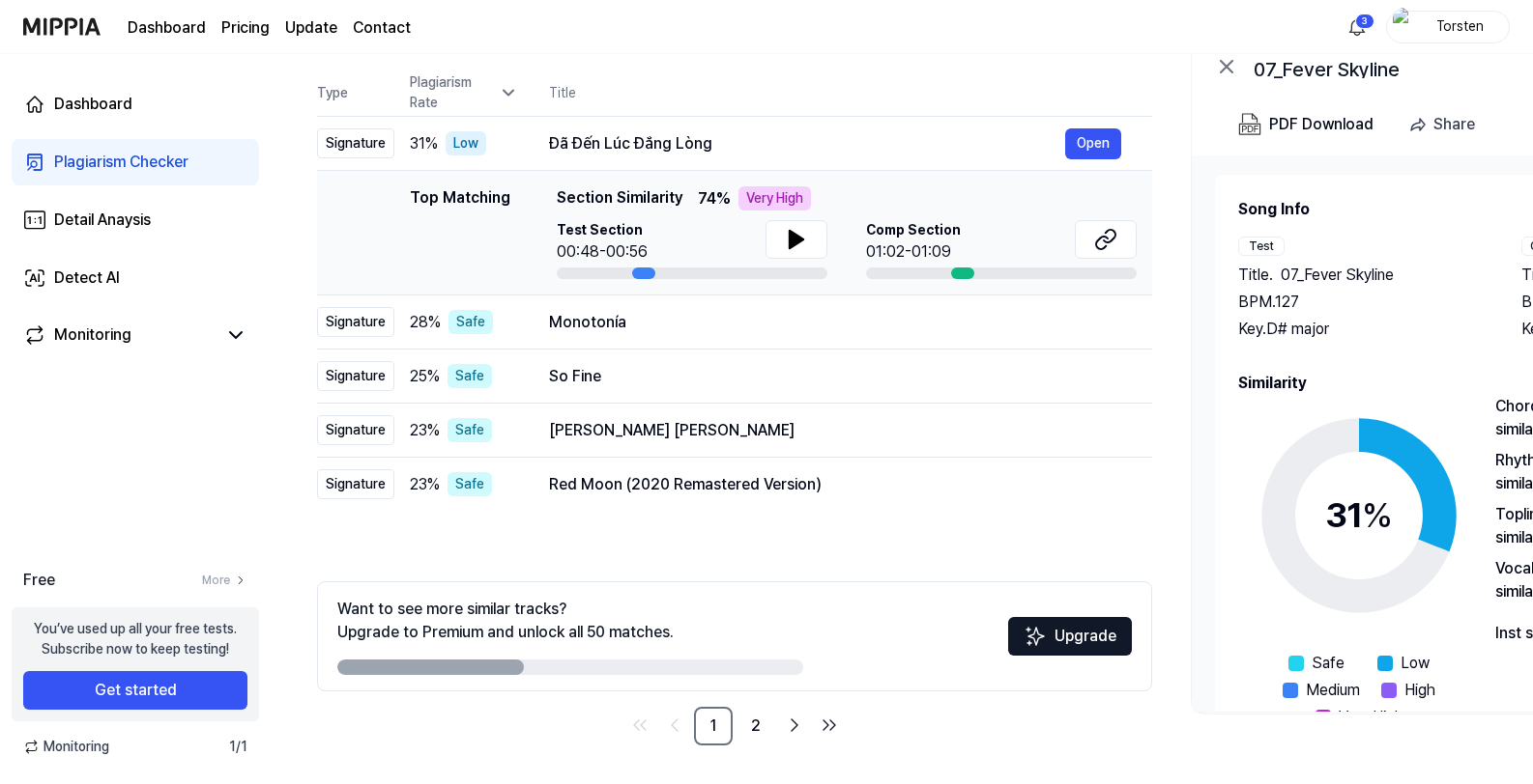
click at [163, 21] on link "Dashboard" at bounding box center [166, 28] width 78 height 23
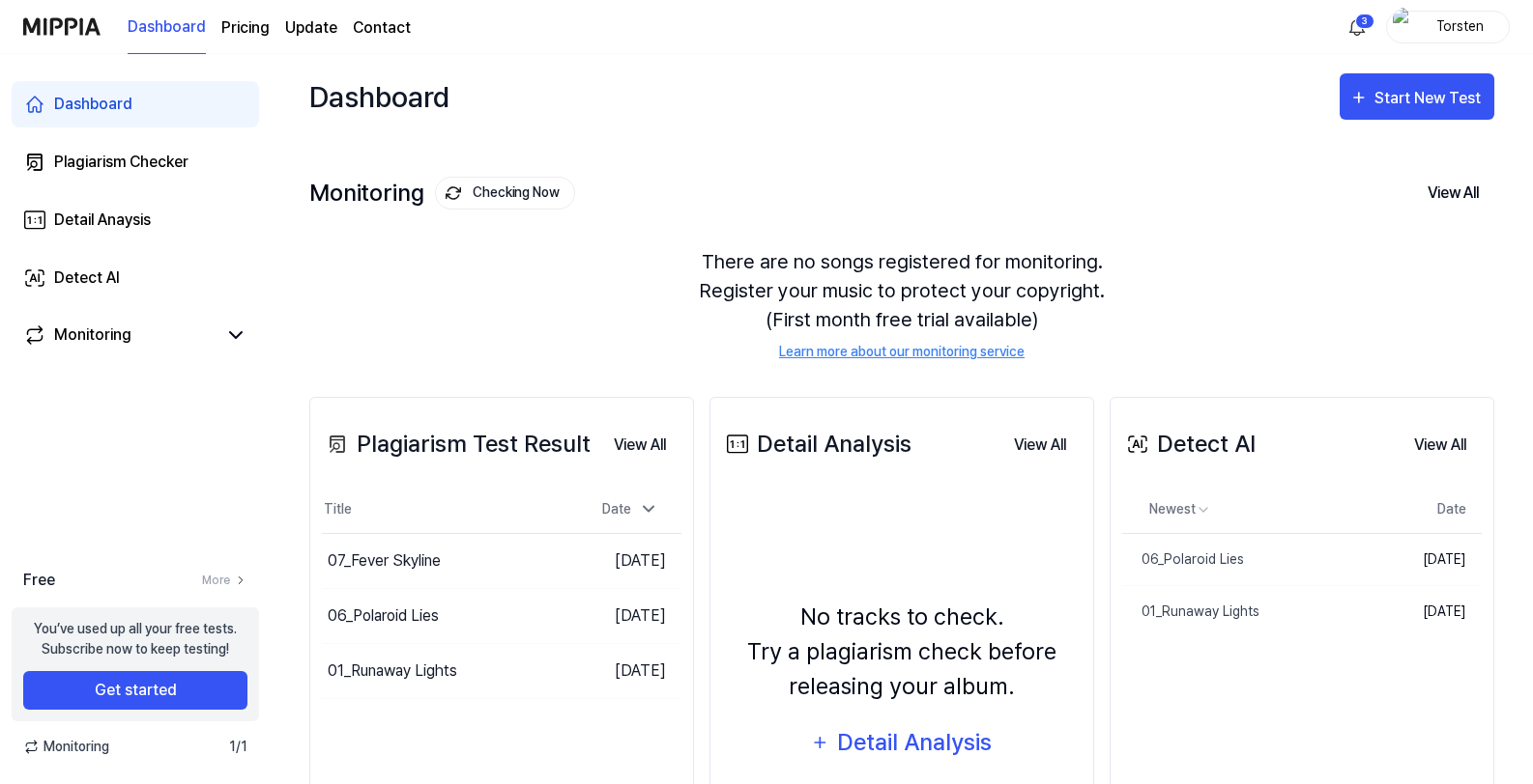
click at [171, 109] on link "Dashboard" at bounding box center [135, 104] width 247 height 47
click at [173, 149] on link "Plagiarism Checker" at bounding box center [135, 162] width 247 height 47
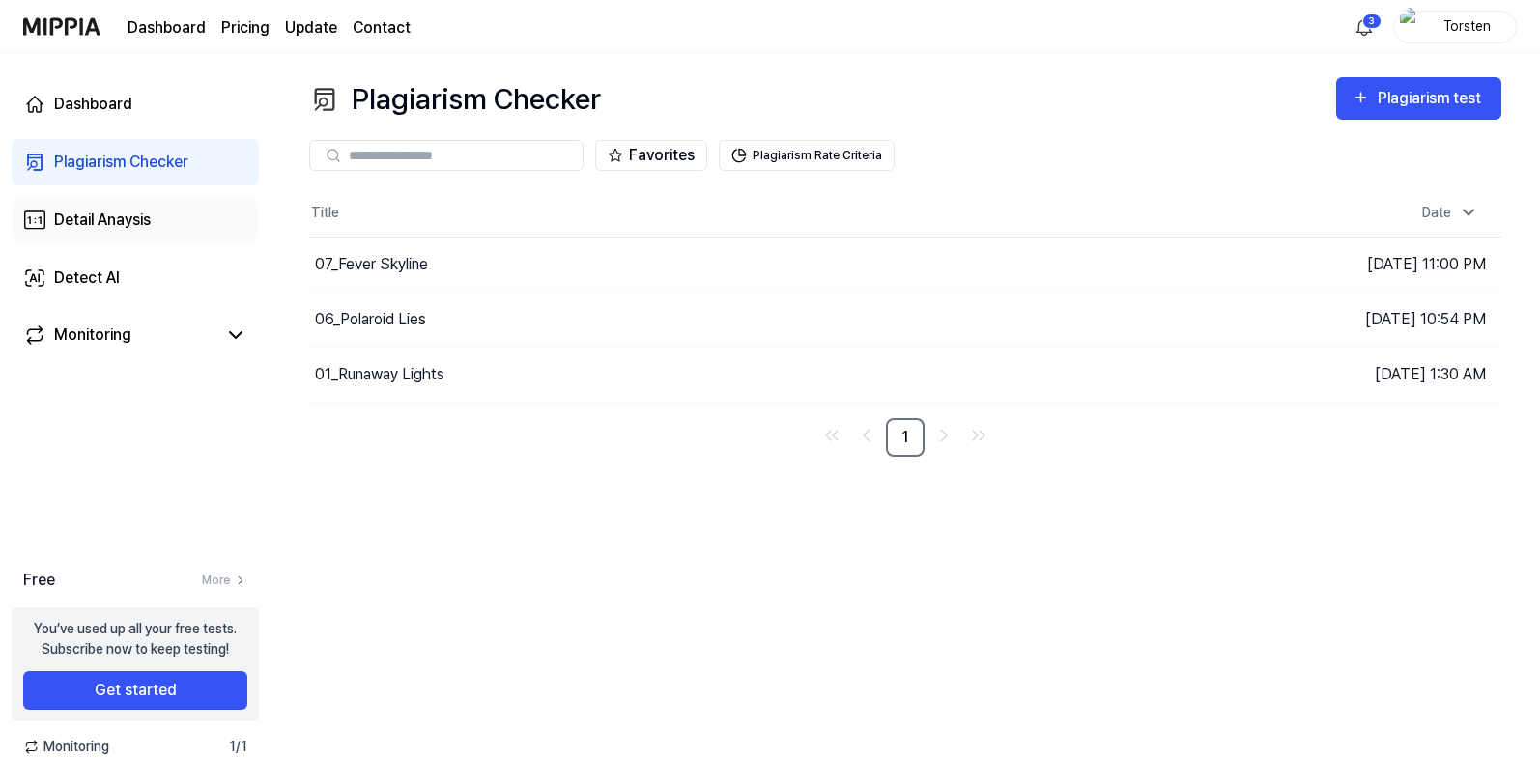
click at [156, 212] on link "Detail Anaysis" at bounding box center [135, 220] width 247 height 47
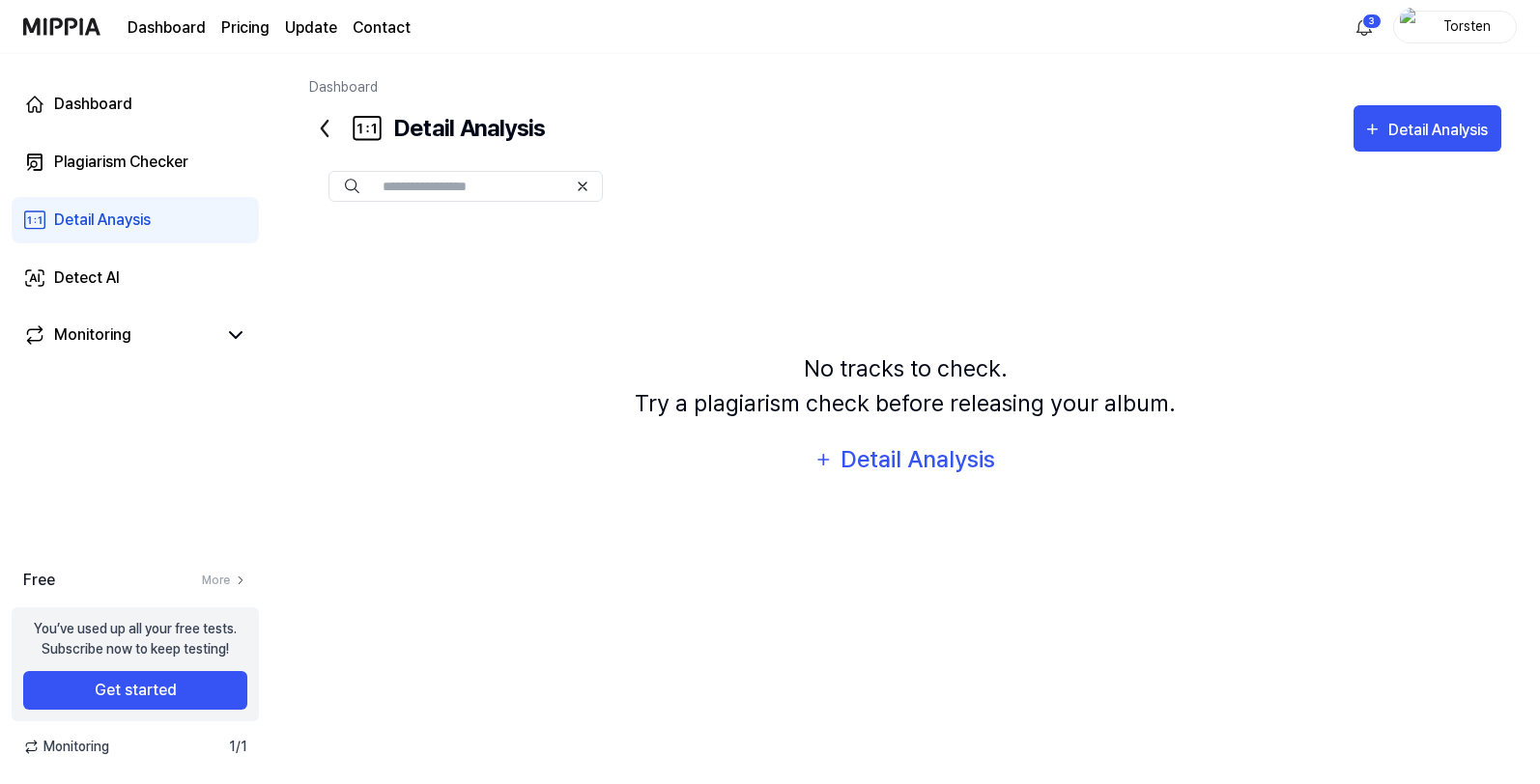
click at [471, 199] on div at bounding box center [466, 186] width 274 height 31
click at [334, 127] on icon at bounding box center [324, 128] width 31 height 31
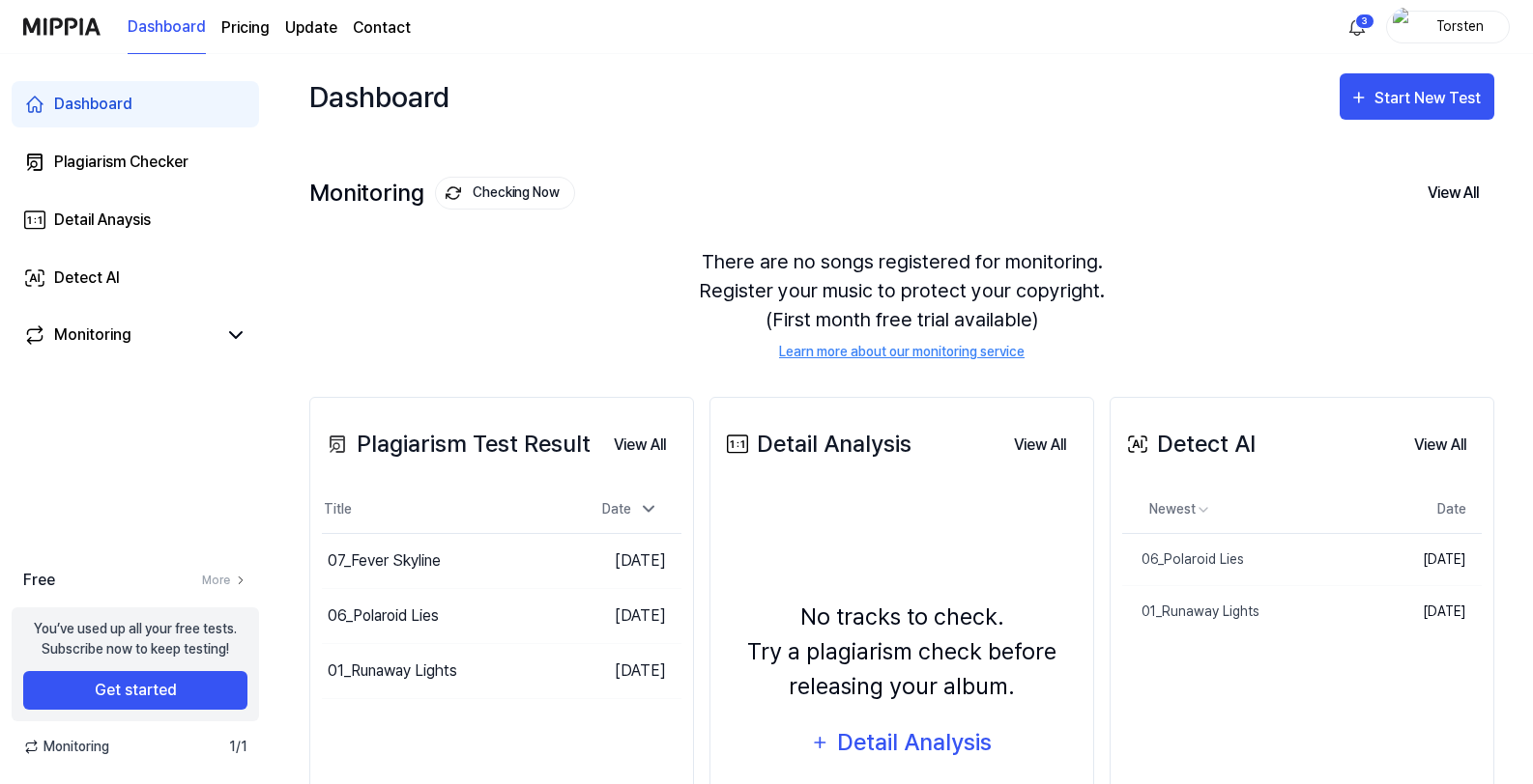
click at [1441, 29] on div "Torsten" at bounding box center [1460, 26] width 75 height 21
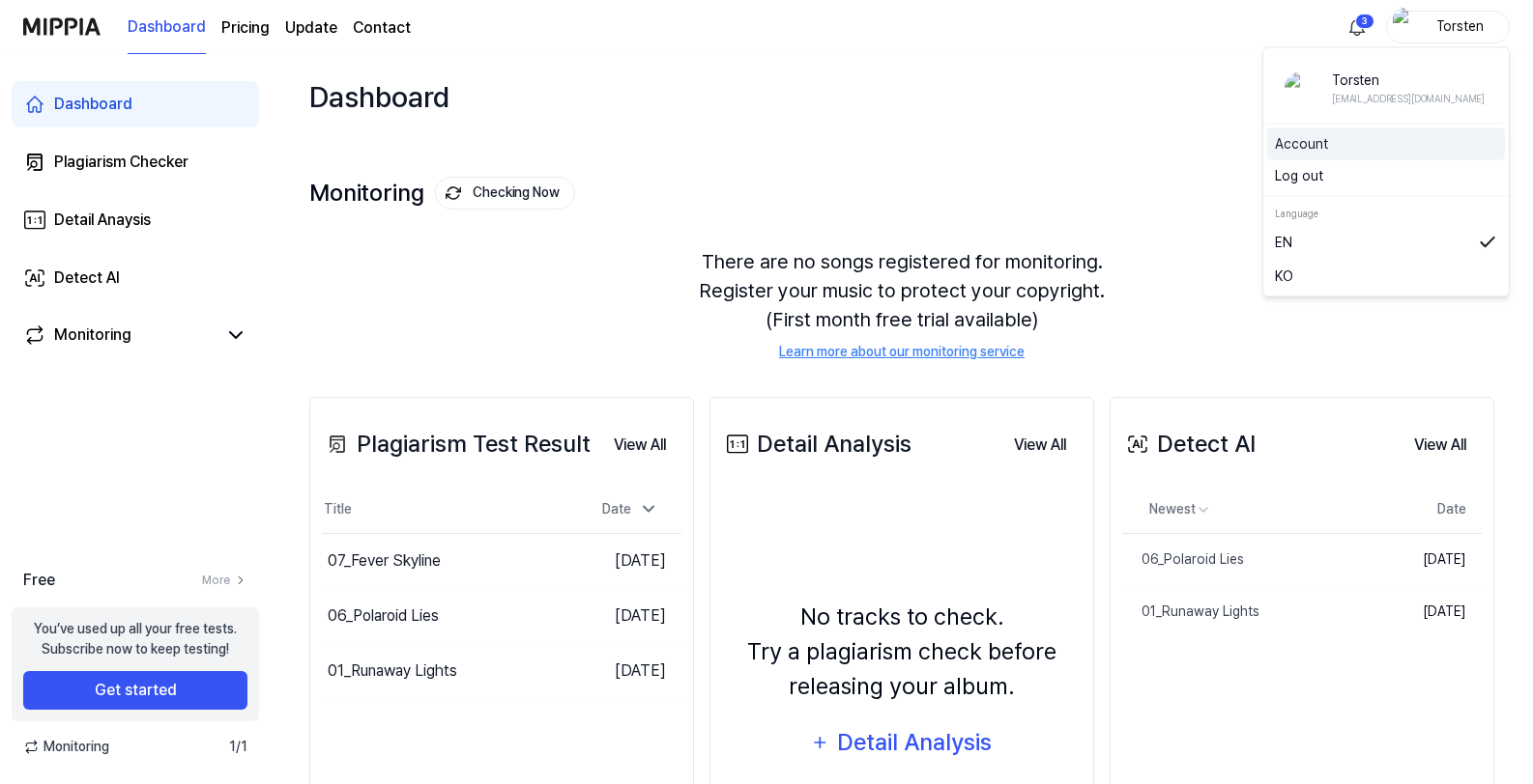
click at [1319, 141] on link "Account" at bounding box center [1386, 144] width 222 height 20
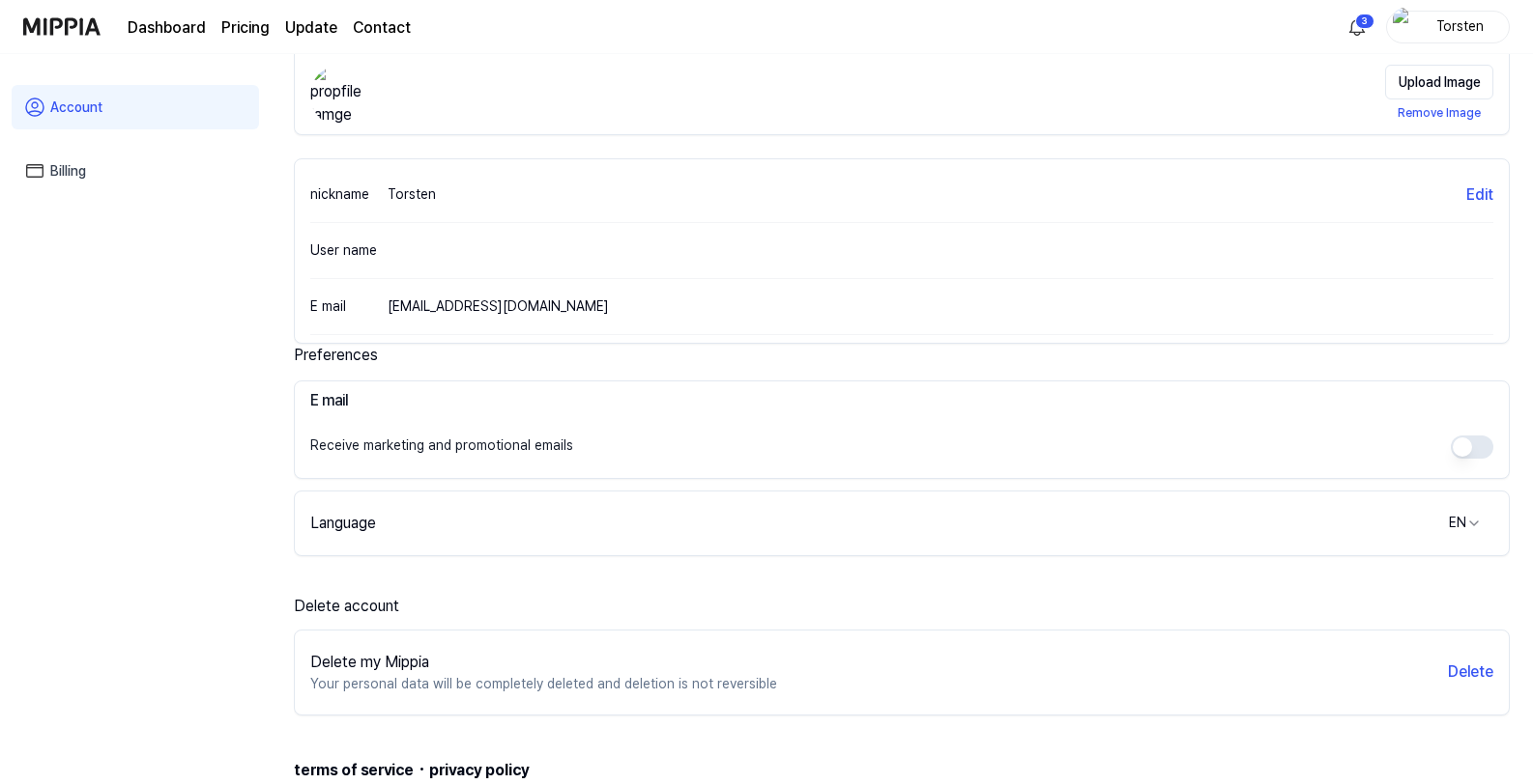
scroll to position [147, 0]
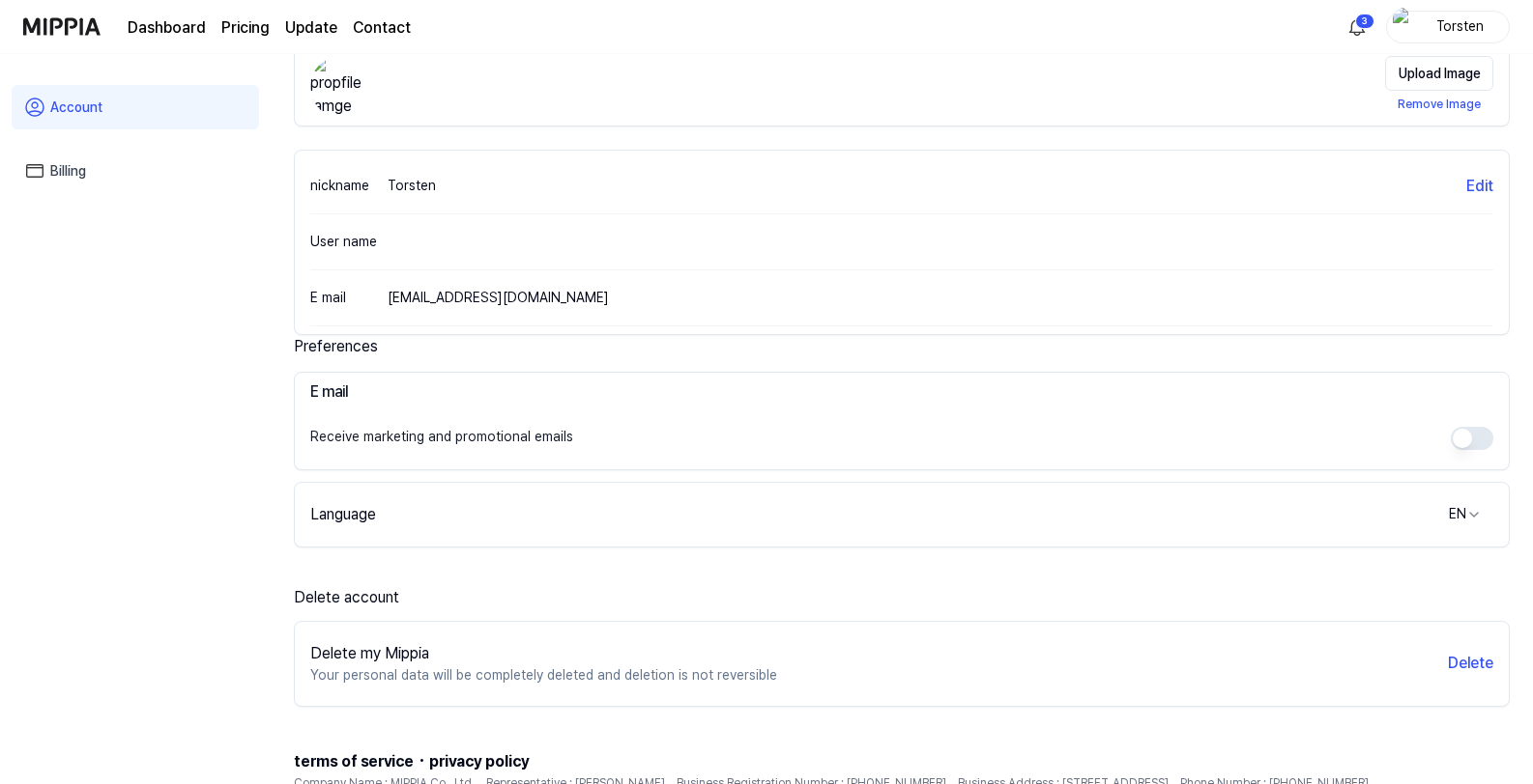
click at [1467, 438] on button "button" at bounding box center [1471, 438] width 43 height 23
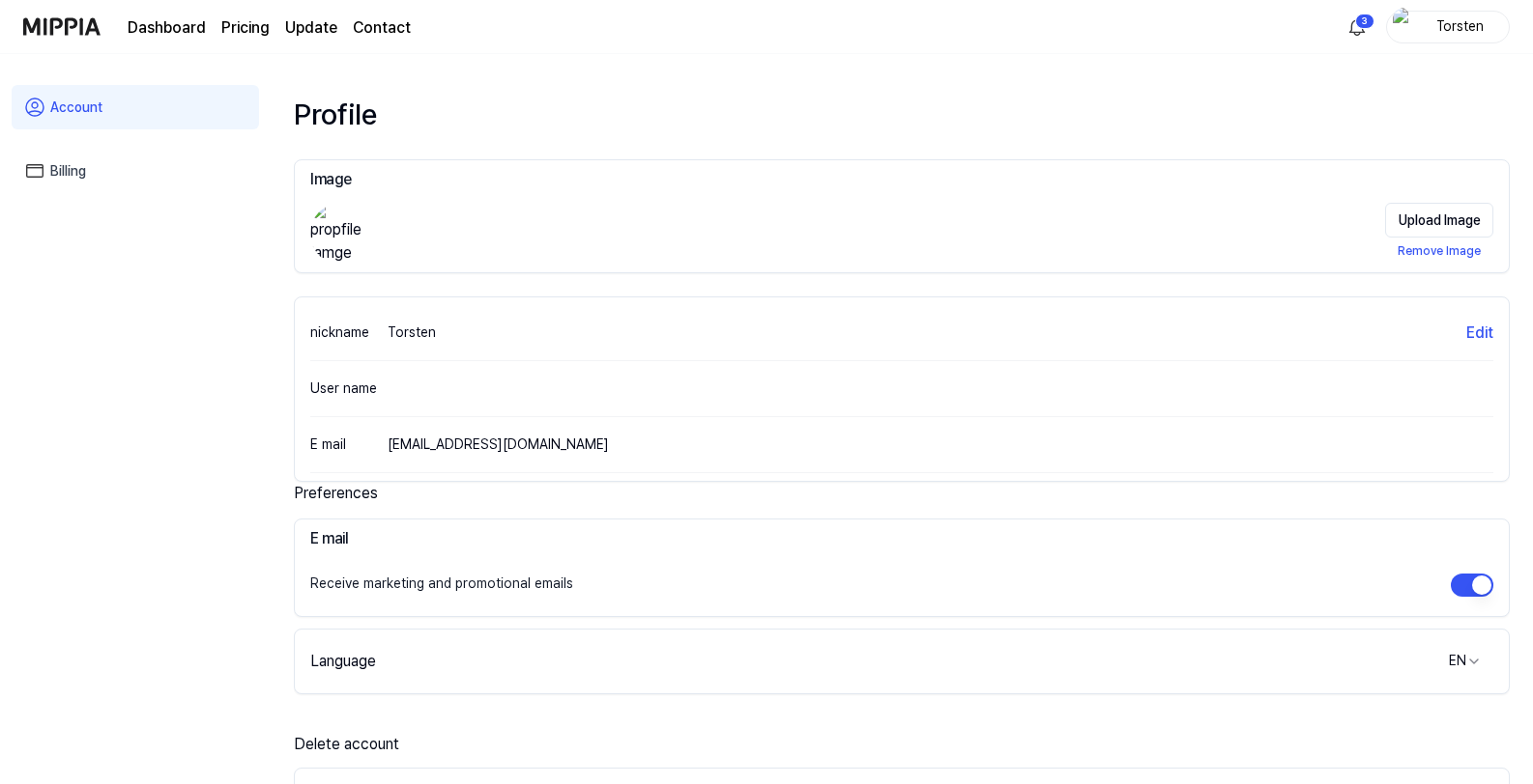
scroll to position [-1, 0]
